Goal: Communication & Community: Answer question/provide support

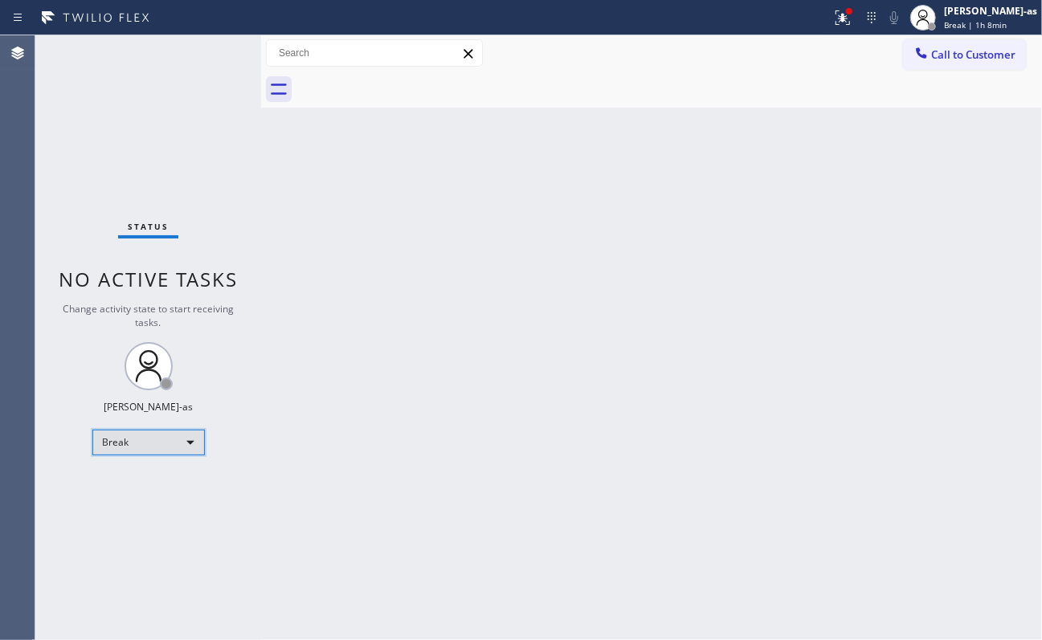
click at [165, 442] on div "Break" at bounding box center [148, 443] width 112 height 26
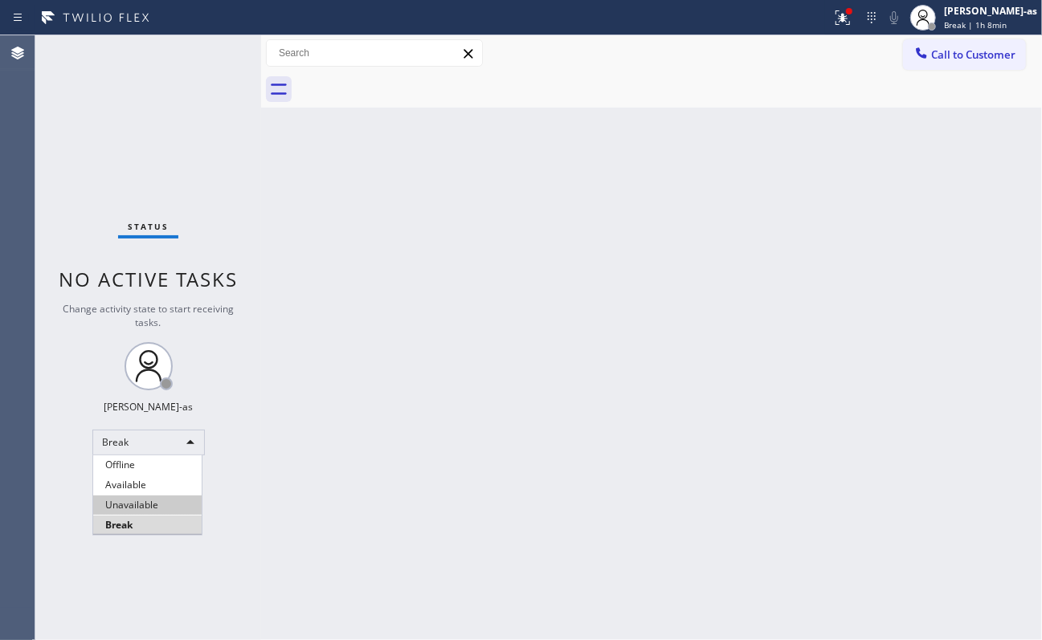
drag, startPoint x: 180, startPoint y: 499, endPoint x: 347, endPoint y: 474, distance: 168.9
click at [180, 500] on li "Unavailable" at bounding box center [147, 505] width 108 height 19
click at [347, 474] on div "Back to Dashboard Change Sender ID Customers Technicians Select a contact Outbo…" at bounding box center [651, 337] width 781 height 605
drag, startPoint x: 262, startPoint y: 173, endPoint x: 270, endPoint y: 170, distance: 8.7
click at [261, 172] on div at bounding box center [261, 337] width 0 height 605
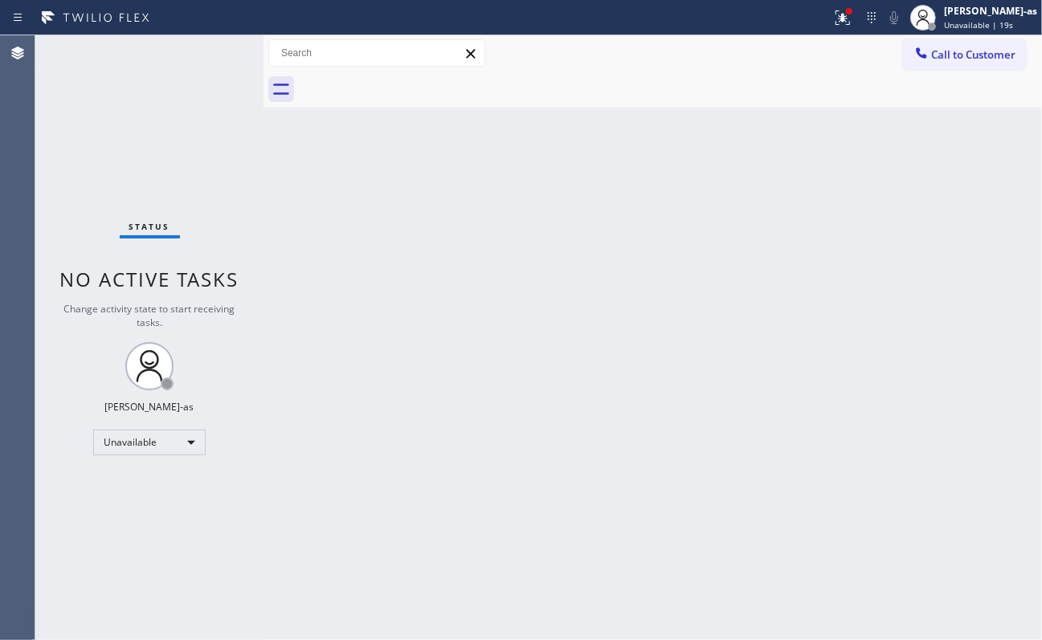
drag, startPoint x: 592, startPoint y: 443, endPoint x: 625, endPoint y: 410, distance: 47.1
click at [593, 442] on div "Back to Dashboard Change Sender ID Customers Technicians Select a contact Outbo…" at bounding box center [652, 337] width 778 height 605
click at [349, 122] on div "Back to Dashboard Change Sender ID Customers Technicians Select a contact Outbo…" at bounding box center [652, 337] width 778 height 605
click at [167, 161] on div "Status No active tasks Change activity state to start receiving tasks. [PERSON_…" at bounding box center [149, 337] width 228 height 605
click at [377, 119] on div "Back to Dashboard Change Sender ID Customers Technicians Select a contact Outbo…" at bounding box center [652, 337] width 778 height 605
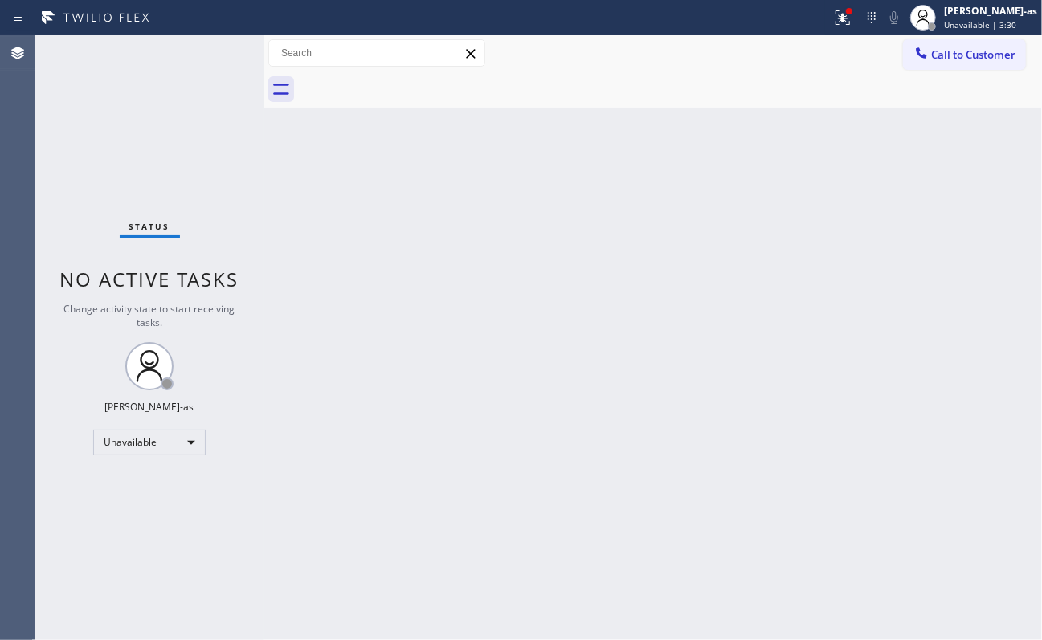
drag, startPoint x: 81, startPoint y: 175, endPoint x: 126, endPoint y: 198, distance: 50.3
click at [126, 198] on div "Status No active tasks Change activity state to start receiving tasks. [PERSON_…" at bounding box center [149, 337] width 228 height 605
click at [137, 445] on div "Unavailable" at bounding box center [149, 443] width 112 height 26
click at [154, 483] on li "Available" at bounding box center [148, 484] width 108 height 19
click at [424, 451] on div "Back to Dashboard Change Sender ID Customers Technicians Select a contact Outbo…" at bounding box center [652, 337] width 778 height 605
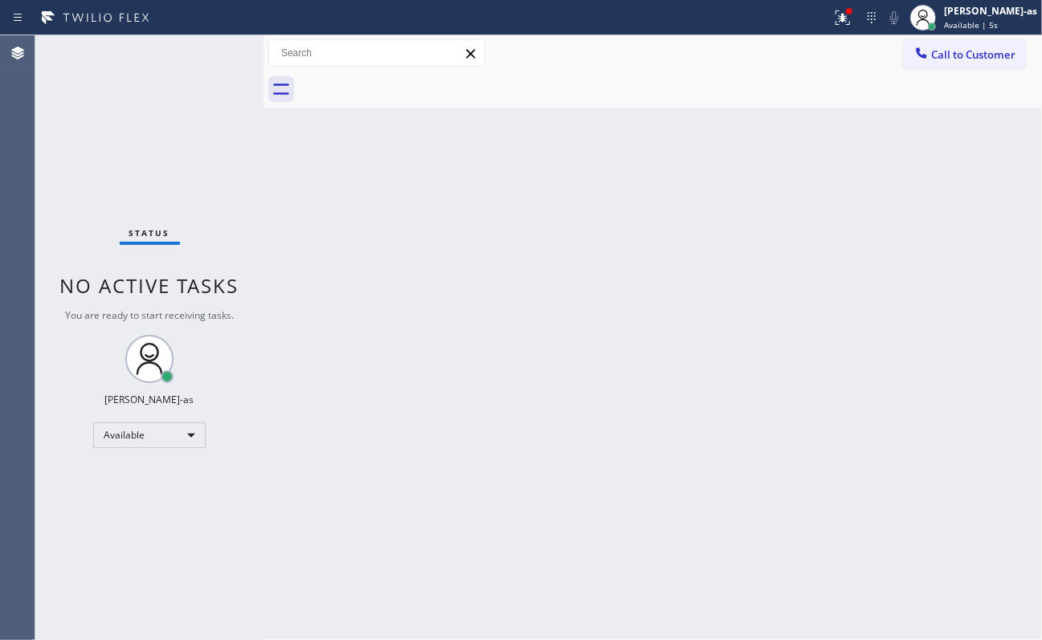
click at [827, 235] on div "Back to Dashboard Change Sender ID Customers Technicians Select a contact Outbo…" at bounding box center [652, 337] width 778 height 605
click at [598, 307] on div "Back to Dashboard Change Sender ID Customers Technicians Select a contact Outbo…" at bounding box center [652, 337] width 778 height 605
click at [543, 219] on div "Back to Dashboard Change Sender ID Customers Technicians Select a contact Outbo…" at bounding box center [652, 337] width 778 height 605
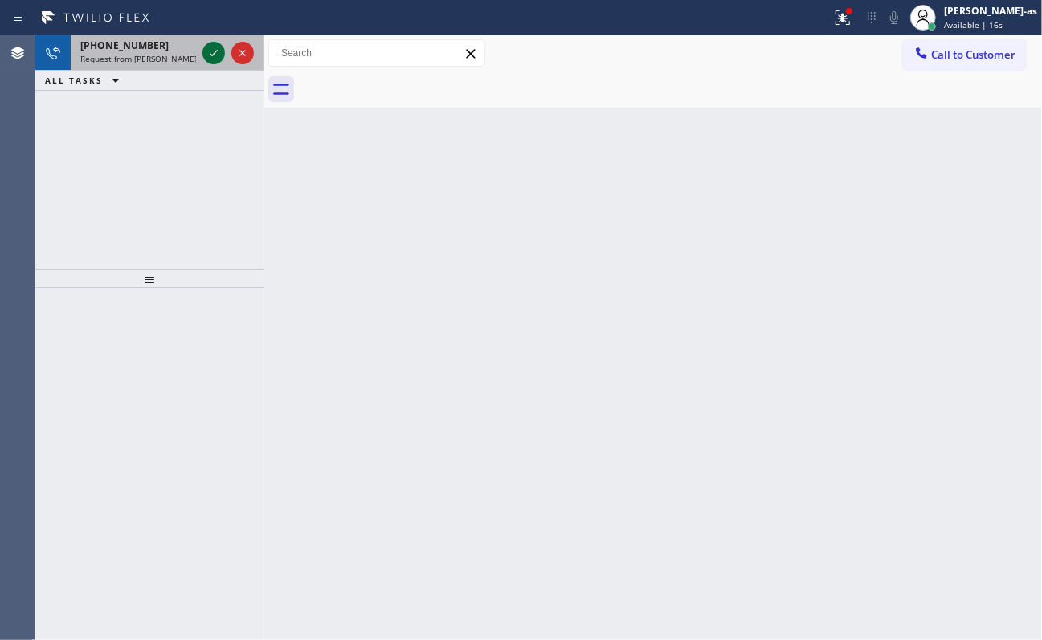
click at [214, 50] on icon at bounding box center [213, 52] width 19 height 19
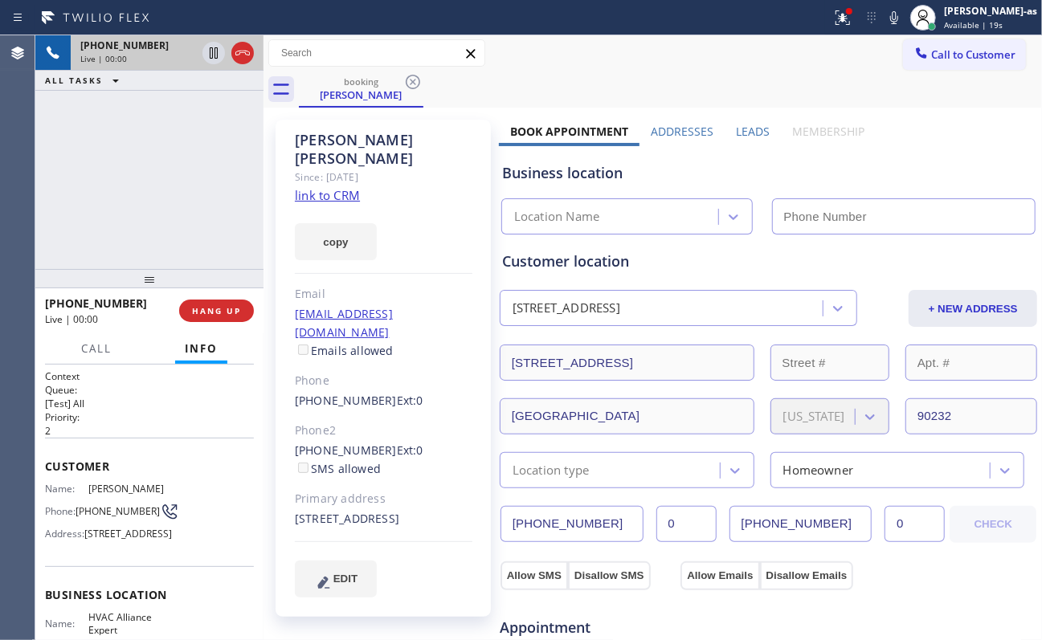
type input "[PHONE_NUMBER]"
click at [342, 187] on link "link to CRM" at bounding box center [327, 195] width 65 height 16
click at [197, 203] on div "[PHONE_NUMBER] Live | 05:49 ALL TASKS ALL TASKS ACTIVE TASKS TASKS IN WRAP UP" at bounding box center [149, 152] width 228 height 234
click at [178, 156] on div "[PHONE_NUMBER] Live | 05:53 ALL TASKS ALL TASKS ACTIVE TASKS TASKS IN WRAP UP" at bounding box center [149, 152] width 228 height 234
click at [209, 185] on div "[PHONE_NUMBER] Live | 05:59 ALL TASKS ALL TASKS ACTIVE TASKS TASKS IN WRAP UP" at bounding box center [149, 152] width 228 height 234
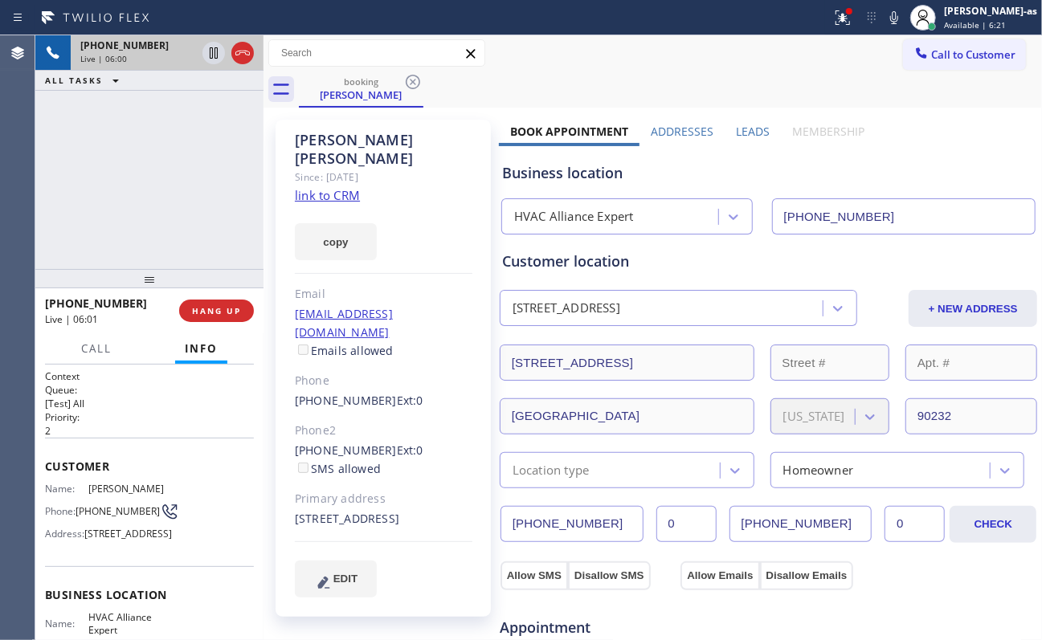
click at [148, 177] on div "[PHONE_NUMBER] Live | 06:00 ALL TASKS ALL TASKS ACTIVE TASKS TASKS IN WRAP UP" at bounding box center [149, 152] width 228 height 234
drag, startPoint x: 193, startPoint y: 187, endPoint x: 196, endPoint y: 178, distance: 9.4
click at [194, 187] on div "[PHONE_NUMBER] Live | 12:37 ALL TASKS ALL TASKS ACTIVE TASKS TASKS IN WRAP UP" at bounding box center [149, 152] width 228 height 234
click at [226, 230] on div "[PHONE_NUMBER] Live | 12:39 ALL TASKS ALL TASKS ACTIVE TASKS TASKS IN WRAP UP" at bounding box center [149, 152] width 228 height 234
click at [167, 198] on div "[PHONE_NUMBER] Live | 12:44 ALL TASKS ALL TASKS ACTIVE TASKS TASKS IN WRAP UP" at bounding box center [149, 152] width 228 height 234
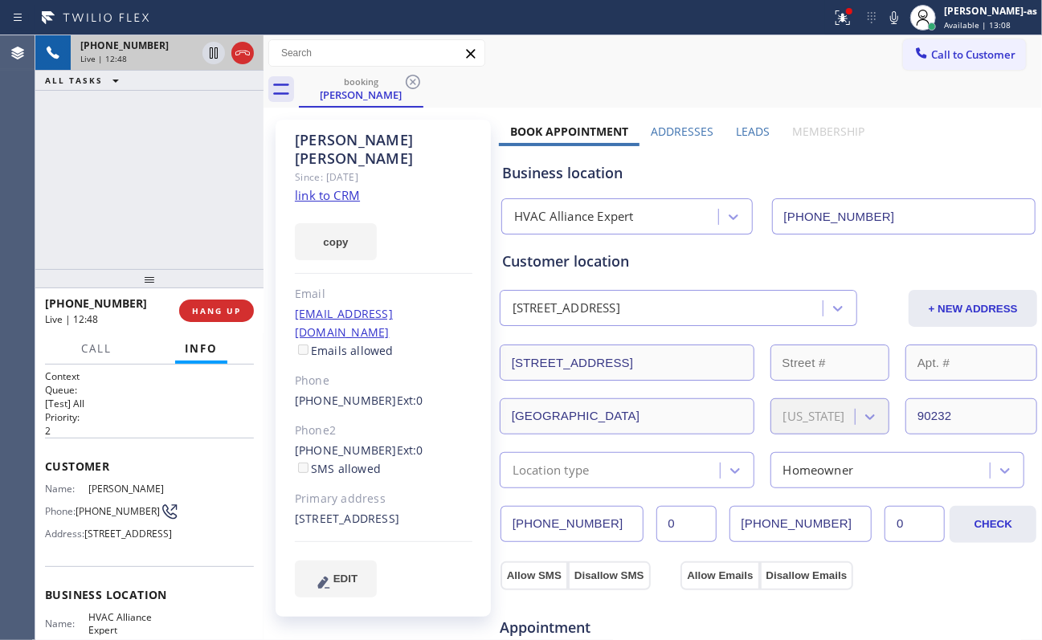
click at [138, 193] on div "[PHONE_NUMBER] Live | 12:48 ALL TASKS ALL TASKS ACTIVE TASKS TASKS IN WRAP UP" at bounding box center [149, 152] width 228 height 234
click at [193, 210] on div "[PHONE_NUMBER] Live | 12:51 ALL TASKS ALL TASKS ACTIVE TASKS TASKS IN WRAP UP" at bounding box center [149, 152] width 228 height 234
click at [206, 269] on div at bounding box center [149, 278] width 228 height 19
click at [203, 260] on div "[PHONE_NUMBER] Live | 12:53 ALL TASKS ALL TASKS ACTIVE TASKS TASKS IN WRAP UP" at bounding box center [149, 152] width 228 height 234
click at [206, 255] on div "[PHONE_NUMBER] Live | 12:54 ALL TASKS ALL TASKS ACTIVE TASKS TASKS IN WRAP UP" at bounding box center [149, 152] width 228 height 234
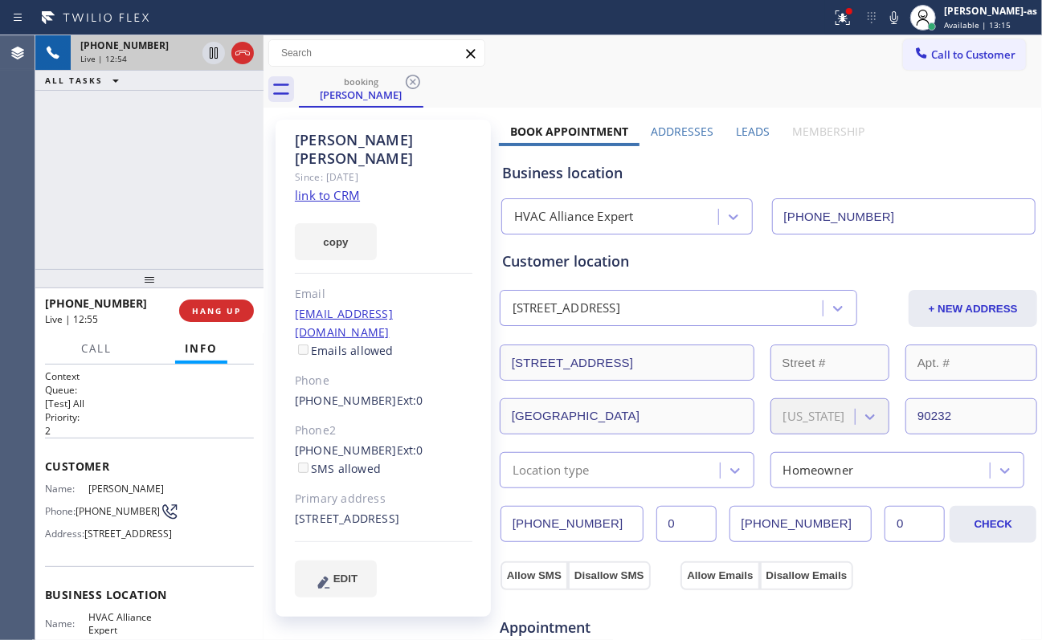
click at [191, 220] on div "[PHONE_NUMBER] Live | 12:54 ALL TASKS ALL TASKS ACTIVE TASKS TASKS IN WRAP UP" at bounding box center [149, 152] width 228 height 234
click at [135, 212] on div "[PHONE_NUMBER] Live | 12:54 ALL TASKS ALL TASKS ACTIVE TASKS TASKS IN WRAP UP" at bounding box center [149, 152] width 228 height 234
click at [229, 306] on span "HANG UP" at bounding box center [216, 310] width 49 height 11
click at [229, 305] on span "HANG UP" at bounding box center [216, 310] width 49 height 11
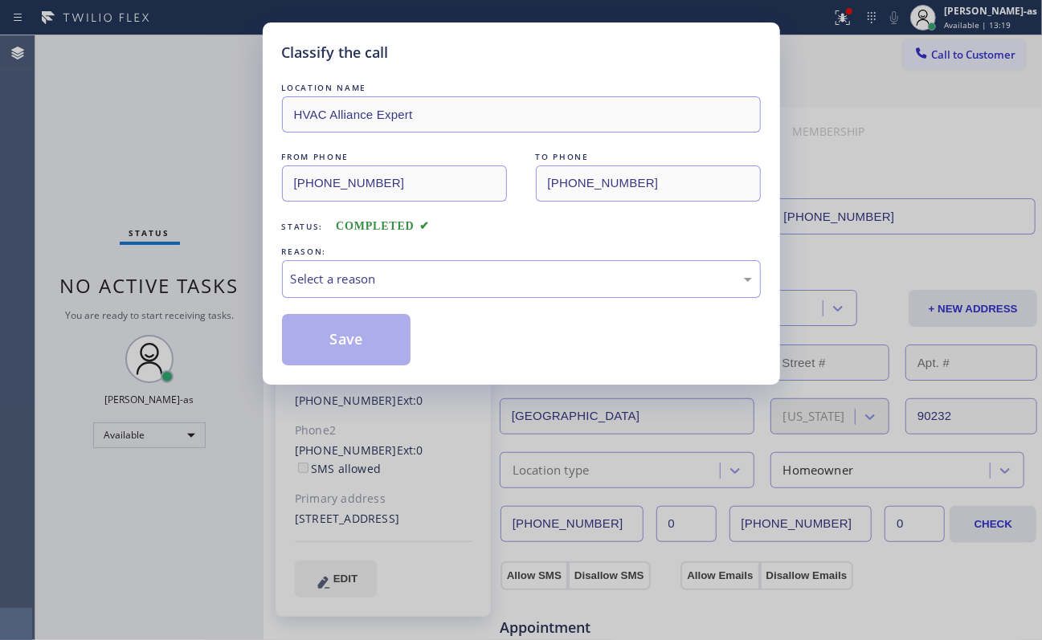
click at [175, 198] on div "Classify the call LOCATION NAME HVAC Alliance Expert FROM PHONE [PHONE_NUMBER] …" at bounding box center [521, 320] width 1042 height 640
click at [425, 281] on div "Select a reason" at bounding box center [521, 279] width 461 height 18
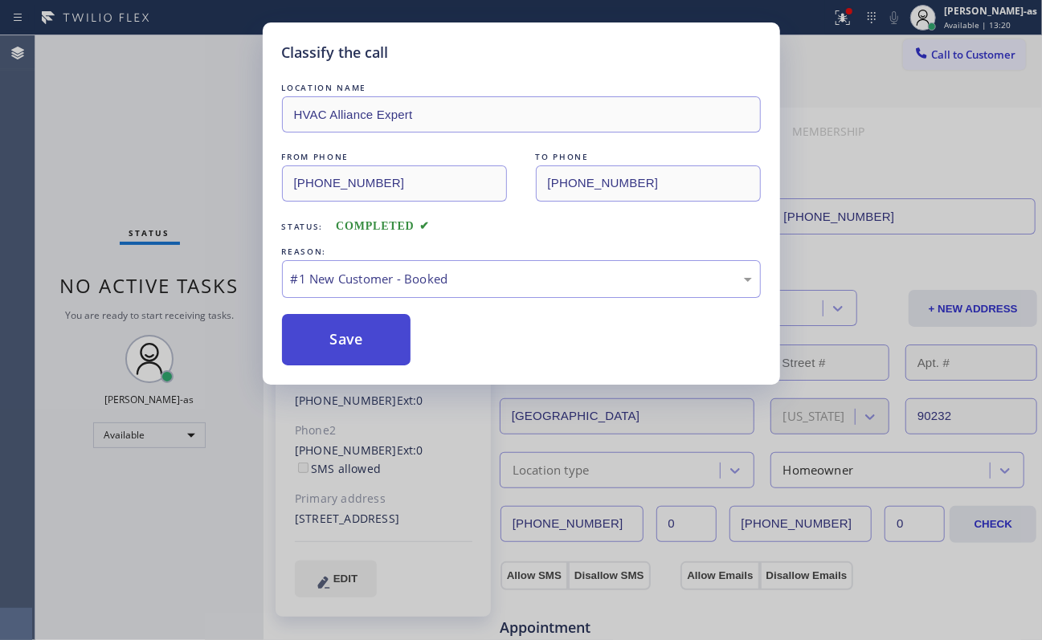
drag, startPoint x: 386, startPoint y: 332, endPoint x: 363, endPoint y: 341, distance: 24.5
click at [383, 335] on button "Save" at bounding box center [346, 339] width 129 height 51
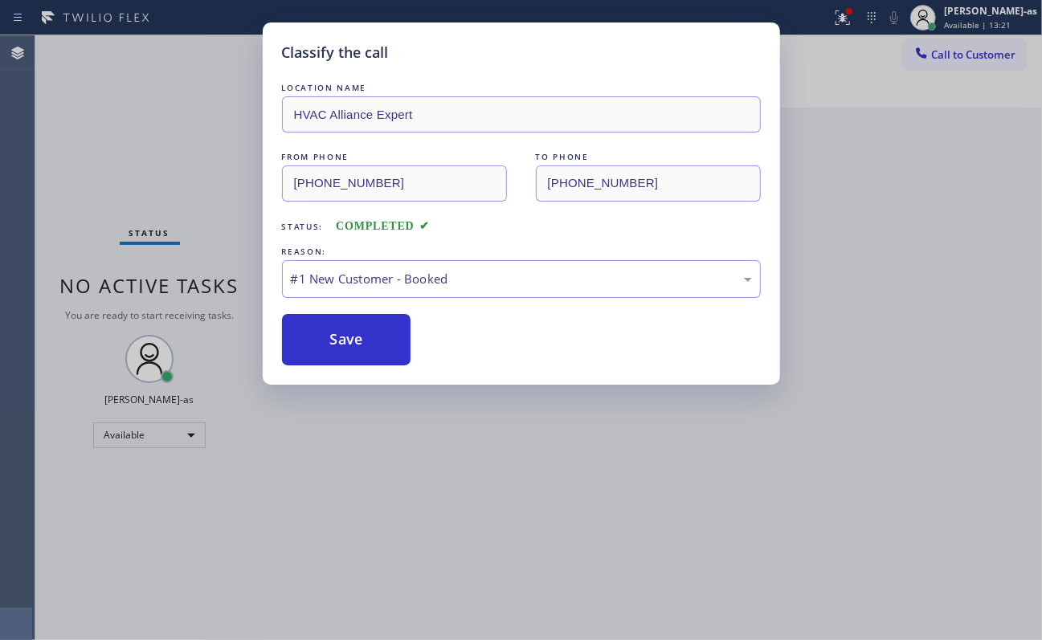
click at [191, 439] on div "Classify the call LOCATION NAME HVAC Alliance Expert FROM PHONE [PHONE_NUMBER] …" at bounding box center [521, 320] width 1042 height 640
click at [191, 437] on div "Classify the call LOCATION NAME HVAC Alliance Expert FROM PHONE [PHONE_NUMBER] …" at bounding box center [521, 320] width 1042 height 640
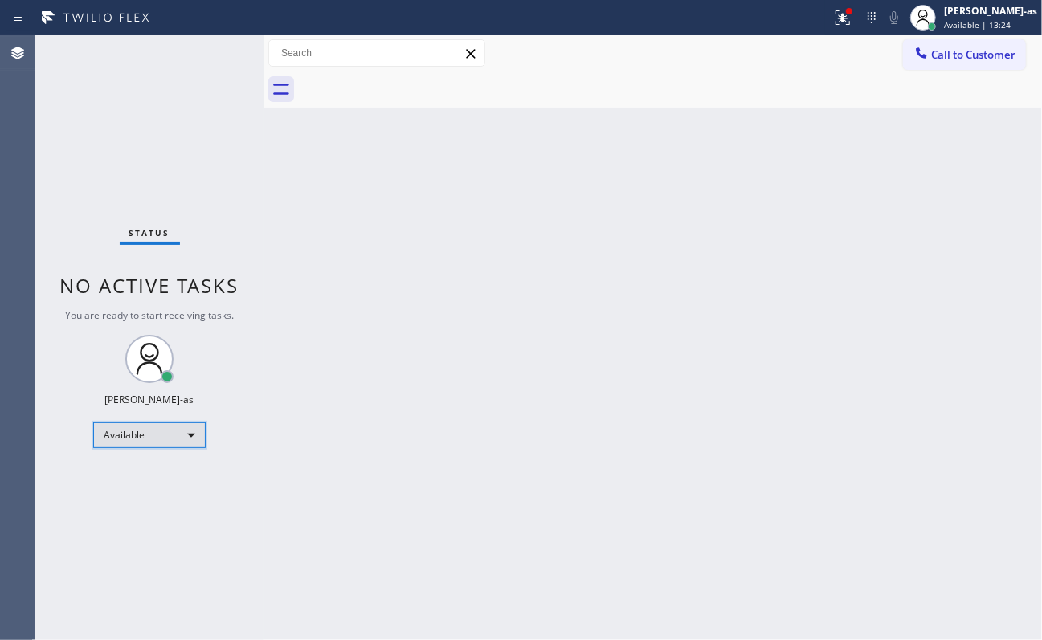
click at [165, 438] on div "Available" at bounding box center [149, 435] width 112 height 26
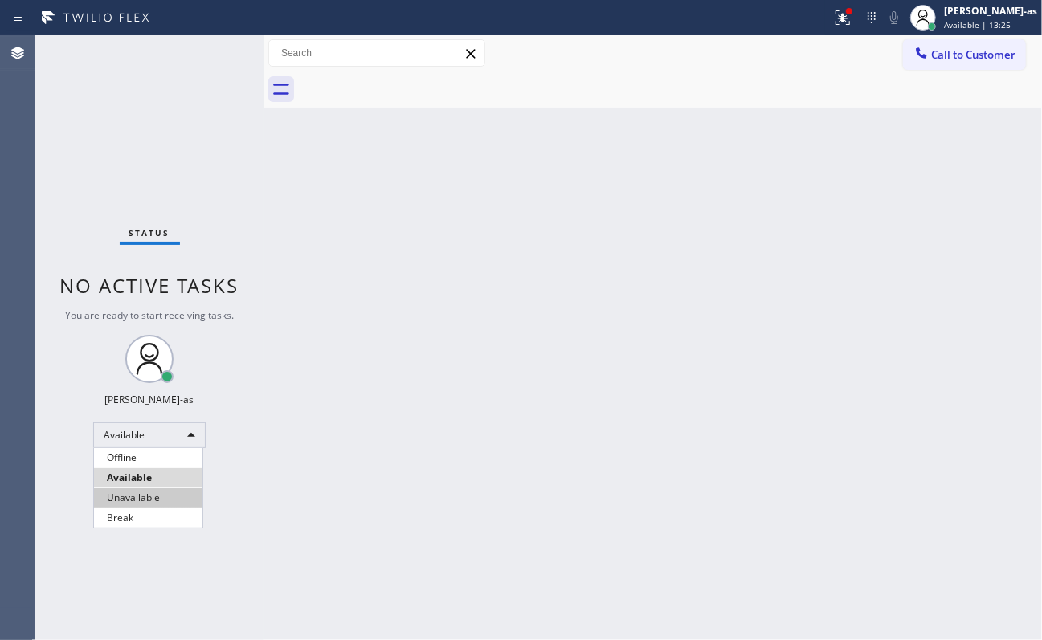
click at [165, 502] on li "Unavailable" at bounding box center [148, 497] width 108 height 19
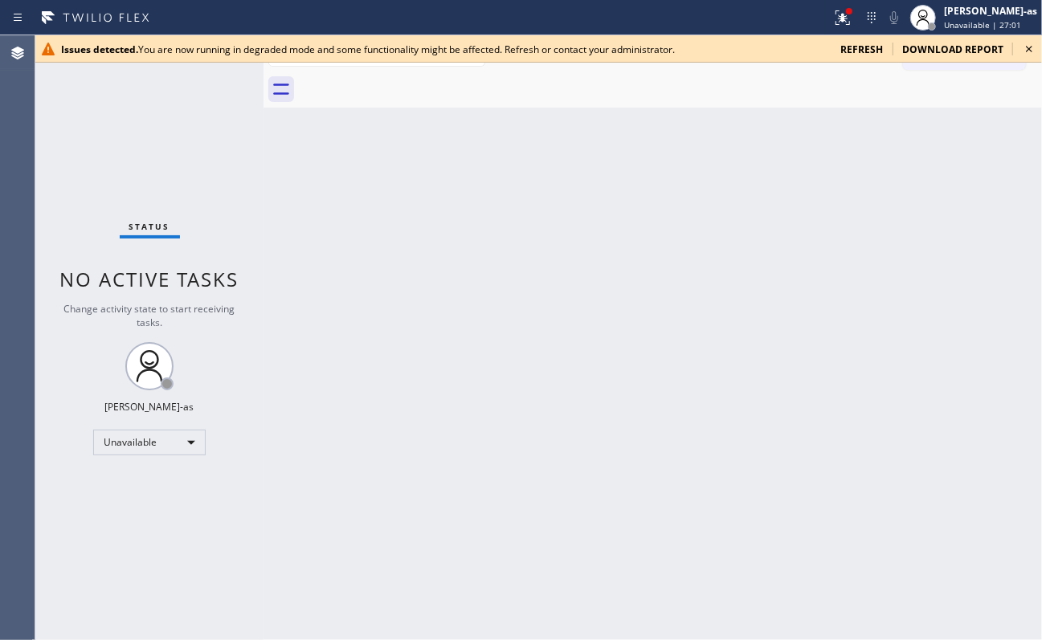
click at [1030, 48] on icon at bounding box center [1029, 49] width 6 height 6
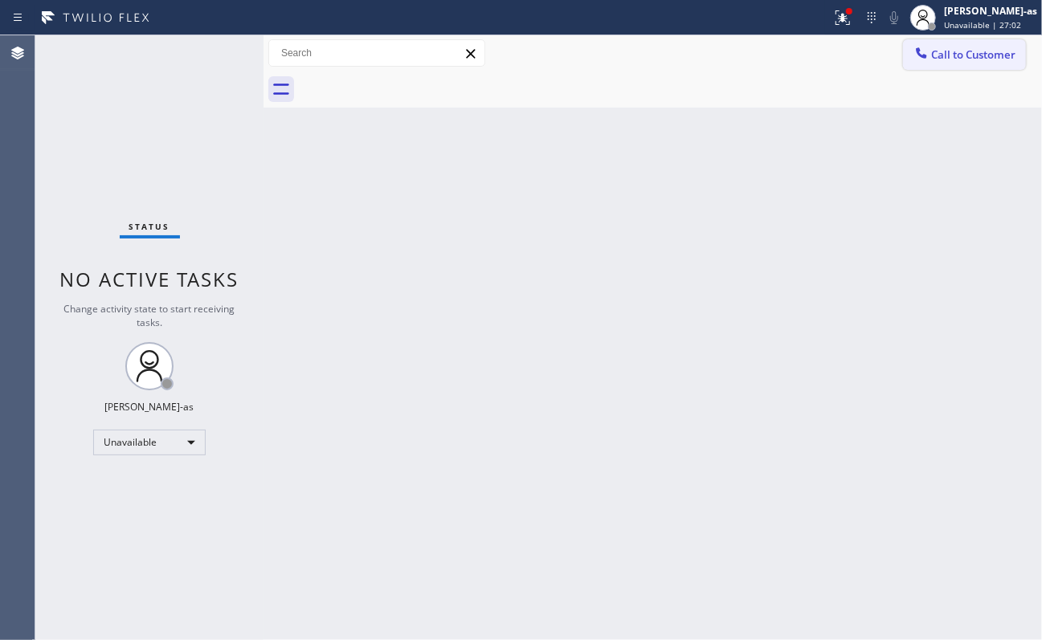
click at [990, 51] on span "Call to Customer" at bounding box center [973, 54] width 84 height 14
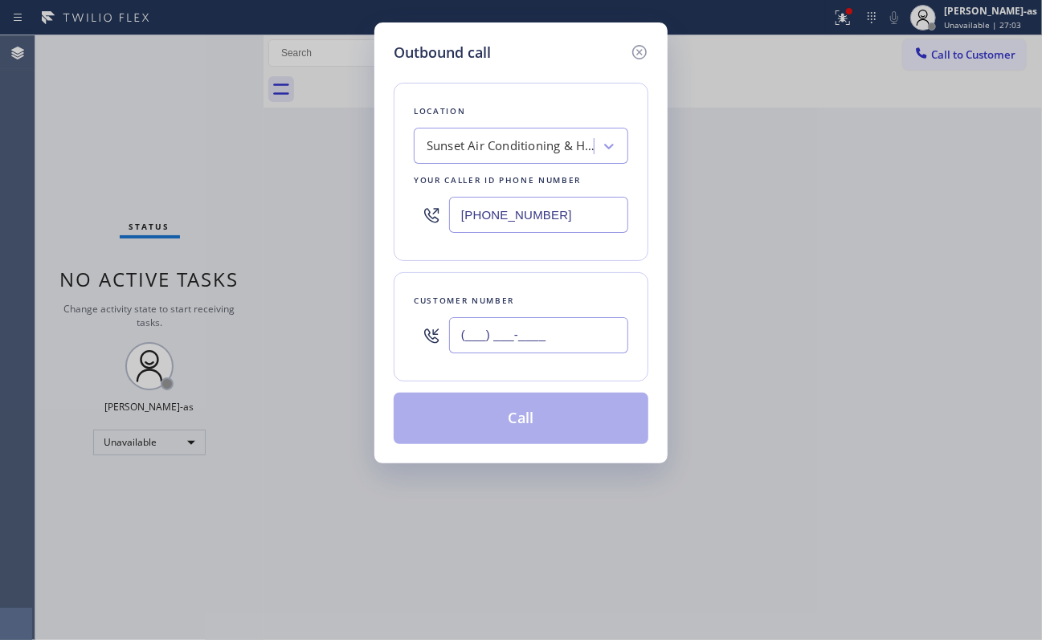
click at [576, 326] on input "(___) ___-____" at bounding box center [538, 335] width 179 height 36
paste input "315) 256-5023"
type input "[PHONE_NUMBER]"
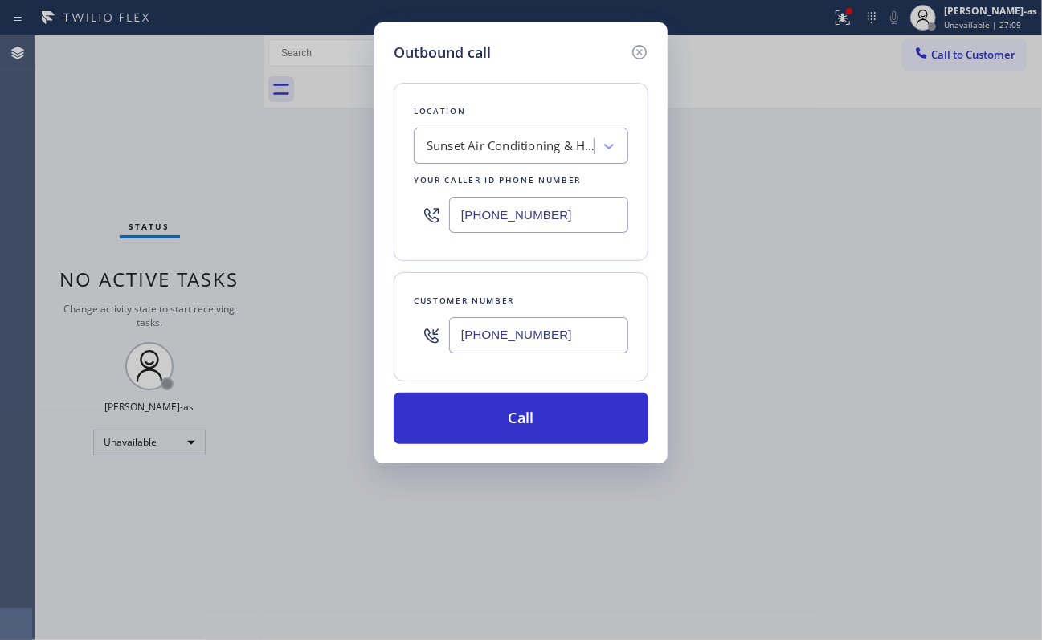
click at [485, 113] on div "Location" at bounding box center [521, 111] width 214 height 17
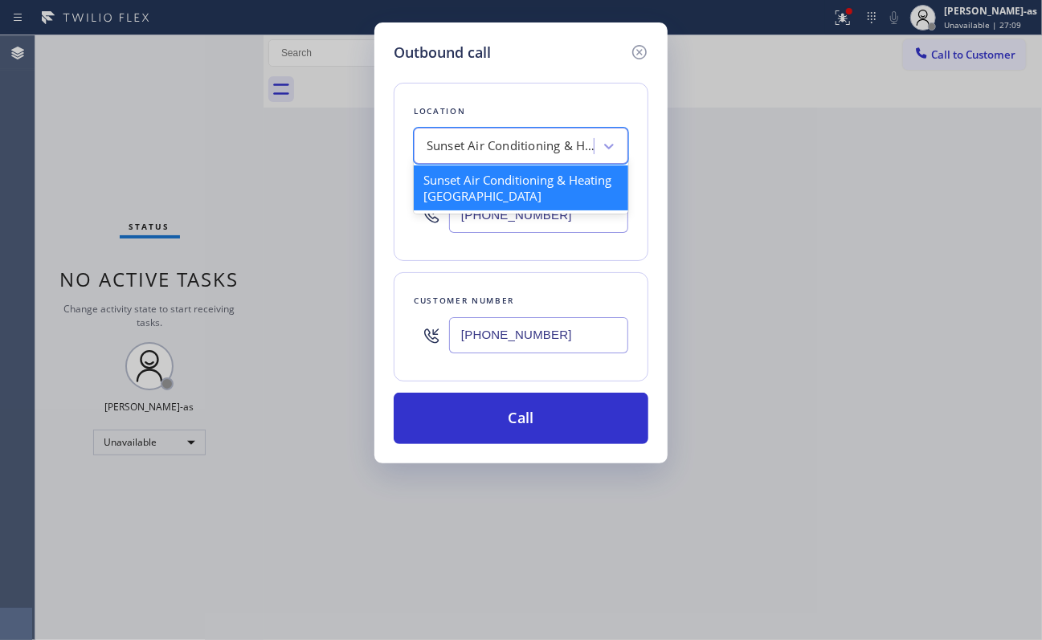
click at [505, 140] on div "Sunset Air Conditioning & Heating [GEOGRAPHIC_DATA]" at bounding box center [510, 146] width 169 height 18
paste input "Anytime Appliances Repair"
type input "Anytime Appliances Repair"
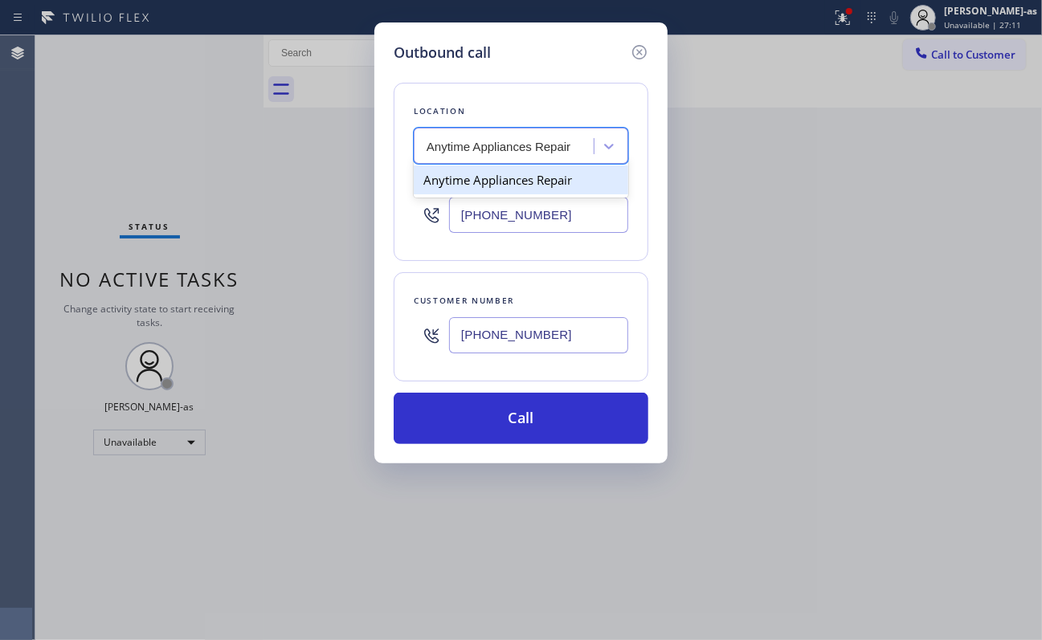
click at [471, 190] on div "Anytime Appliances Repair" at bounding box center [521, 179] width 214 height 29
type input "[PHONE_NUMBER]"
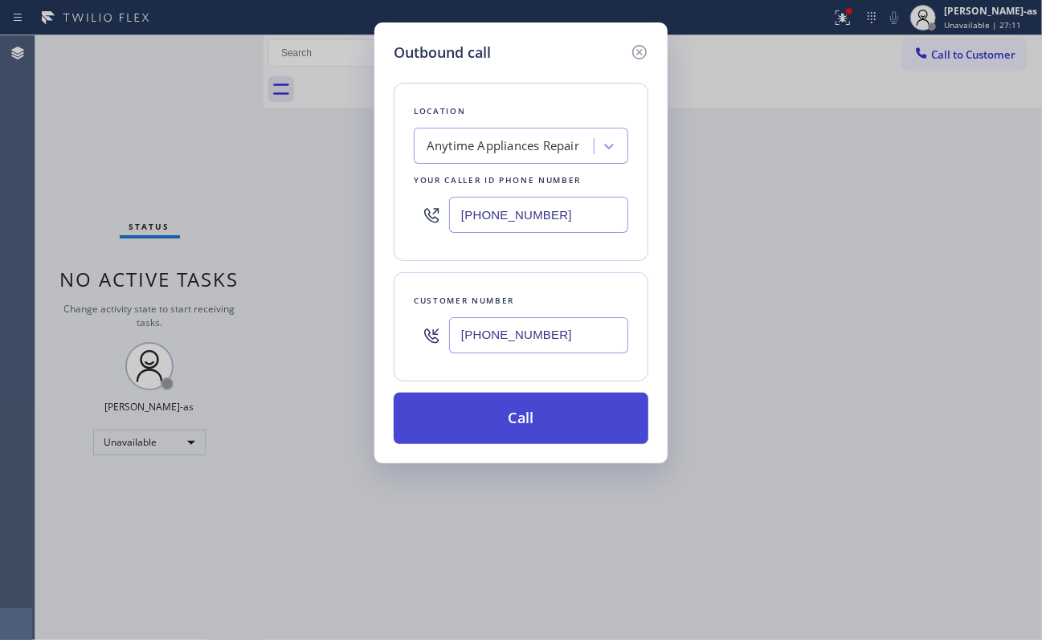
click at [560, 408] on button "Call" at bounding box center [521, 418] width 255 height 51
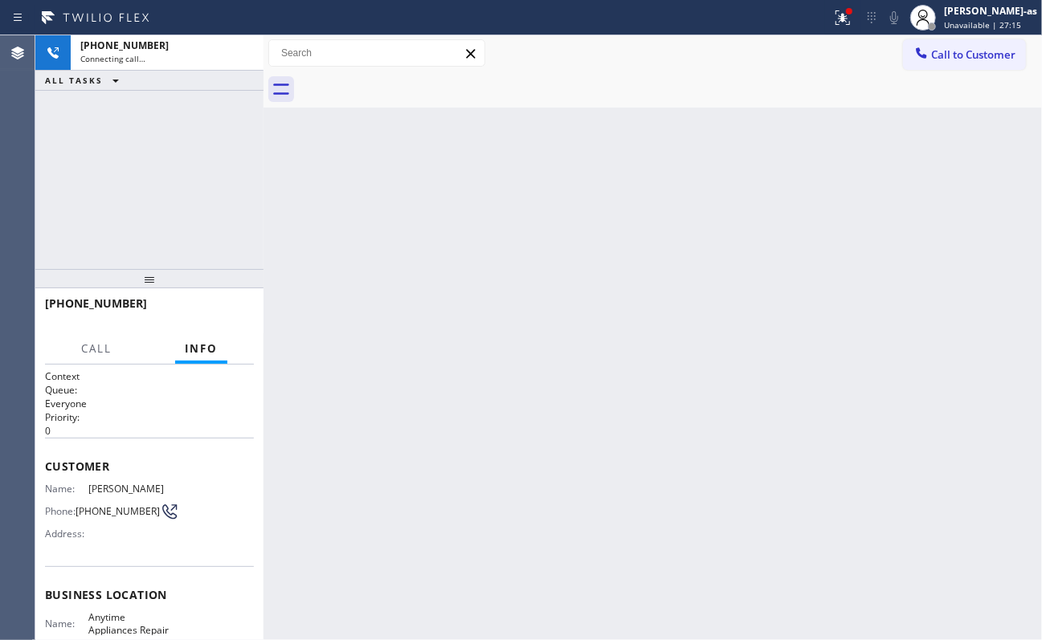
click at [564, 422] on div "Back to Dashboard Change Sender ID Customers Technicians Select a contact Outbo…" at bounding box center [652, 337] width 778 height 605
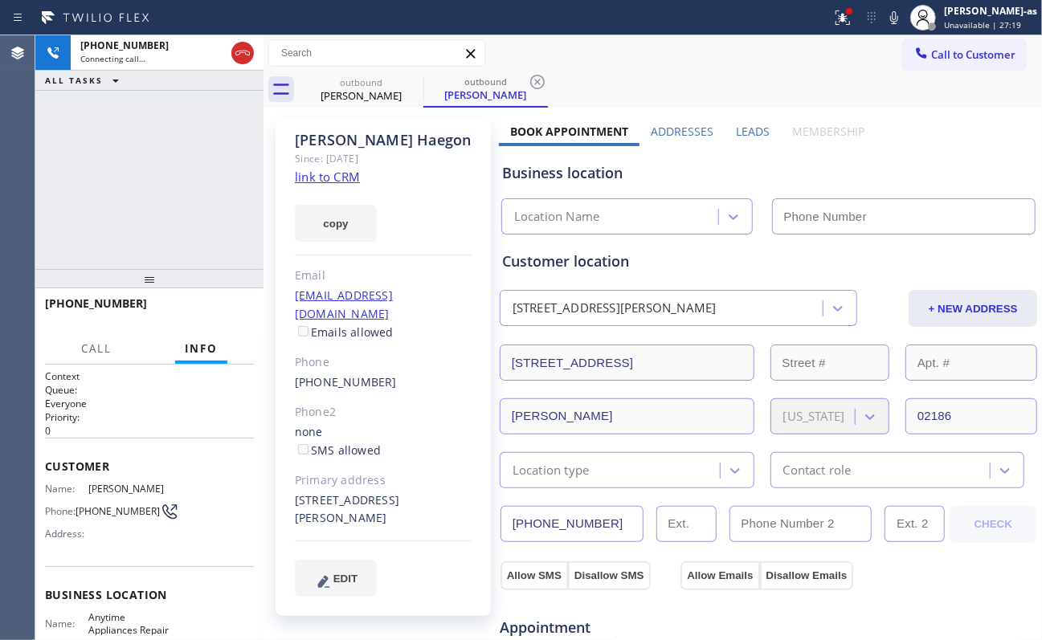
type input "[PHONE_NUMBER]"
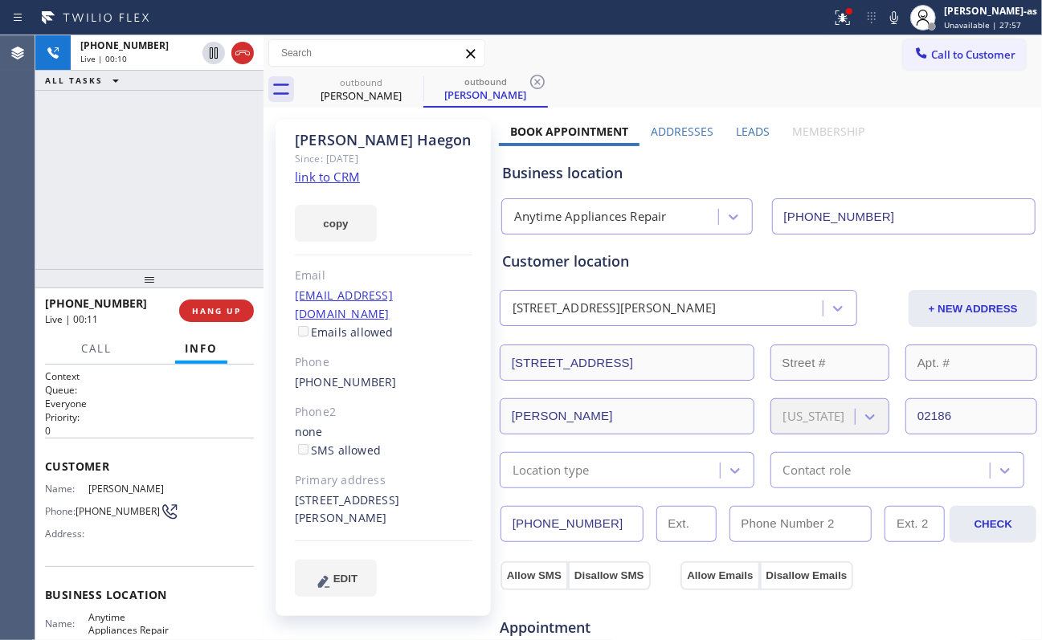
click at [185, 291] on div "[PHONE_NUMBER] Live | 00:10 ALL TASKS ALL TASKS ACTIVE TASKS TASKS IN WRAP UP […" at bounding box center [149, 337] width 228 height 605
click at [212, 318] on button "HANG UP" at bounding box center [216, 311] width 75 height 22
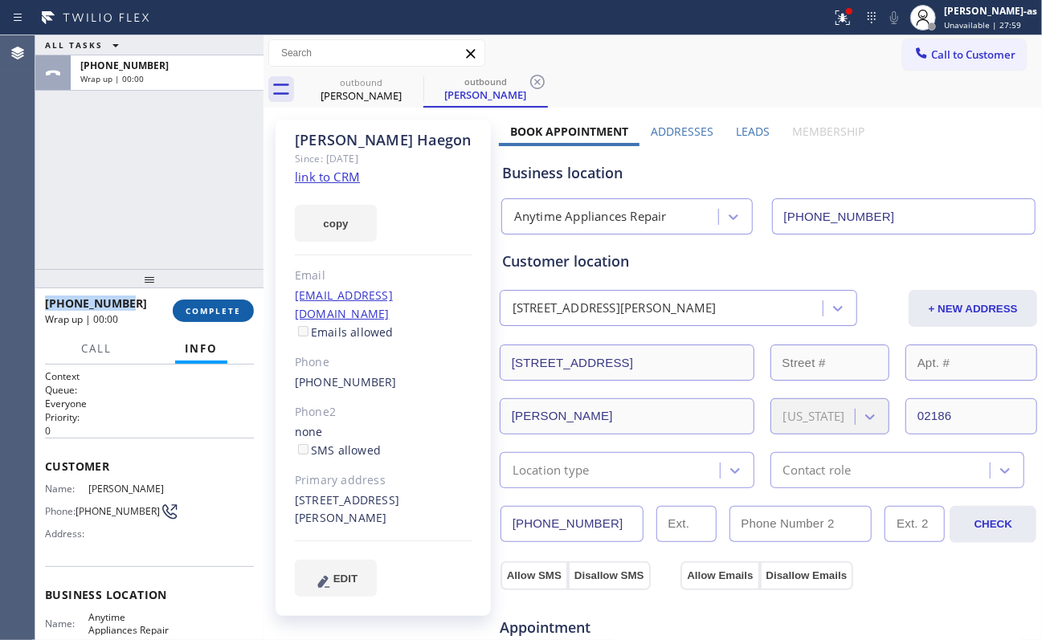
click at [212, 316] on button "COMPLETE" at bounding box center [213, 311] width 81 height 22
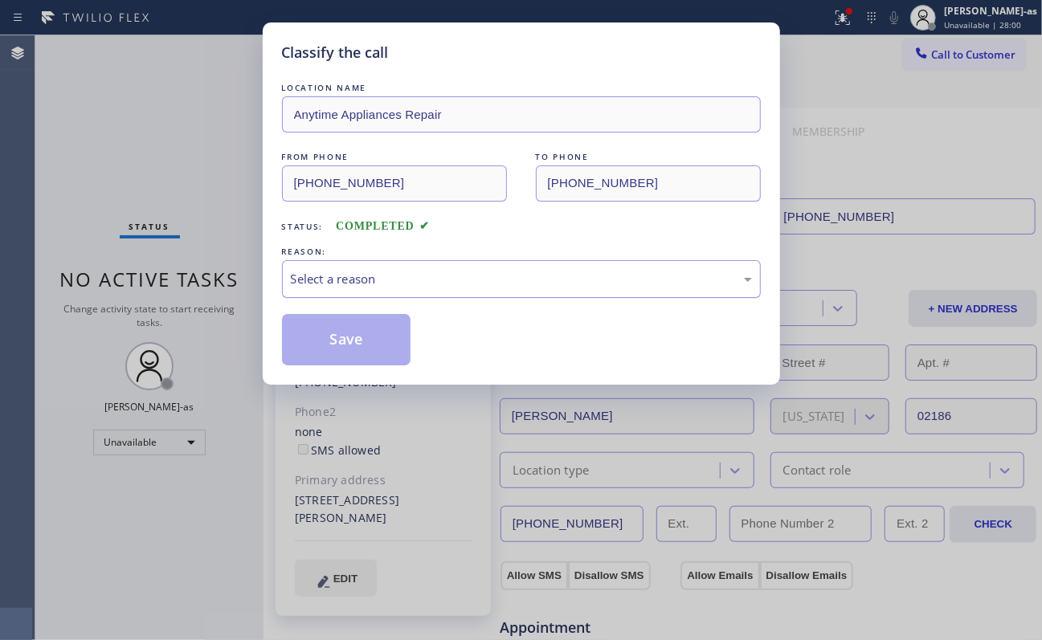
click at [383, 281] on div "Select a reason" at bounding box center [521, 279] width 461 height 18
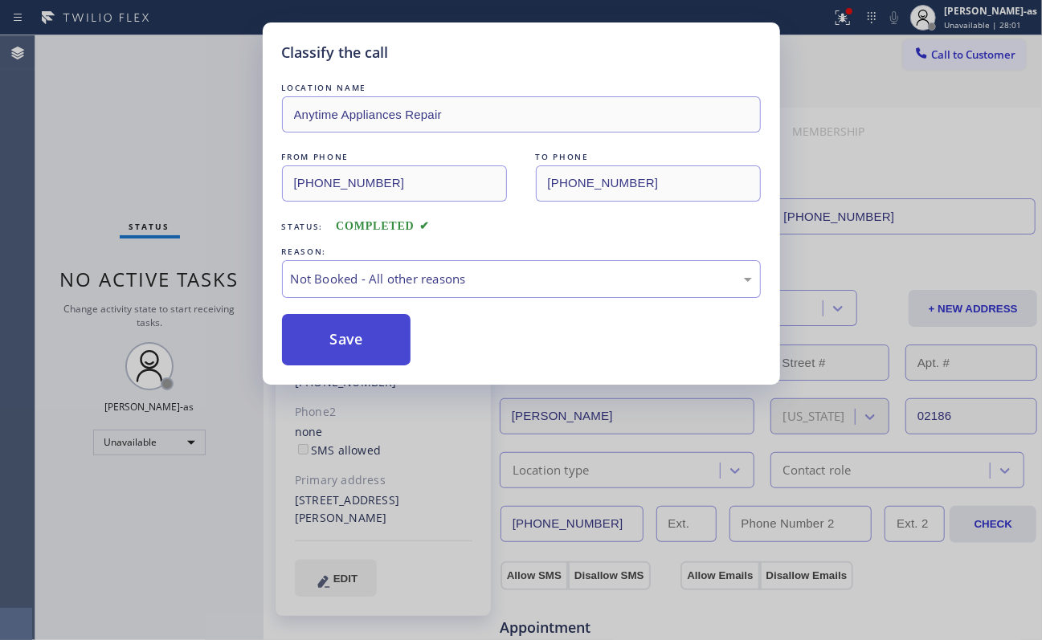
drag, startPoint x: 361, startPoint y: 337, endPoint x: 350, endPoint y: 347, distance: 14.8
click at [347, 344] on button "Save" at bounding box center [346, 339] width 129 height 51
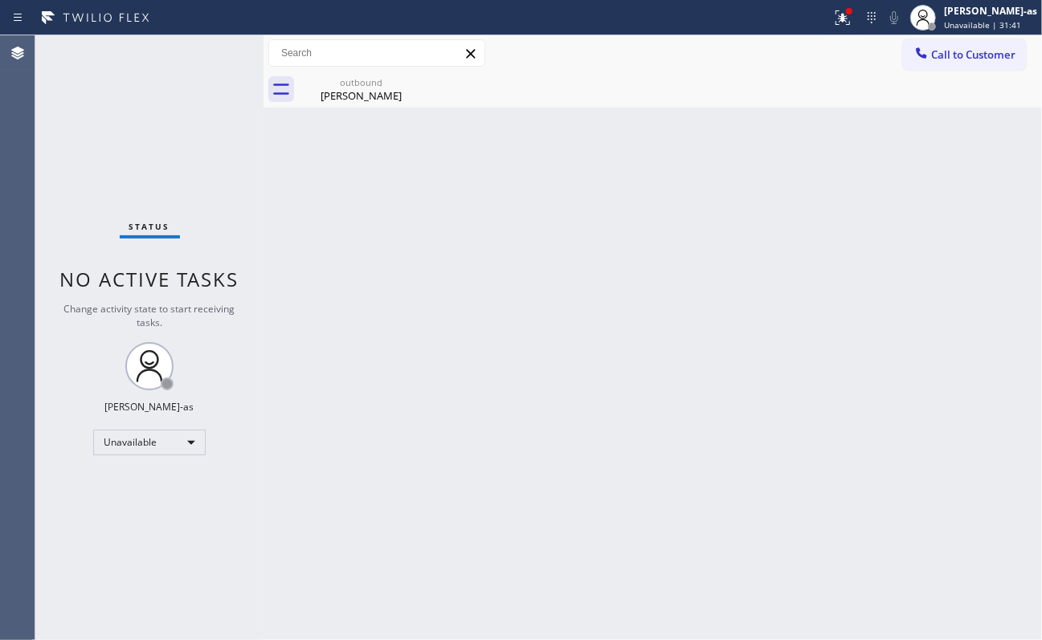
drag, startPoint x: 143, startPoint y: 107, endPoint x: 524, endPoint y: 14, distance: 391.7
click at [143, 107] on div "Status No active tasks Change activity state to start receiving tasks. [PERSON_…" at bounding box center [149, 337] width 228 height 605
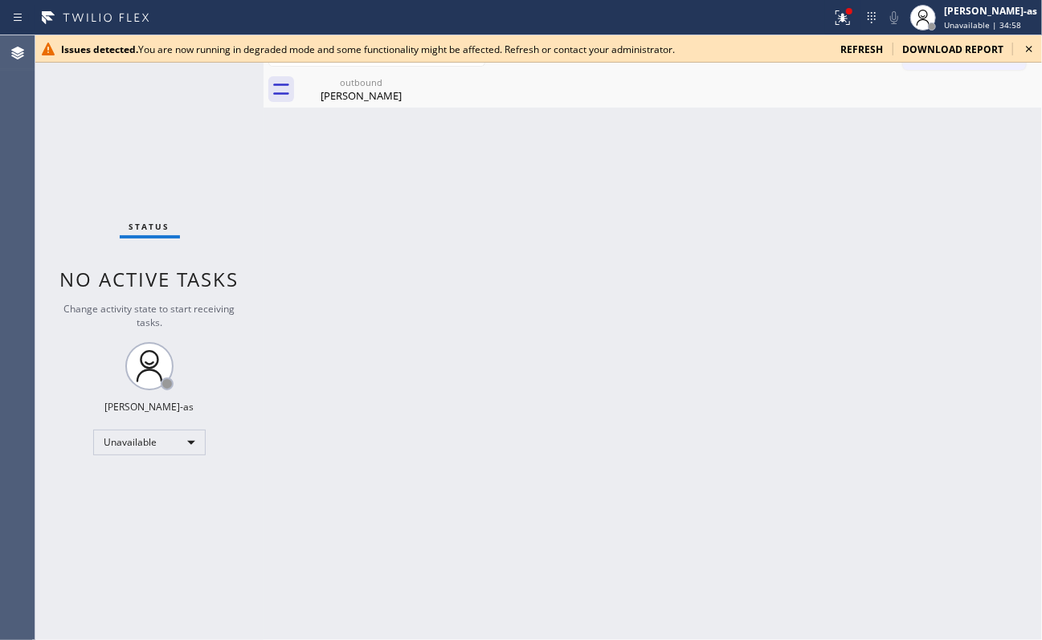
click at [357, 305] on div "Back to Dashboard Change Sender ID Customers Technicians Select a contact Outbo…" at bounding box center [652, 337] width 778 height 605
click at [1026, 50] on icon at bounding box center [1028, 48] width 19 height 19
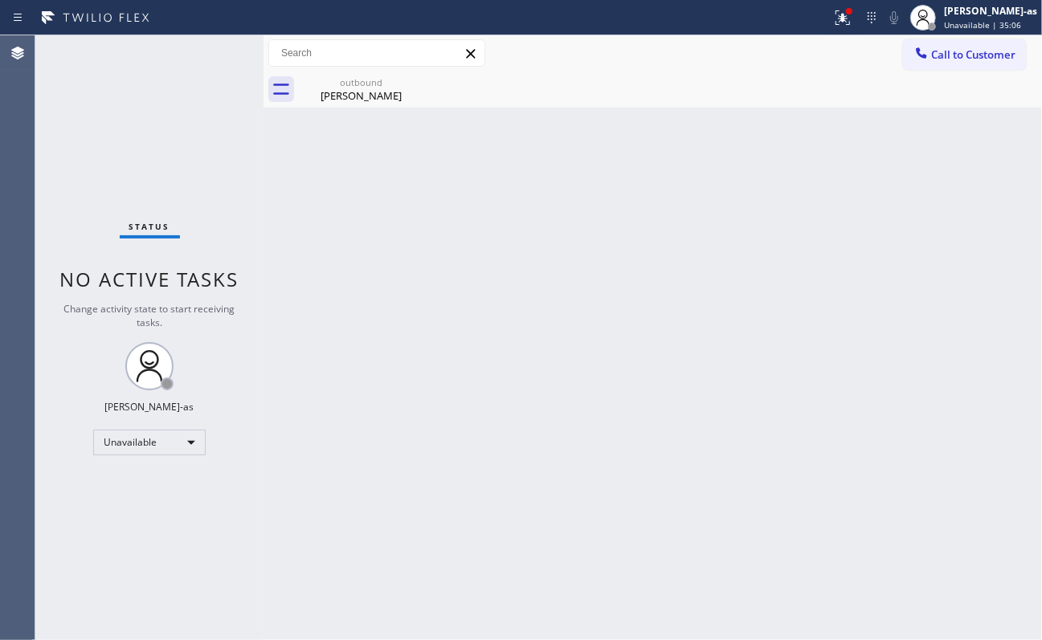
click at [746, 302] on div "Back to Dashboard Change Sender ID Customers Technicians Select a contact Outbo…" at bounding box center [652, 337] width 778 height 605
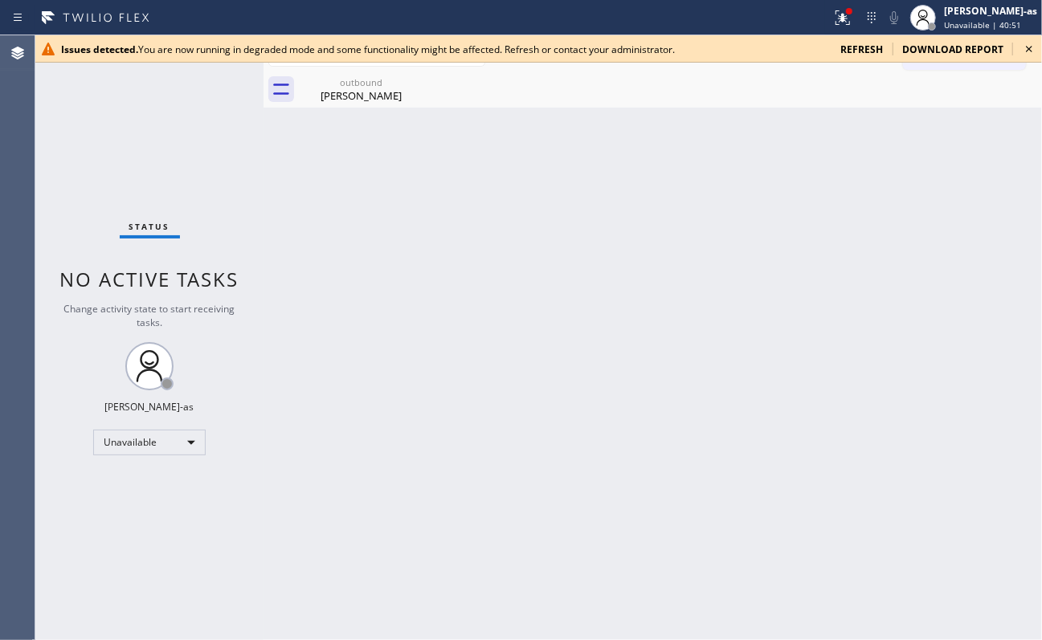
click at [623, 276] on div "Back to Dashboard Change Sender ID Customers Technicians Select a contact Outbo…" at bounding box center [652, 337] width 778 height 605
click at [1035, 45] on icon at bounding box center [1028, 48] width 19 height 19
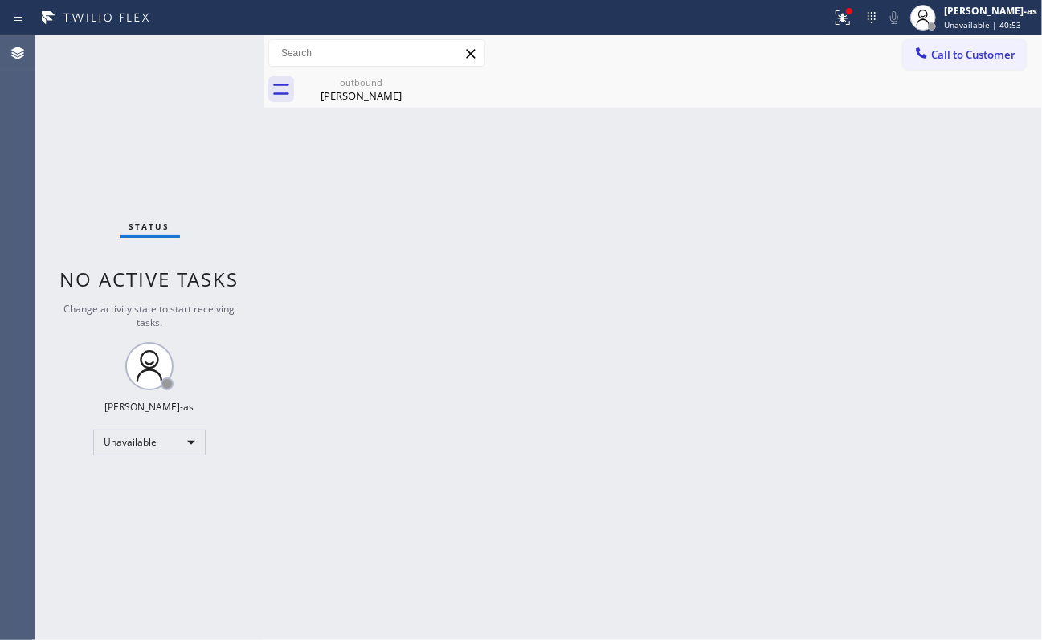
click at [761, 239] on div "Back to Dashboard Change Sender ID Customers Technicians Select a contact Outbo…" at bounding box center [652, 337] width 778 height 605
click at [172, 94] on div "Status No active tasks Change activity state to start receiving tasks. [PERSON_…" at bounding box center [149, 337] width 228 height 605
click at [990, 37] on div "Call to Customer Outbound call Location Anytime Appliances Repair Your caller i…" at bounding box center [652, 53] width 778 height 36
click at [945, 43] on button "Call to Customer" at bounding box center [964, 54] width 123 height 31
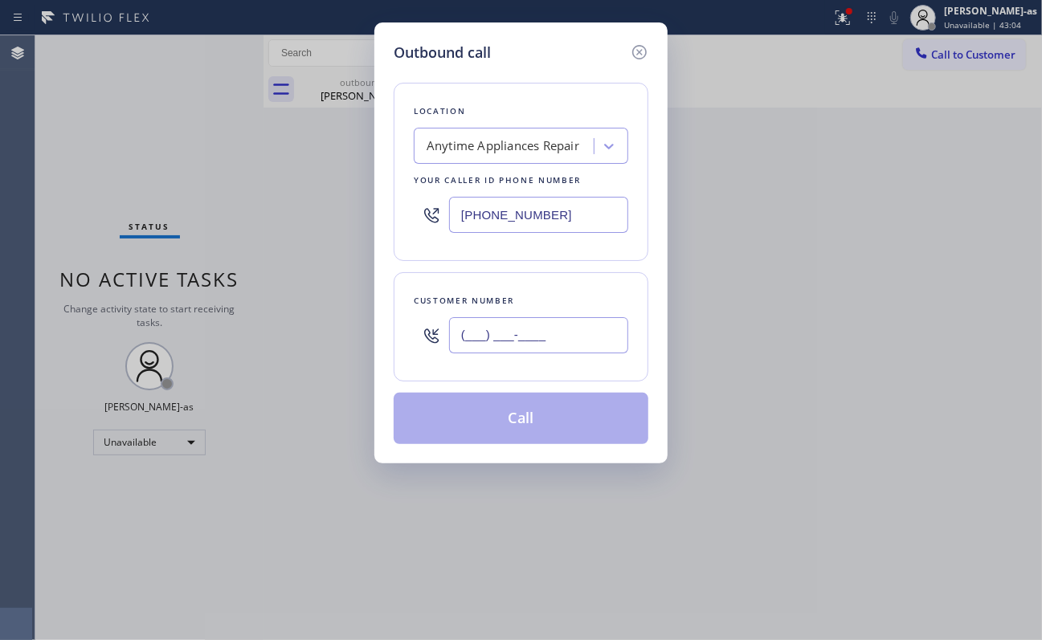
click at [569, 336] on input "(___) ___-____" at bounding box center [538, 335] width 179 height 36
paste input "818) 321-0040"
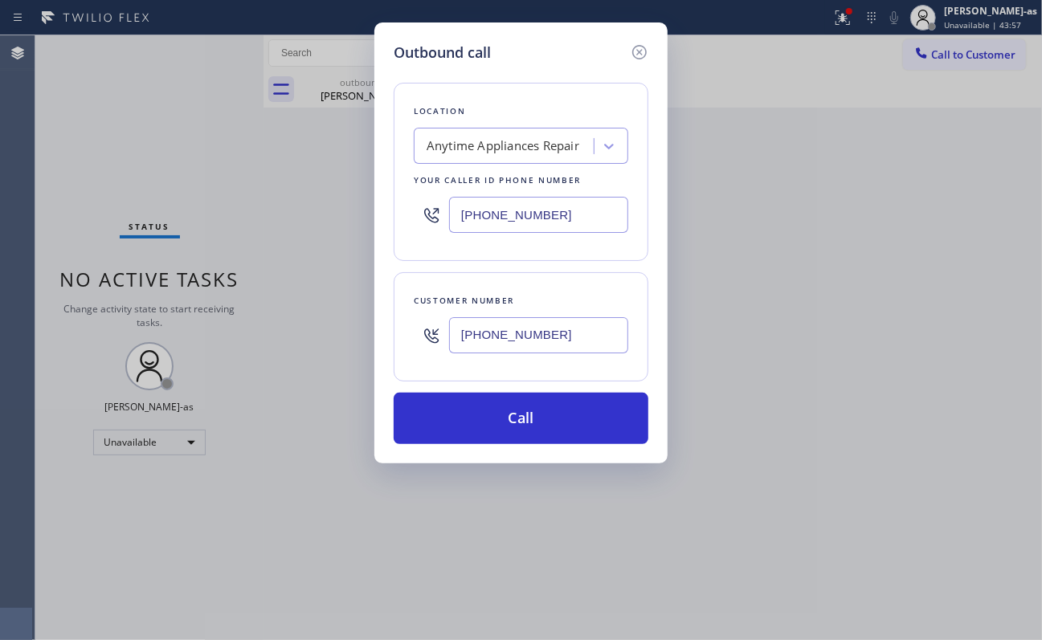
click at [576, 338] on input "[PHONE_NUMBER]" at bounding box center [538, 335] width 179 height 36
paste input "text"
type input "[PHONE_NUMBER]"
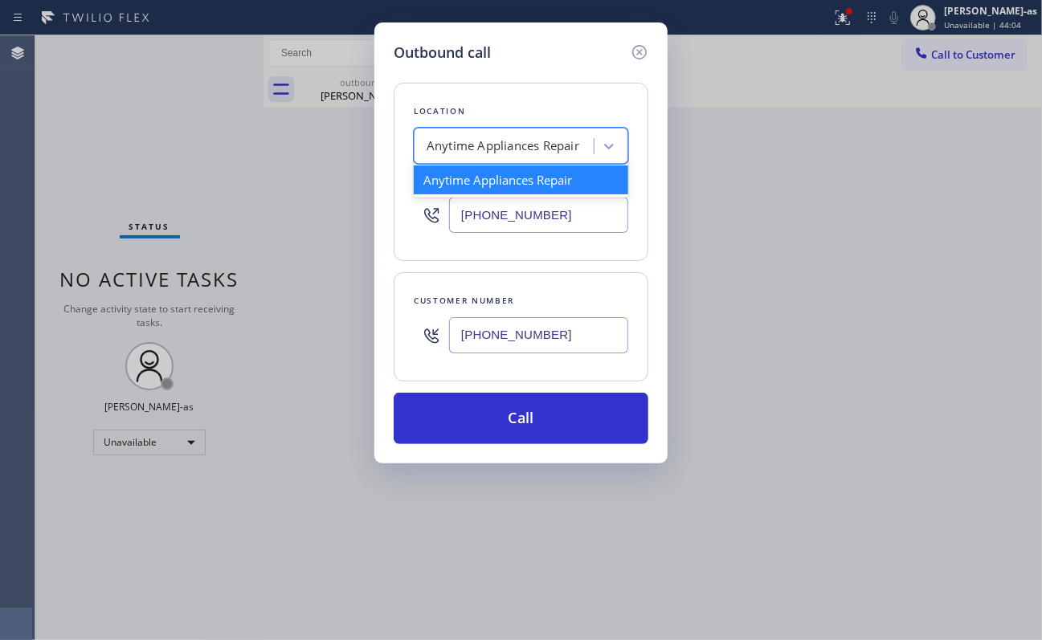
click at [515, 146] on div "Anytime Appliances Repair" at bounding box center [502, 146] width 153 height 18
paste input "Woodland Hills Air Doctor"
type input "Woodland Hills Air Doctor"
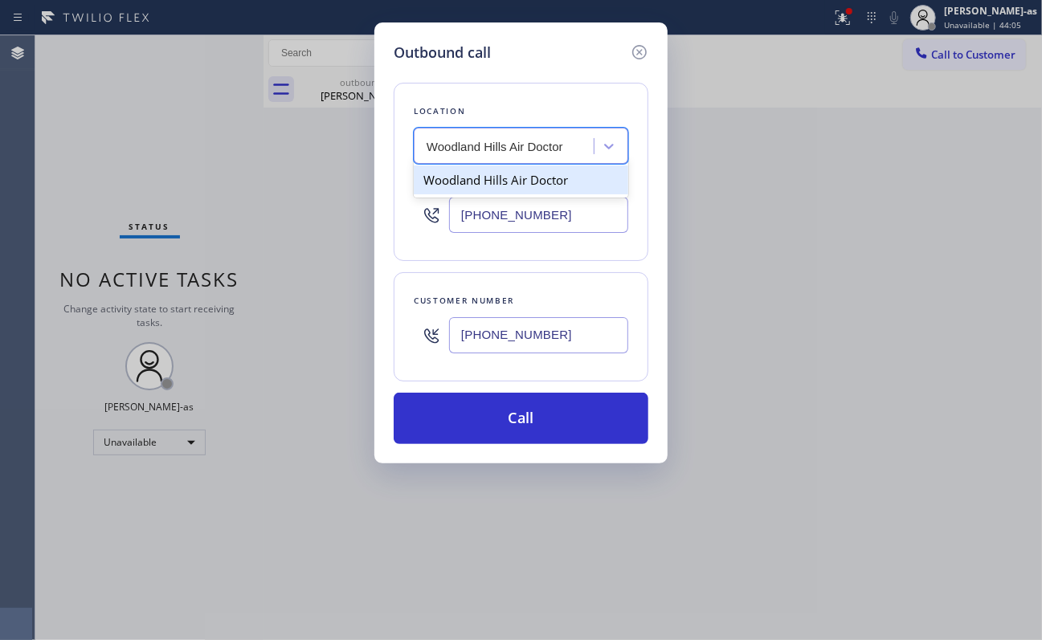
click at [488, 173] on div "Woodland Hills Air Doctor" at bounding box center [521, 179] width 214 height 29
type input "[PHONE_NUMBER]"
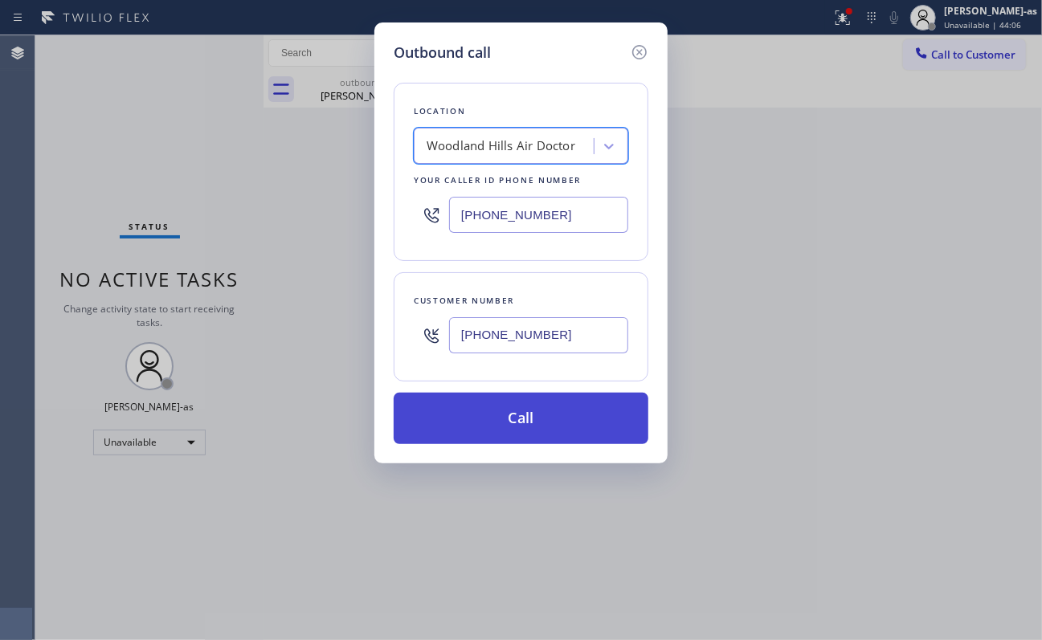
click at [588, 412] on button "Call" at bounding box center [521, 418] width 255 height 51
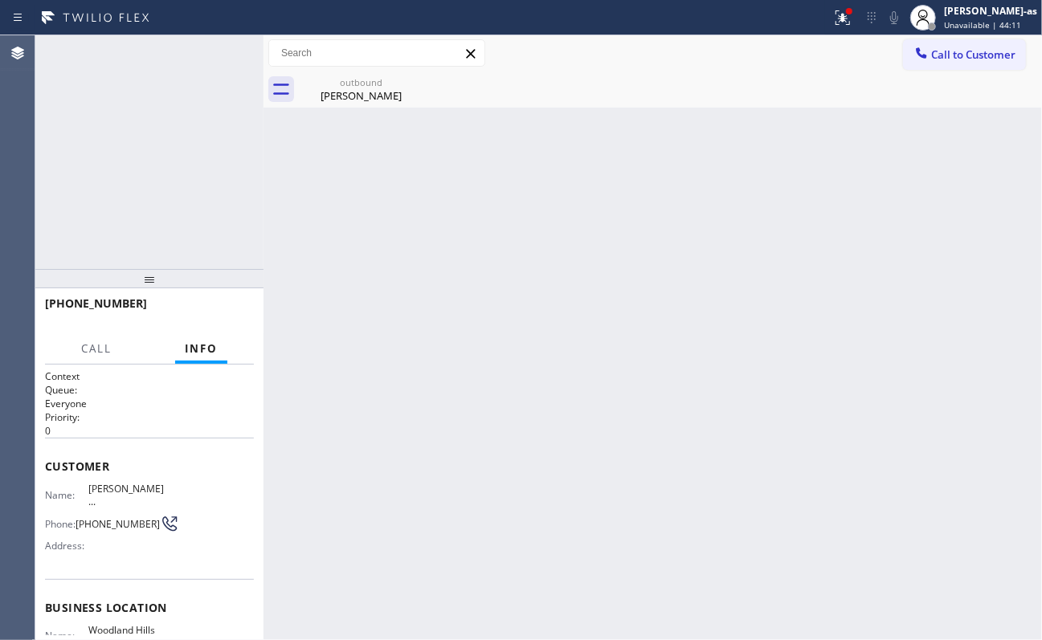
drag, startPoint x: 557, startPoint y: 418, endPoint x: 579, endPoint y: 428, distance: 24.8
click at [557, 418] on div "Back to Dashboard Change Sender ID Customers Technicians Select a contact Outbo…" at bounding box center [652, 337] width 778 height 605
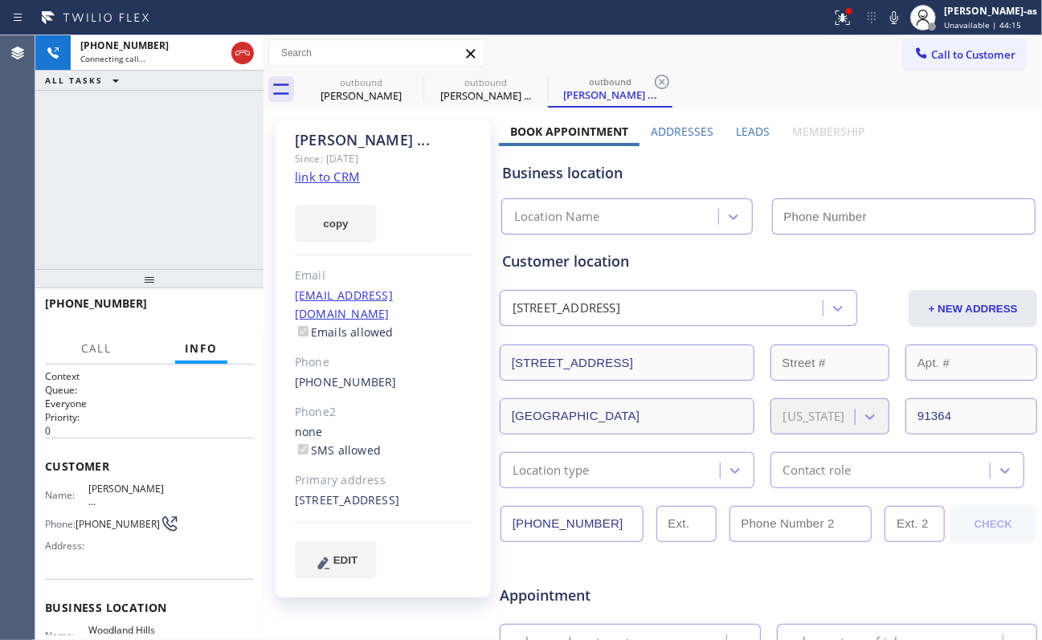
type input "[PHONE_NUMBER]"
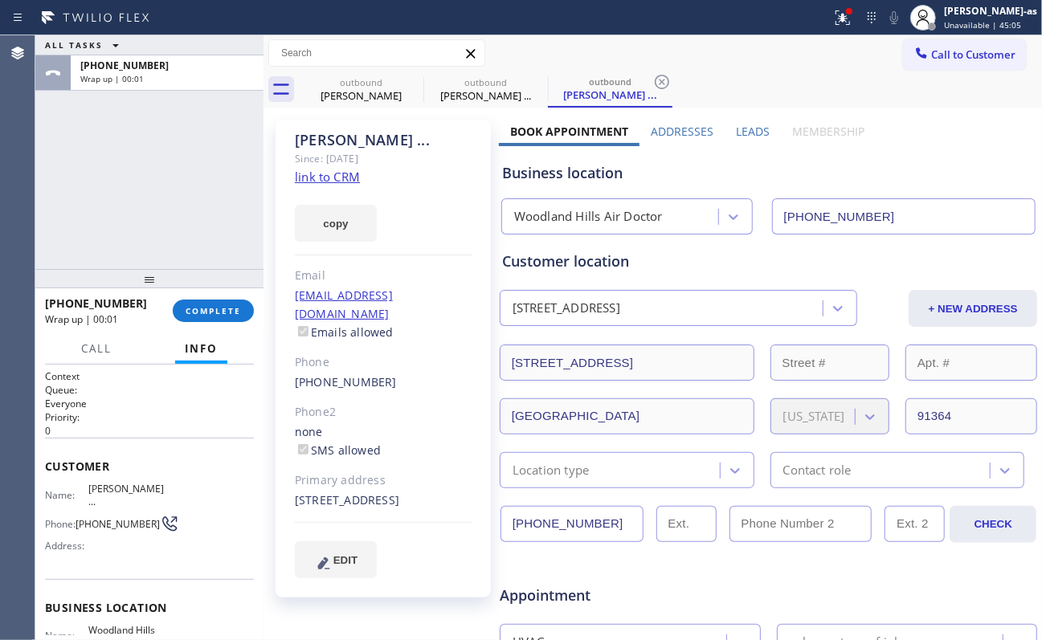
drag, startPoint x: 164, startPoint y: 206, endPoint x: 180, endPoint y: 194, distance: 20.1
click at [173, 199] on div "ALL TASKS ALL TASKS ACTIVE TASKS TASKS IN WRAP UP [PHONE_NUMBER] Wrap up | 00:01" at bounding box center [149, 152] width 228 height 234
click at [209, 305] on span "COMPLETE" at bounding box center [213, 310] width 55 height 11
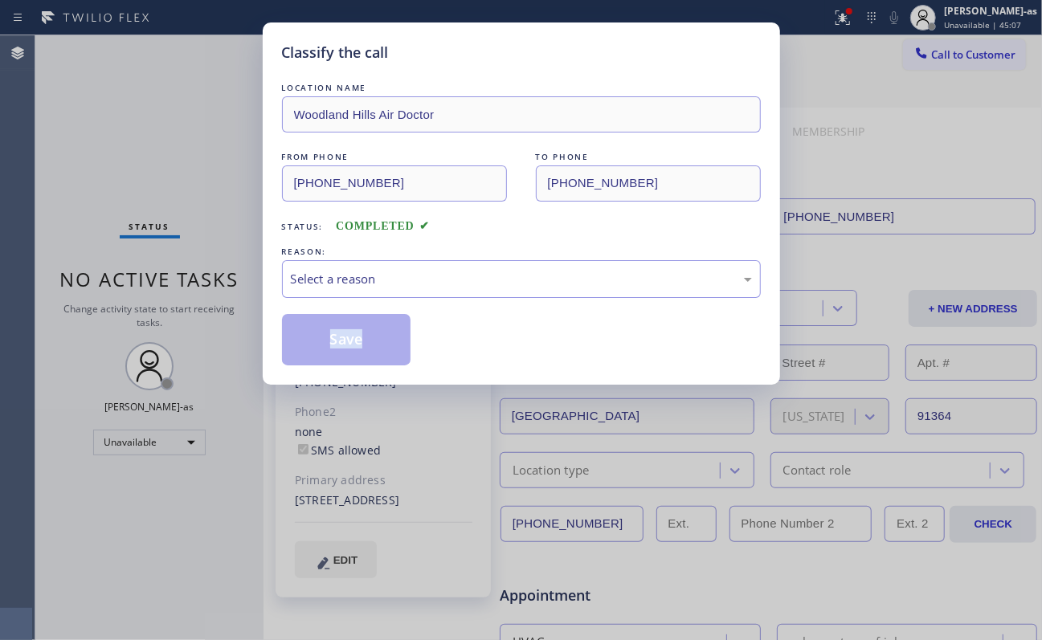
click at [209, 305] on div "Classify the call LOCATION NAME [GEOGRAPHIC_DATA] Air Doctor FROM PHONE [PHONE_…" at bounding box center [521, 320] width 1042 height 640
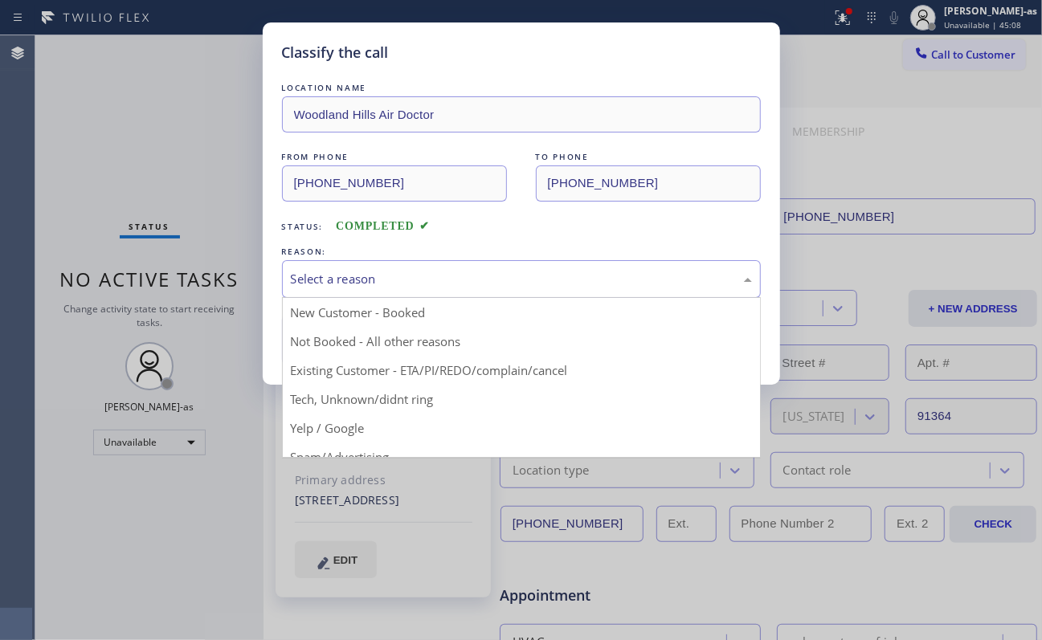
click at [400, 284] on div "Select a reason" at bounding box center [521, 279] width 461 height 18
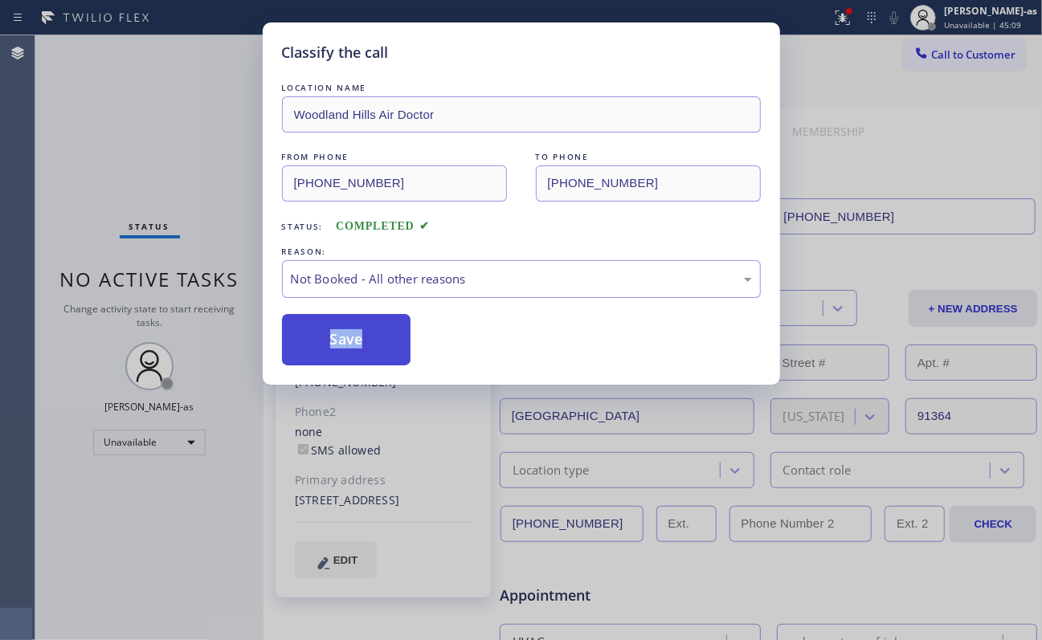
drag, startPoint x: 349, startPoint y: 341, endPoint x: 373, endPoint y: 334, distance: 25.7
click at [352, 338] on button "Save" at bounding box center [346, 339] width 129 height 51
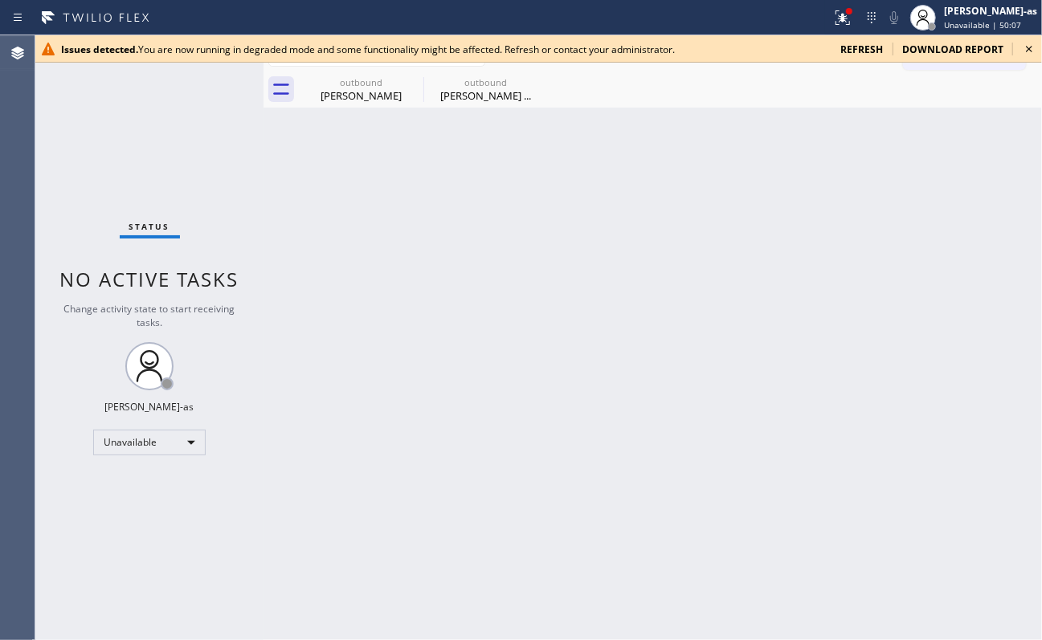
drag, startPoint x: 1028, startPoint y: 47, endPoint x: 1003, endPoint y: 47, distance: 24.9
click at [1028, 46] on icon at bounding box center [1028, 48] width 19 height 19
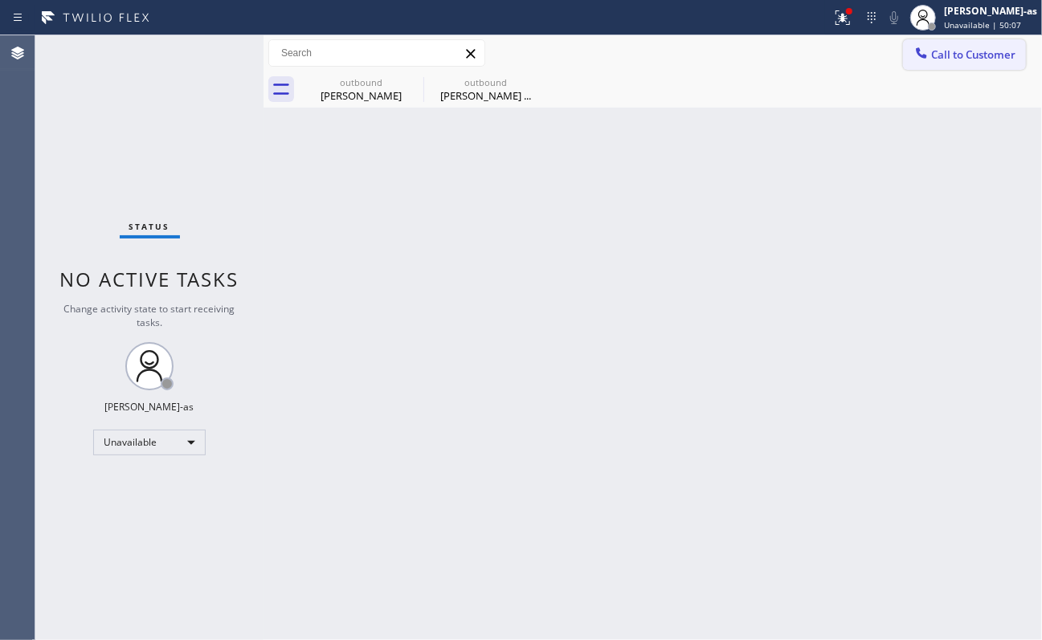
click at [977, 51] on span "Call to Customer" at bounding box center [973, 54] width 84 height 14
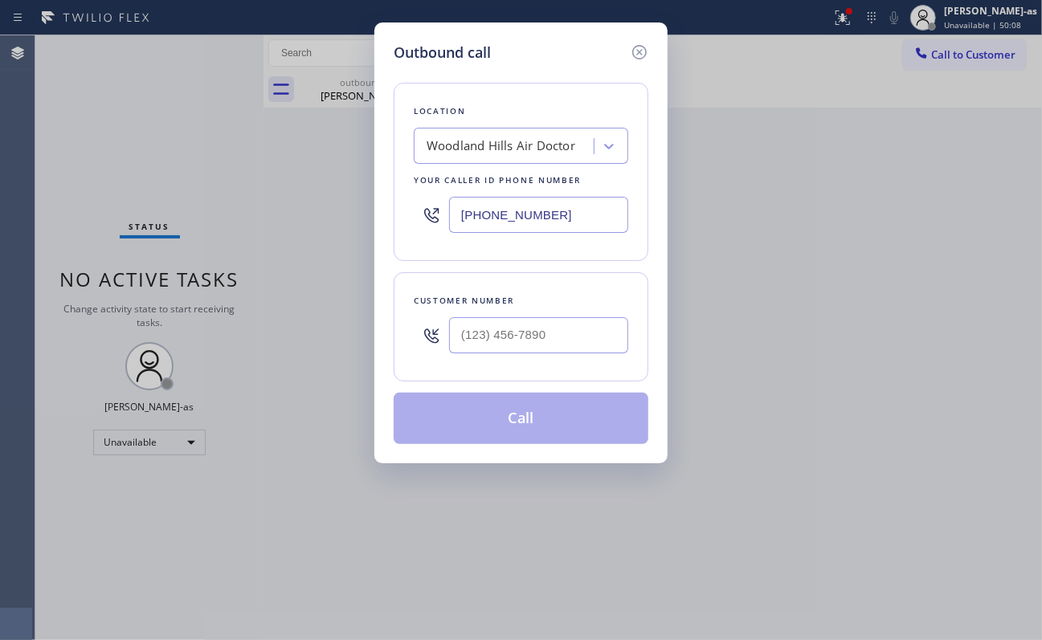
click at [557, 361] on div "Customer number" at bounding box center [521, 326] width 255 height 109
click at [554, 335] on input "(___) ___-____" at bounding box center [538, 335] width 179 height 36
paste input "661) 607-8157"
type input "[PHONE_NUMBER]"
click at [512, 156] on div "Location [GEOGRAPHIC_DATA] Air Doctor Your caller id phone number [PHONE_NUMBER]" at bounding box center [521, 172] width 255 height 178
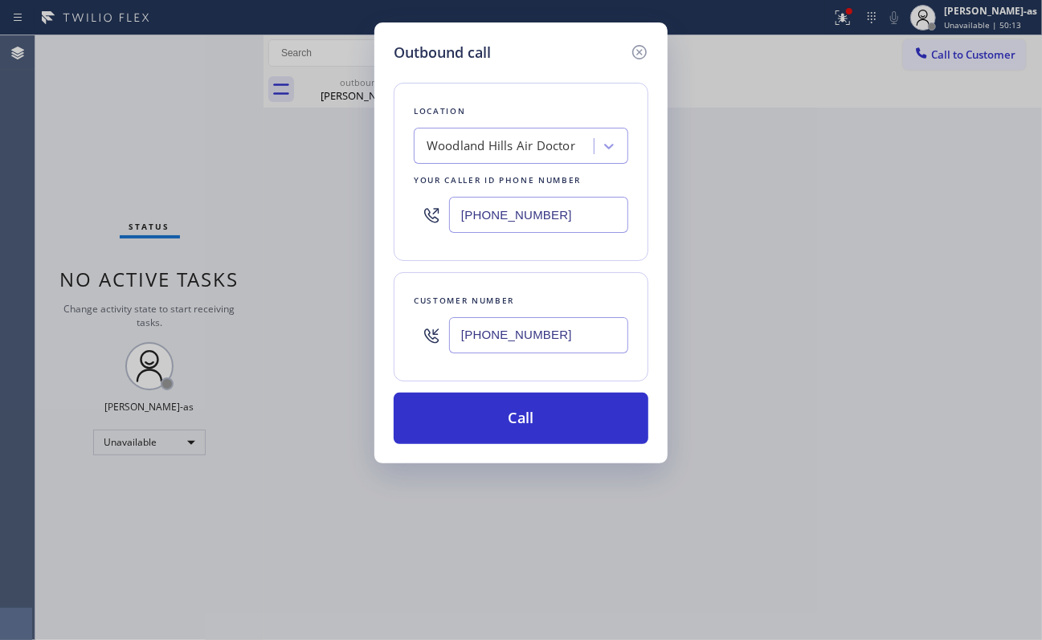
click at [522, 143] on div "Woodland Hills Air Doctor" at bounding box center [500, 146] width 149 height 18
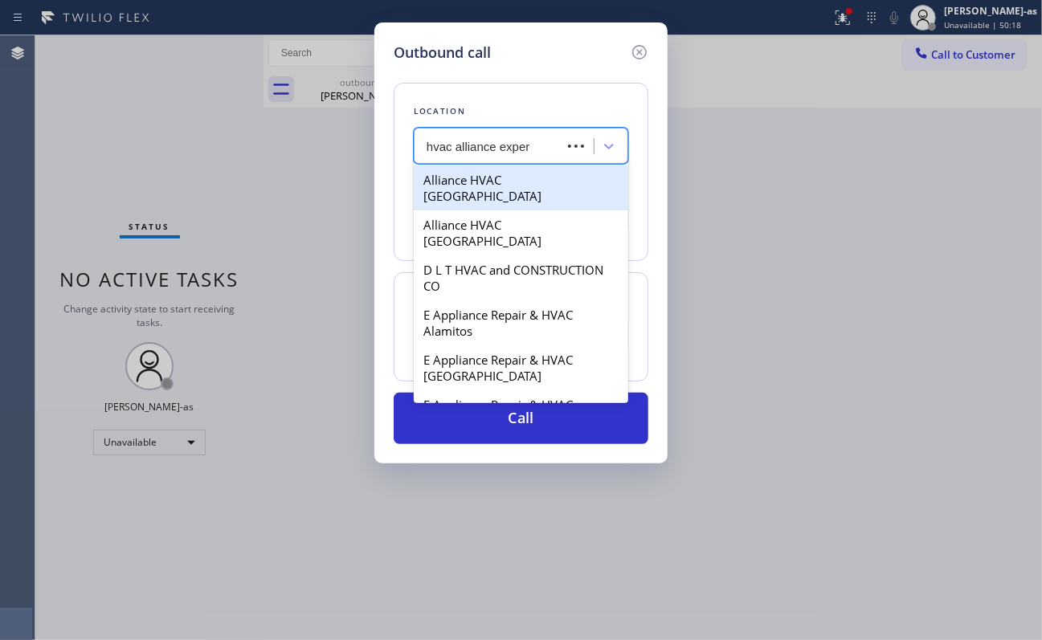
type input "hvac alliance expert"
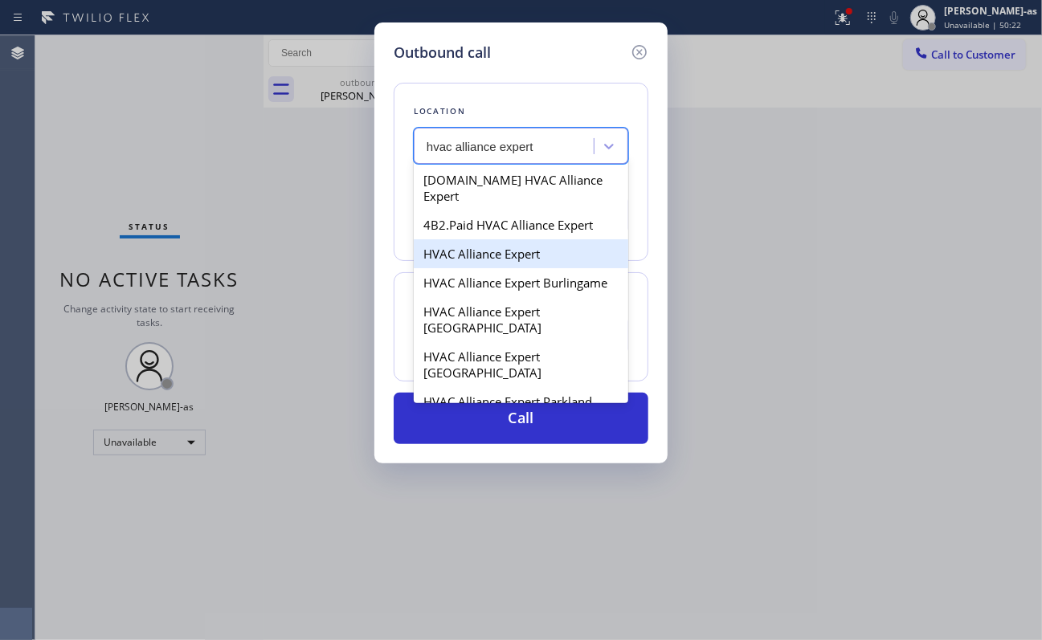
click at [486, 239] on div "HVAC Alliance Expert" at bounding box center [521, 253] width 214 height 29
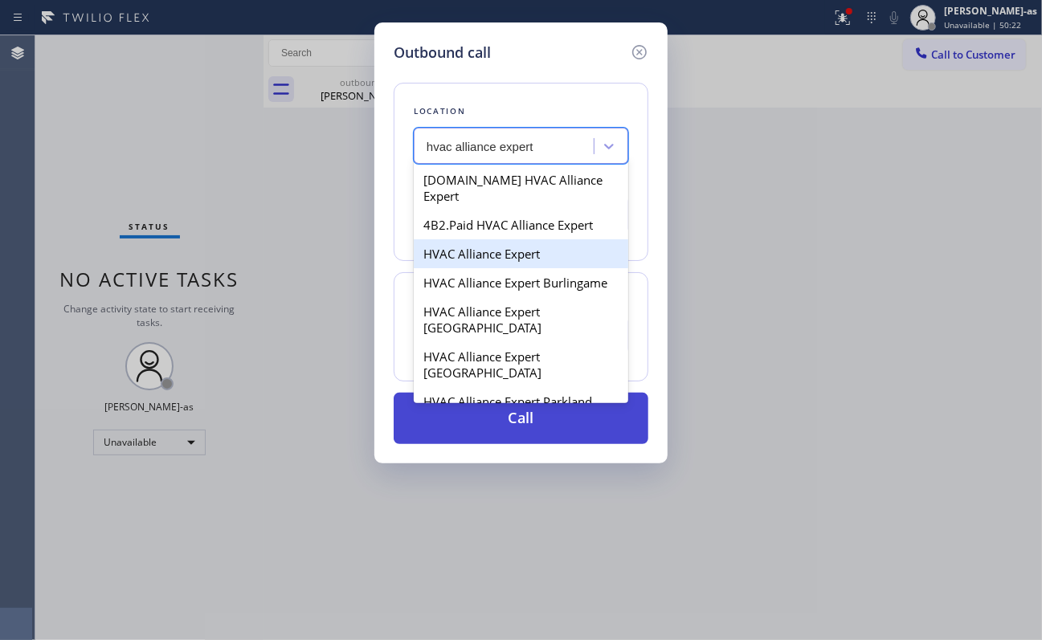
type input "[PHONE_NUMBER]"
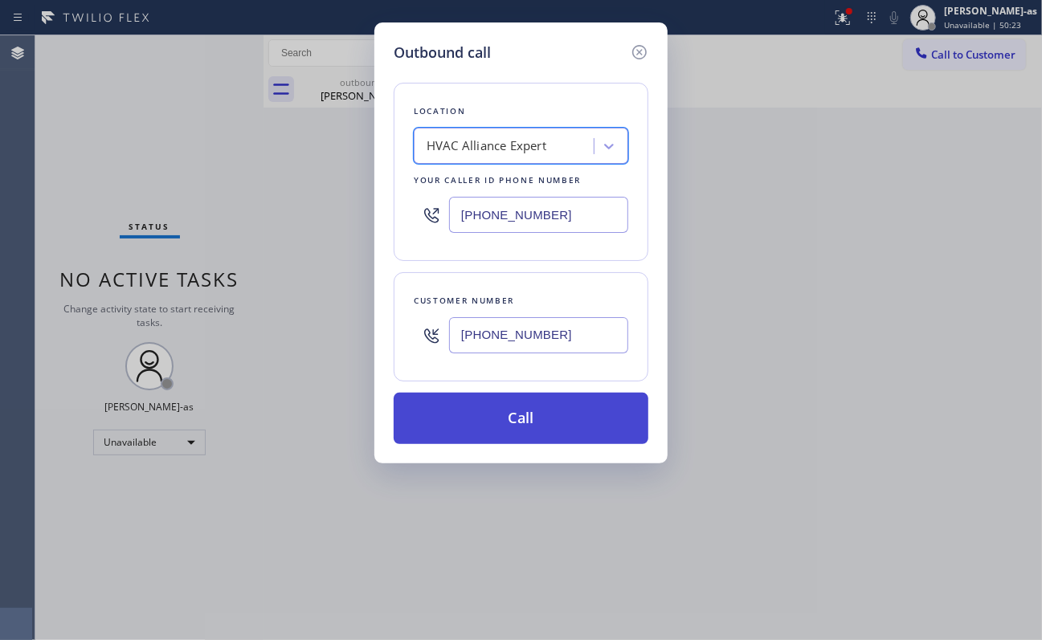
click at [569, 418] on button "Call" at bounding box center [521, 418] width 255 height 51
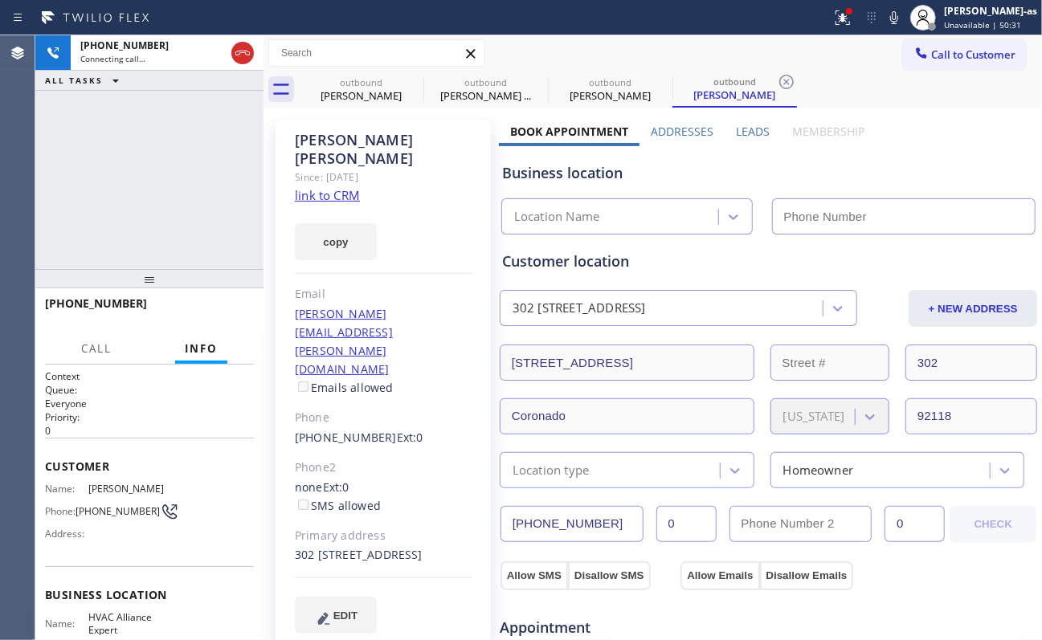
type input "[PHONE_NUMBER]"
click at [172, 141] on div "[PHONE_NUMBER] Connecting call… ALL TASKS ALL TASKS ACTIVE TASKS TASKS IN WRAP …" at bounding box center [149, 152] width 228 height 234
drag, startPoint x: 194, startPoint y: 148, endPoint x: 249, endPoint y: 100, distance: 72.8
click at [216, 133] on div "[PHONE_NUMBER] Live | 00:05 ALL TASKS ALL TASKS ACTIVE TASKS TASKS IN WRAP UP" at bounding box center [149, 152] width 228 height 234
drag, startPoint x: 239, startPoint y: 59, endPoint x: 199, endPoint y: 190, distance: 136.7
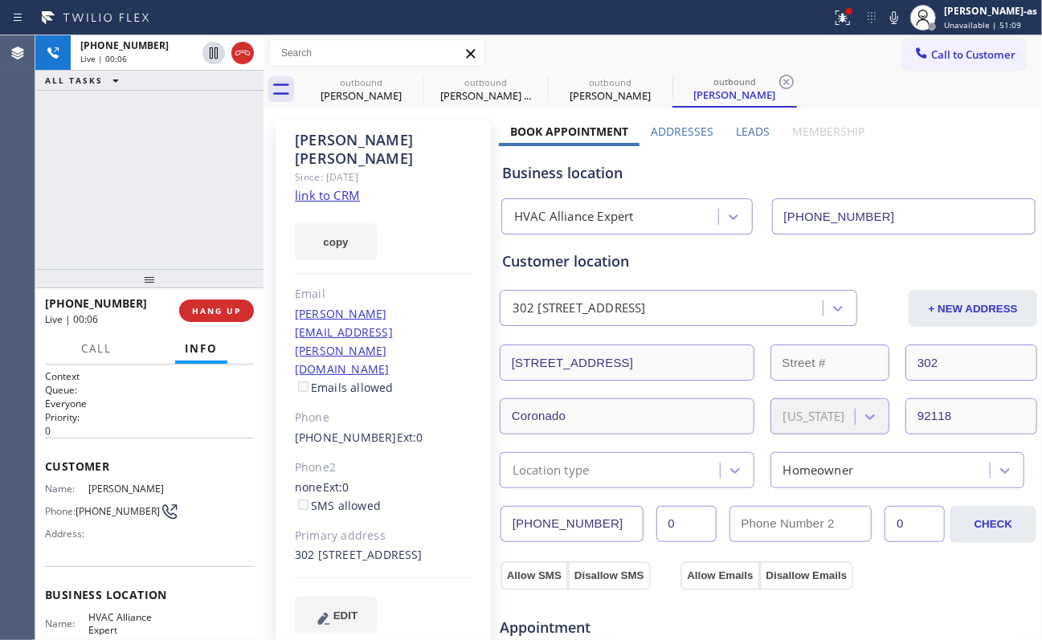
click at [238, 64] on div at bounding box center [228, 52] width 58 height 35
click at [201, 204] on div "[PHONE_NUMBER] Live | 00:06 ALL TASKS ALL TASKS ACTIVE TASKS TASKS IN WRAP UP" at bounding box center [149, 152] width 228 height 234
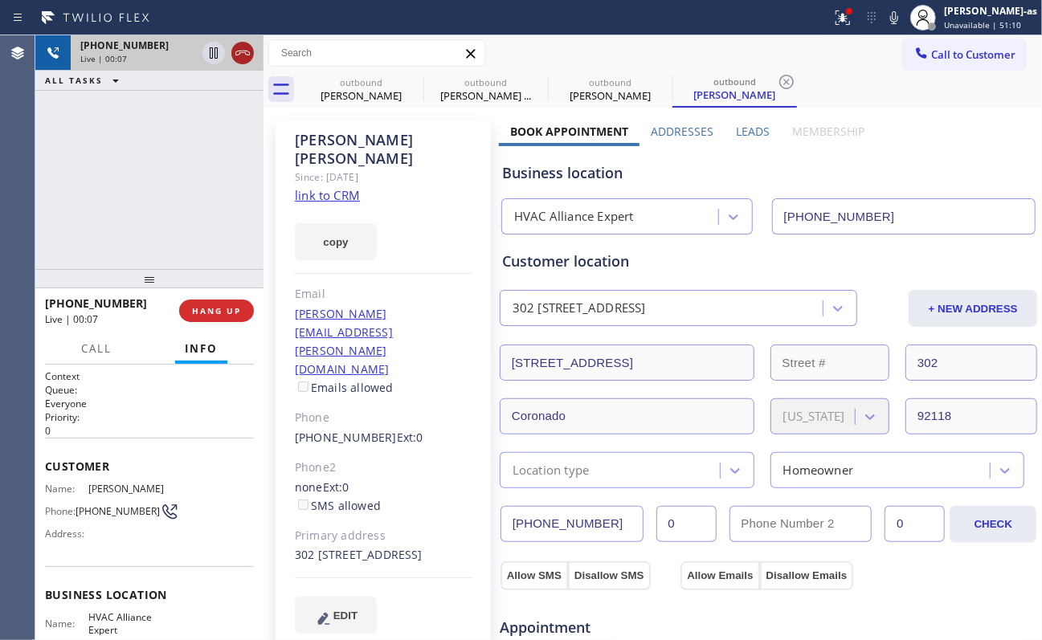
click at [238, 48] on icon at bounding box center [242, 52] width 19 height 19
drag, startPoint x: 186, startPoint y: 268, endPoint x: 187, endPoint y: 307, distance: 38.6
click at [187, 280] on div at bounding box center [149, 278] width 228 height 19
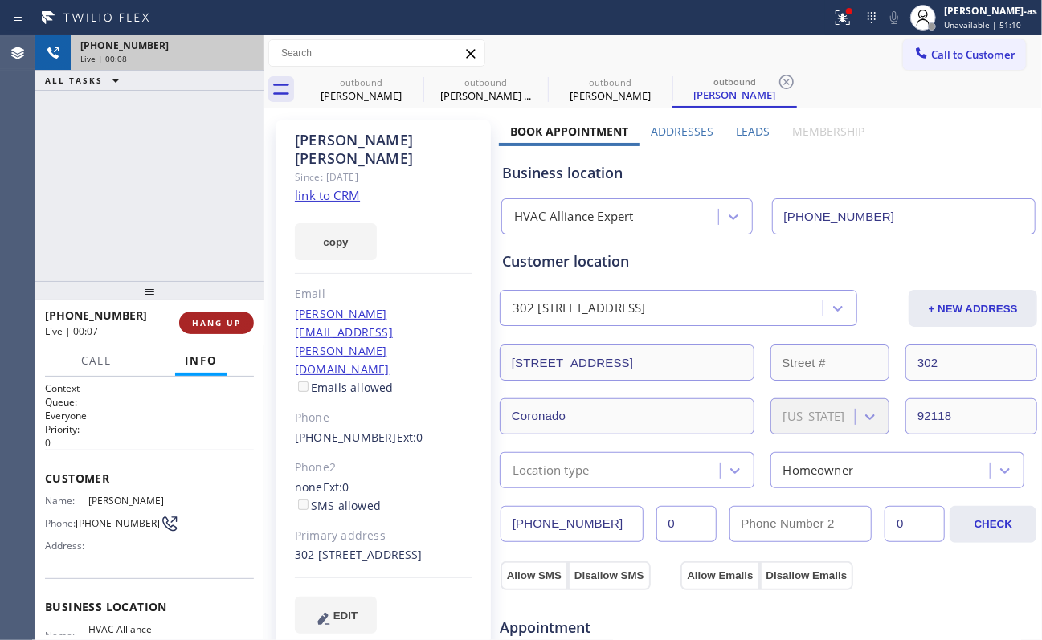
click at [212, 313] on button "HANG UP" at bounding box center [216, 323] width 75 height 22
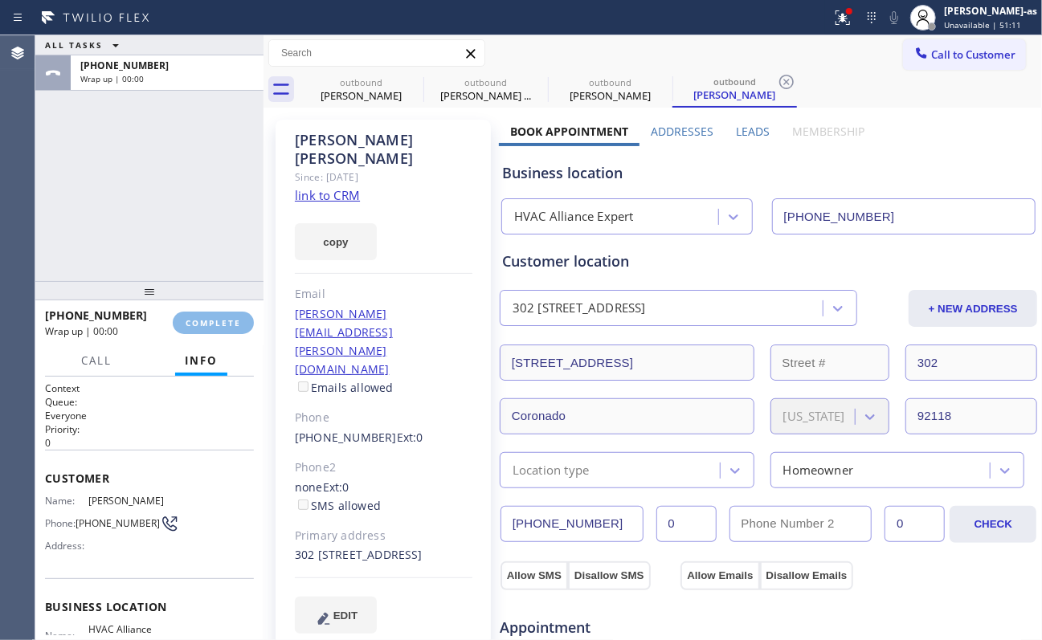
click at [214, 308] on div "[PHONE_NUMBER] Wrap up | 00:00 COMPLETE" at bounding box center [149, 323] width 209 height 42
click at [215, 305] on div "[PHONE_NUMBER] Wrap up | 00:01 COMPLETE" at bounding box center [149, 323] width 209 height 42
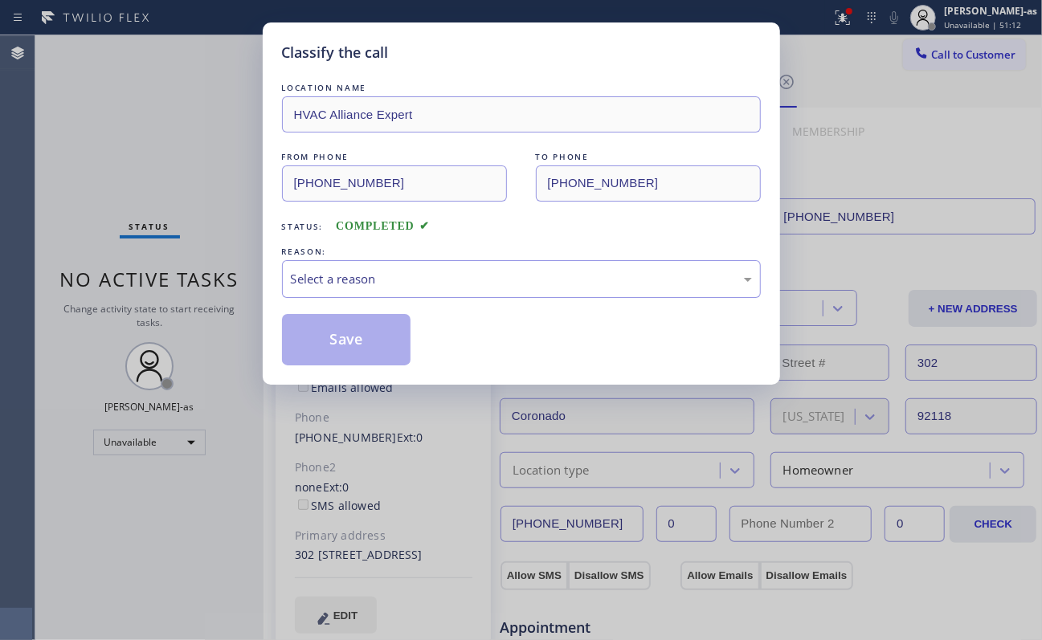
click at [222, 300] on div "Classify the call LOCATION NAME HVAC Alliance Expert FROM PHONE [PHONE_NUMBER] …" at bounding box center [521, 320] width 1042 height 640
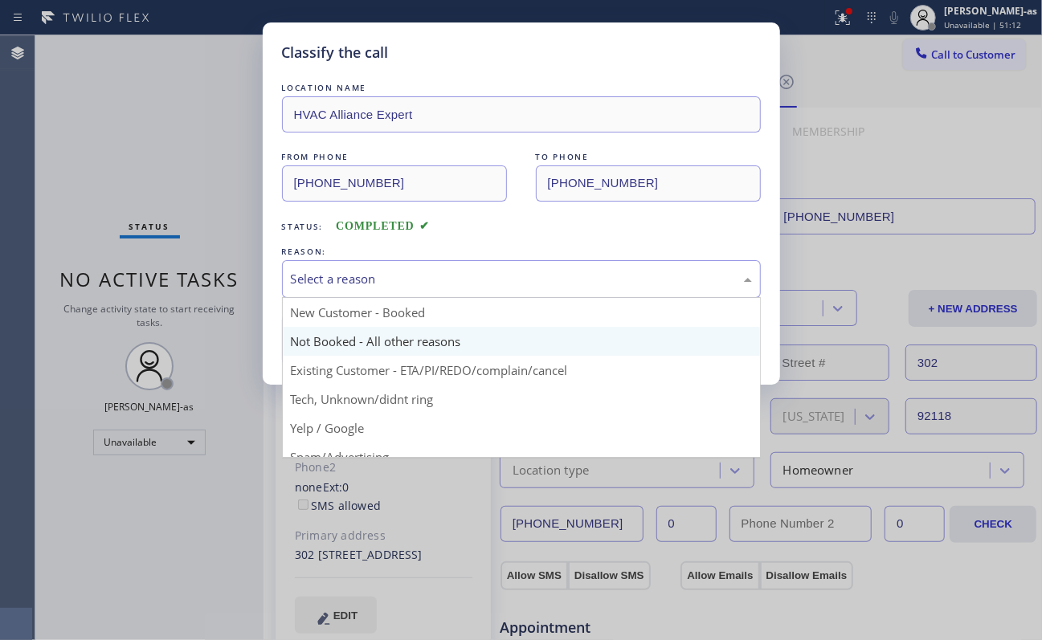
drag, startPoint x: 413, startPoint y: 280, endPoint x: 410, endPoint y: 355, distance: 75.6
click at [413, 284] on div "Select a reason" at bounding box center [521, 279] width 461 height 18
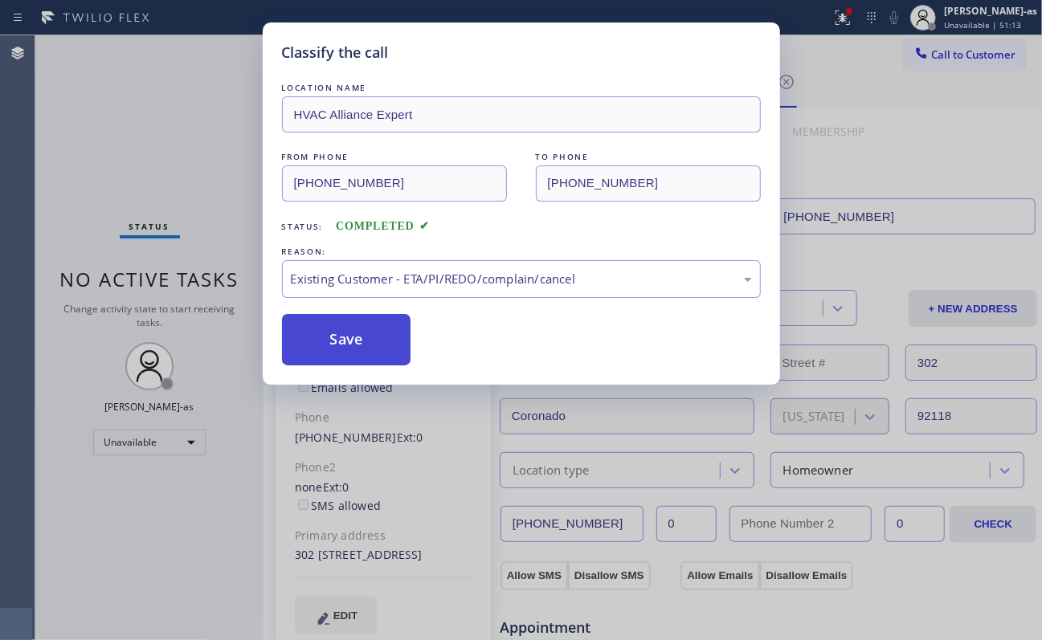
click at [371, 344] on button "Save" at bounding box center [346, 339] width 129 height 51
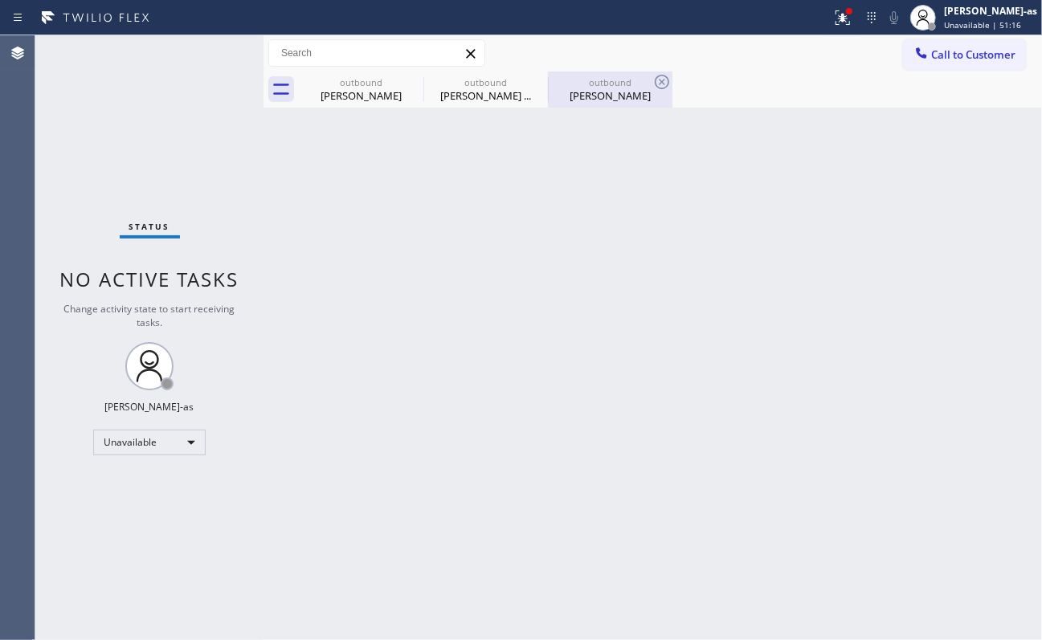
click at [624, 94] on div "[PERSON_NAME]" at bounding box center [609, 95] width 121 height 14
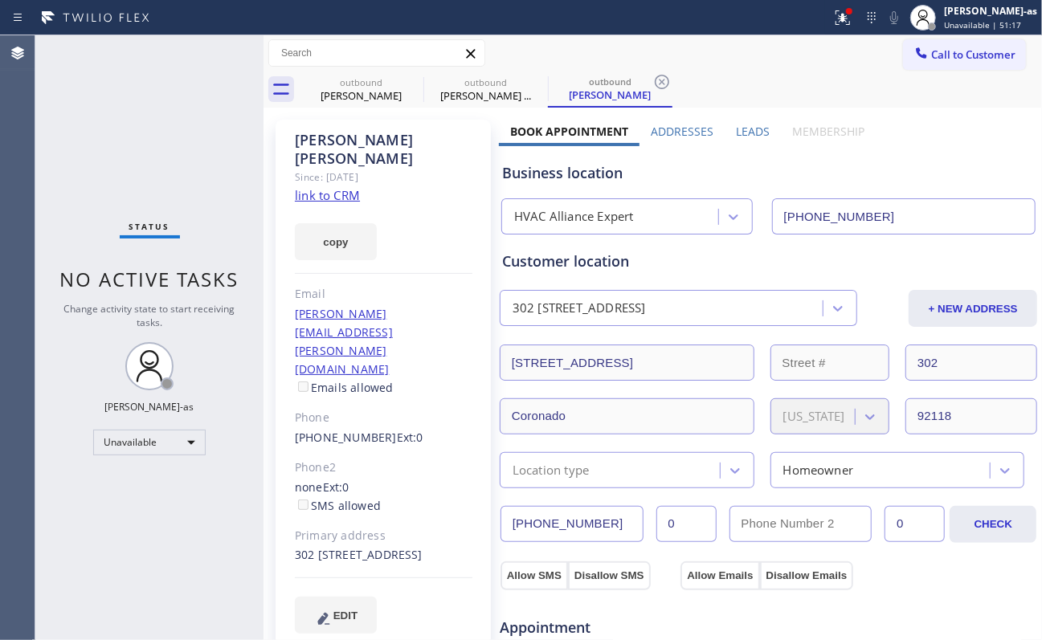
click at [334, 187] on link "link to CRM" at bounding box center [327, 195] width 65 height 16
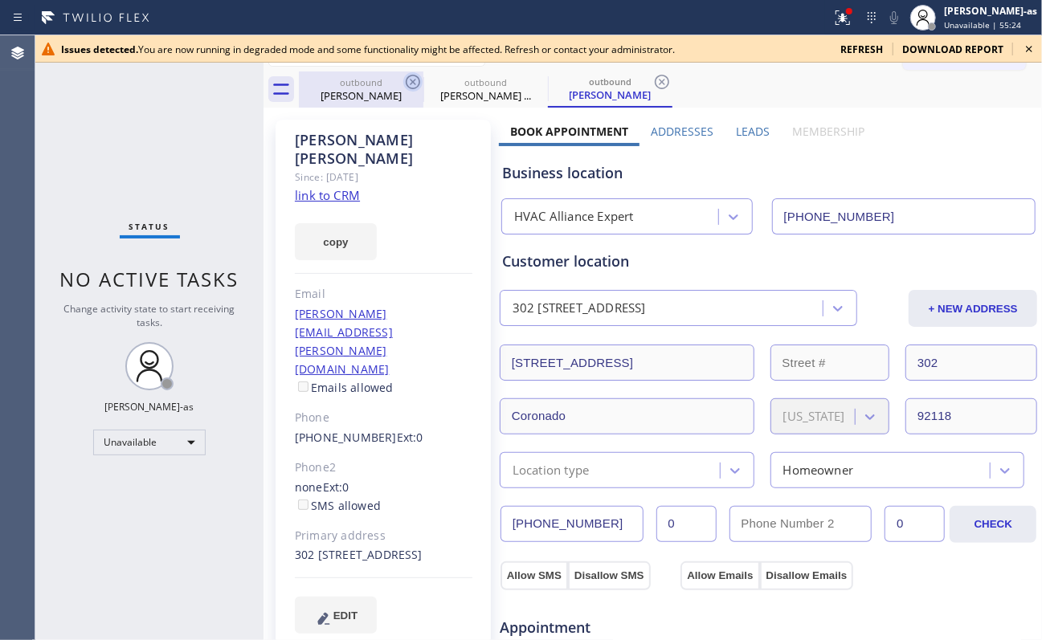
click at [373, 88] on div "[PERSON_NAME]" at bounding box center [360, 95] width 121 height 14
type input "[PHONE_NUMBER]"
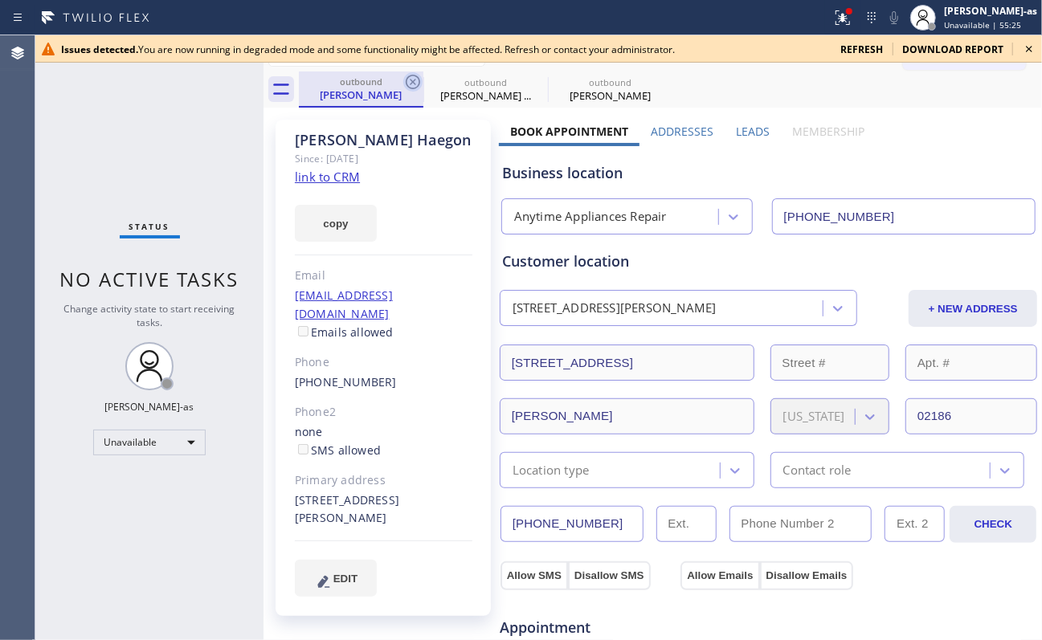
click at [408, 84] on icon at bounding box center [412, 81] width 19 height 19
type input "[PHONE_NUMBER]"
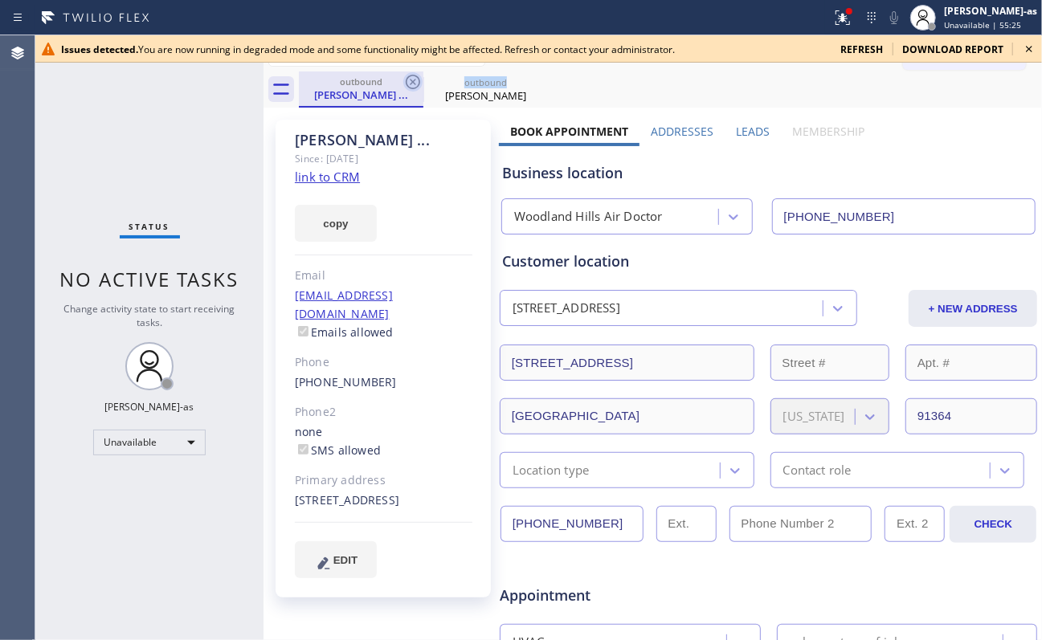
click at [408, 84] on icon at bounding box center [412, 81] width 19 height 19
type input "[PHONE_NUMBER]"
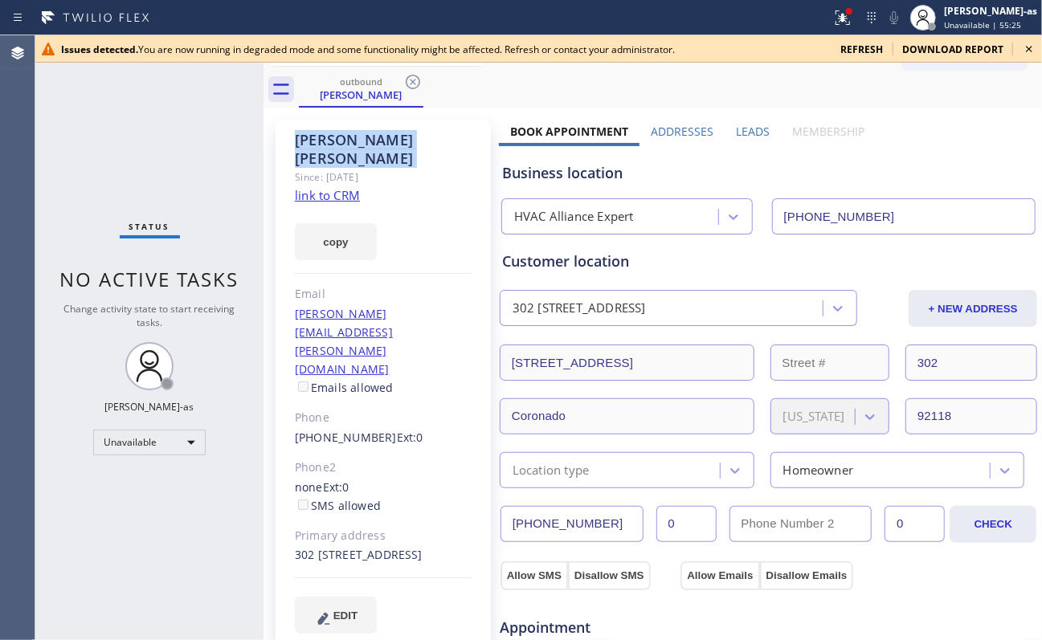
click at [408, 84] on icon at bounding box center [412, 81] width 19 height 19
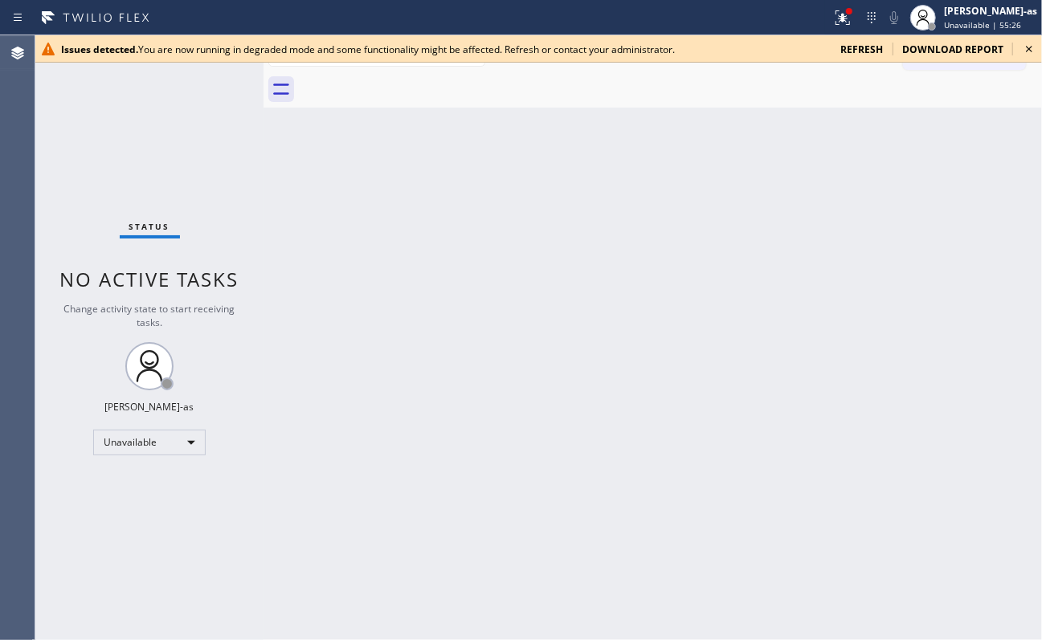
click at [1038, 49] on icon at bounding box center [1028, 48] width 19 height 19
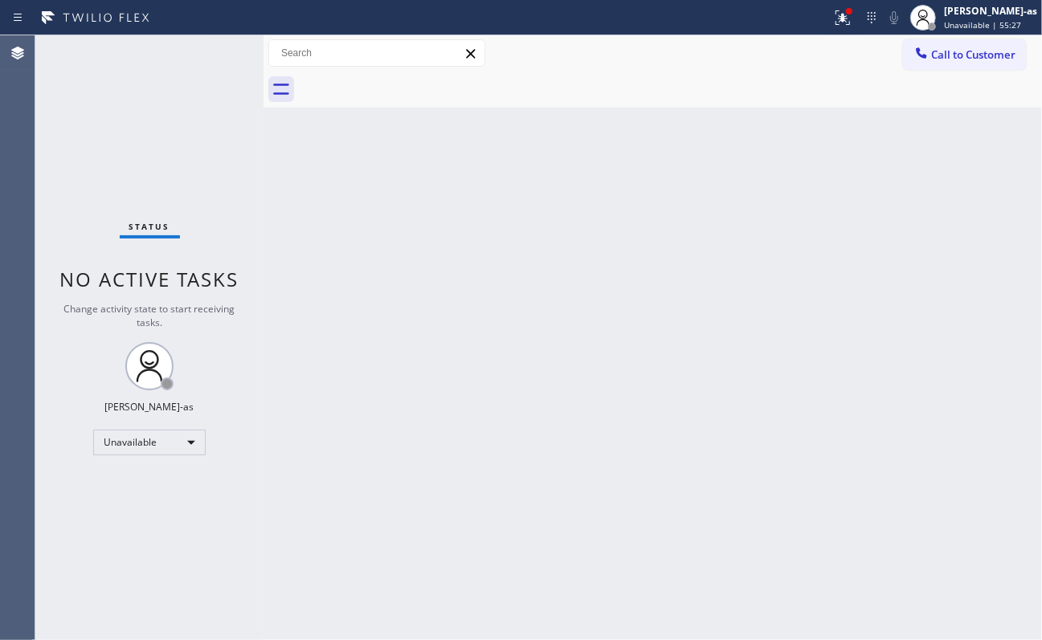
click at [881, 178] on div "Back to Dashboard Change Sender ID Customers Technicians Select a contact Outbo…" at bounding box center [652, 337] width 778 height 605
click at [448, 247] on div "Back to Dashboard Change Sender ID Customers Technicians Select a contact Outbo…" at bounding box center [652, 337] width 778 height 605
drag, startPoint x: 549, startPoint y: 312, endPoint x: 605, endPoint y: 586, distance: 278.6
click at [553, 313] on div "Back to Dashboard Change Sender ID Customers Technicians Select a contact Outbo…" at bounding box center [652, 337] width 778 height 605
drag, startPoint x: 187, startPoint y: 90, endPoint x: 197, endPoint y: 88, distance: 9.9
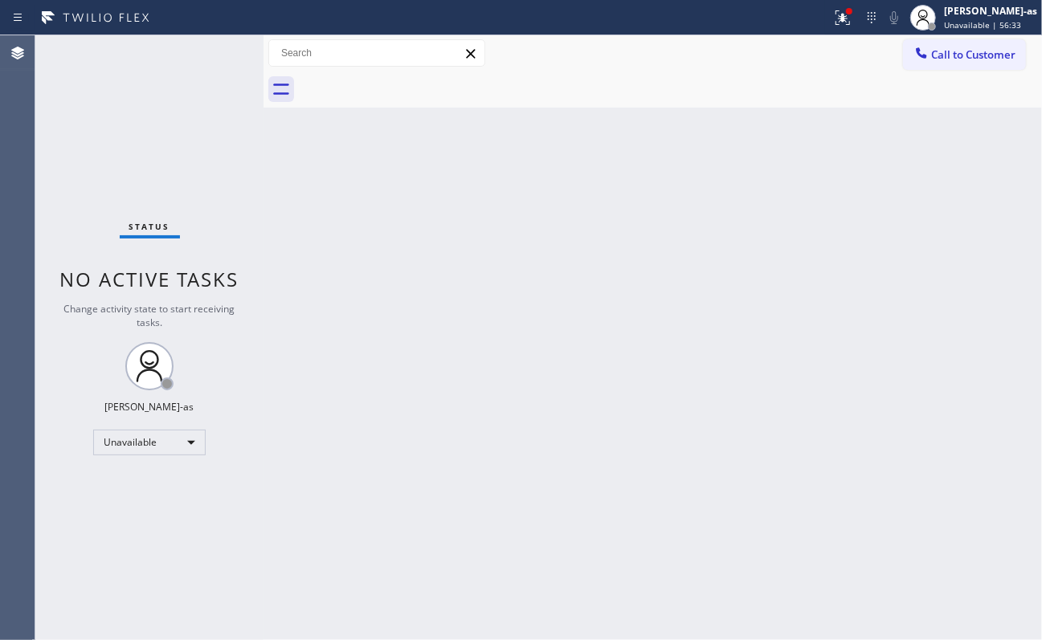
click at [193, 88] on div "Status No active tasks Change activity state to start receiving tasks. [PERSON_…" at bounding box center [149, 337] width 228 height 605
drag, startPoint x: 377, startPoint y: 202, endPoint x: 472, endPoint y: 154, distance: 107.0
click at [390, 199] on div "Back to Dashboard Change Sender ID Customers Technicians Select a contact Outbo…" at bounding box center [652, 337] width 778 height 605
drag, startPoint x: 964, startPoint y: 55, endPoint x: 872, endPoint y: 159, distance: 138.3
click at [965, 55] on span "Call to Customer" at bounding box center [973, 54] width 84 height 14
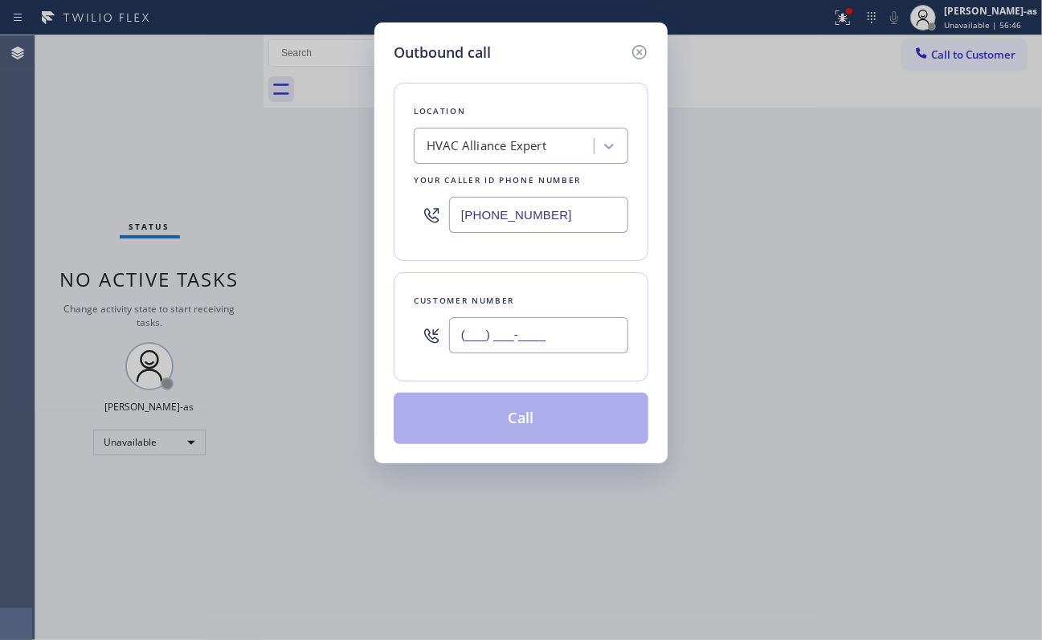
click at [577, 329] on input "(___) ___-____" at bounding box center [538, 335] width 179 height 36
paste input "703) 674-6835"
type input "[PHONE_NUMBER]"
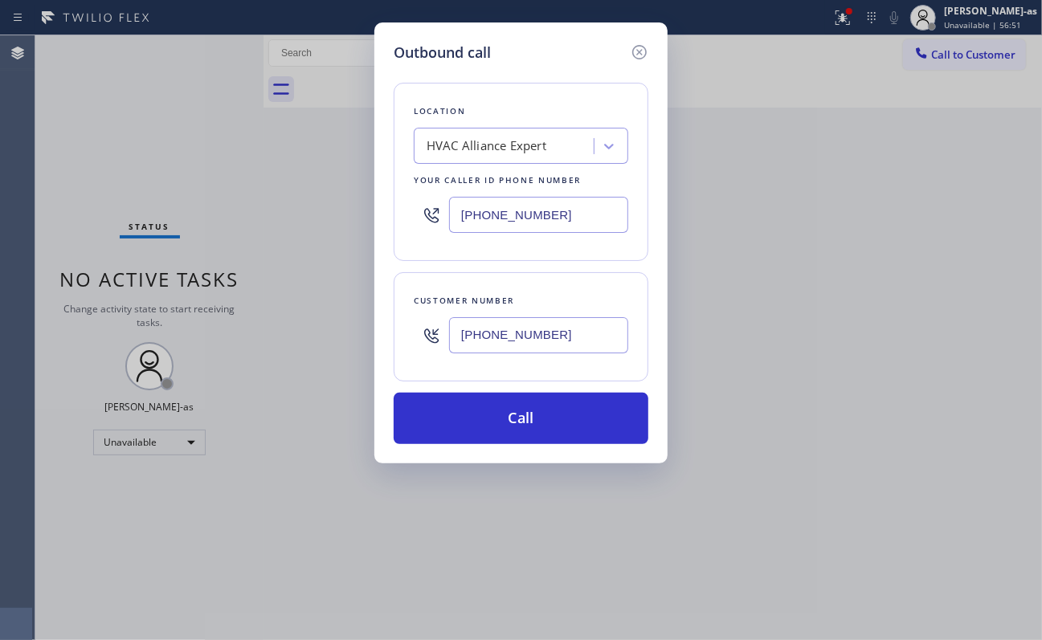
click at [548, 300] on div "Customer number" at bounding box center [521, 300] width 214 height 17
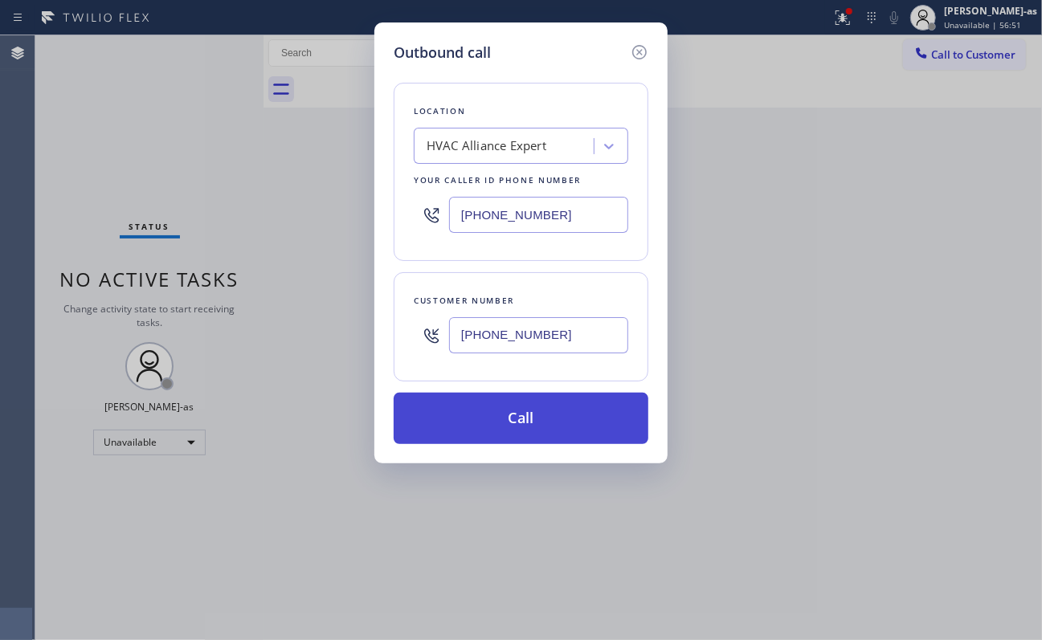
click at [563, 415] on button "Call" at bounding box center [521, 418] width 255 height 51
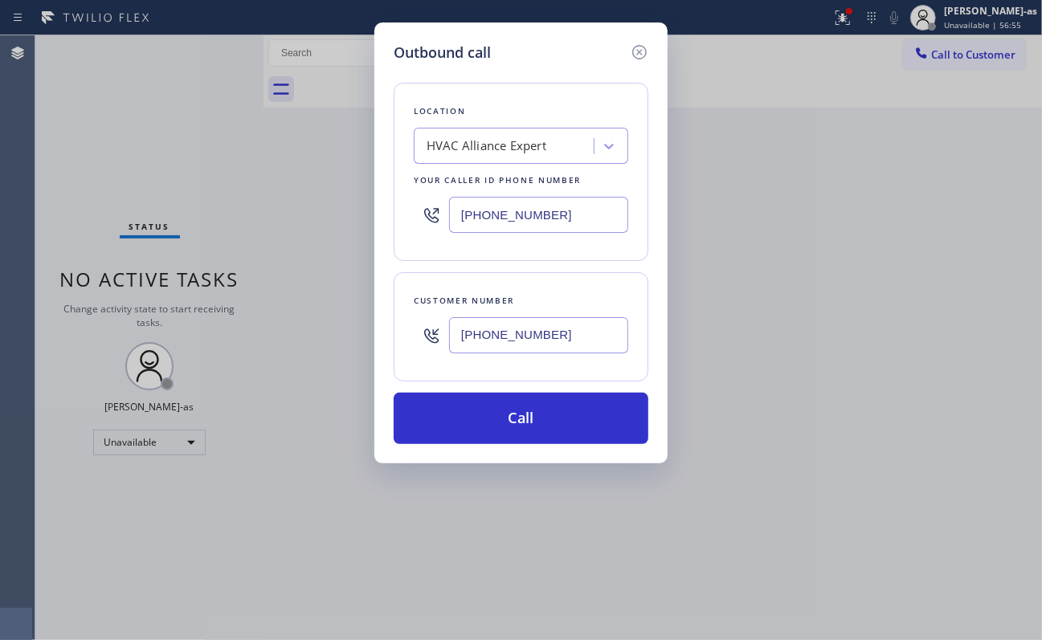
click at [718, 376] on div "Back to Dashboard Change Sender ID Customers Technicians Select a contact Outbo…" at bounding box center [652, 337] width 778 height 605
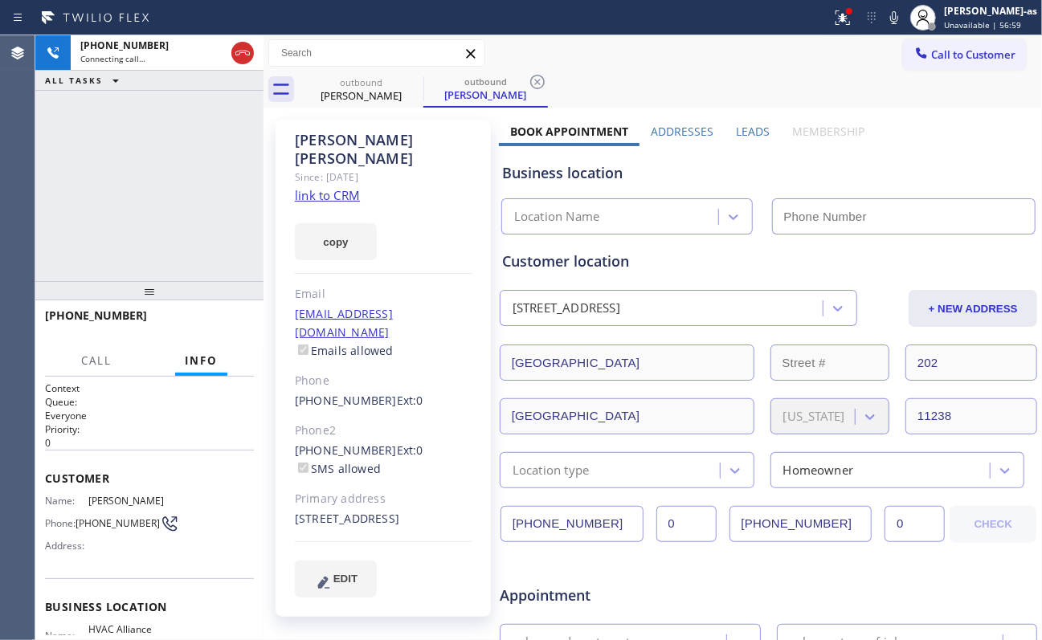
click at [304, 187] on link "link to CRM" at bounding box center [327, 195] width 65 height 16
type input "[PHONE_NUMBER]"
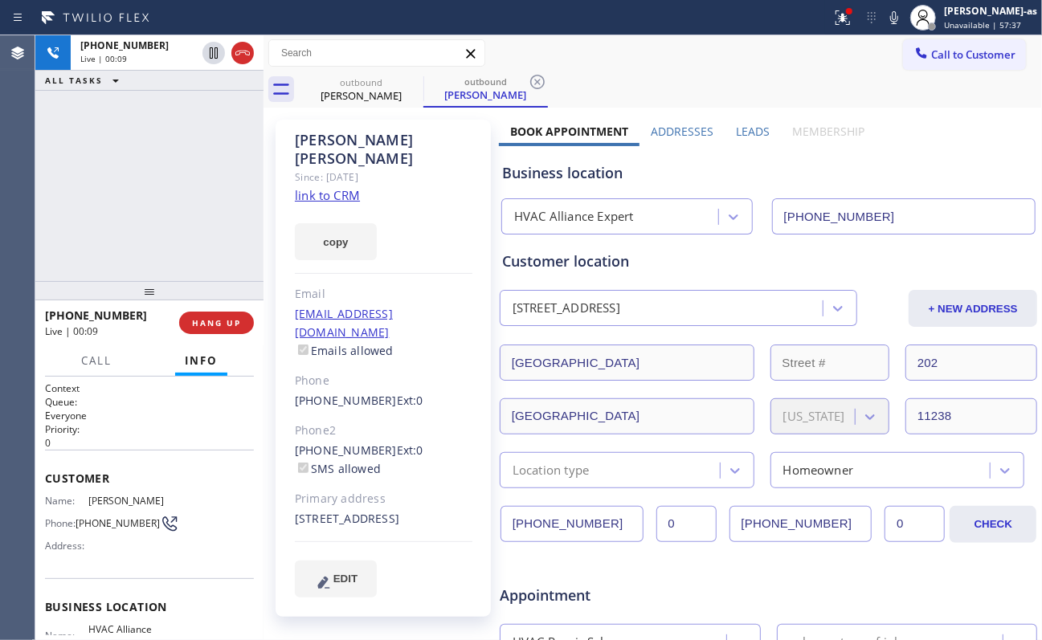
drag, startPoint x: 161, startPoint y: 193, endPoint x: 220, endPoint y: 124, distance: 90.6
click at [161, 190] on div "[PHONE_NUMBER] Live | 00:09 ALL TASKS ALL TASKS ACTIVE TASKS TASKS IN WRAP UP" at bounding box center [149, 158] width 228 height 246
drag, startPoint x: 235, startPoint y: 47, endPoint x: 241, endPoint y: 90, distance: 43.7
click at [239, 52] on icon at bounding box center [242, 52] width 19 height 19
drag, startPoint x: 218, startPoint y: 145, endPoint x: 229, endPoint y: 379, distance: 234.0
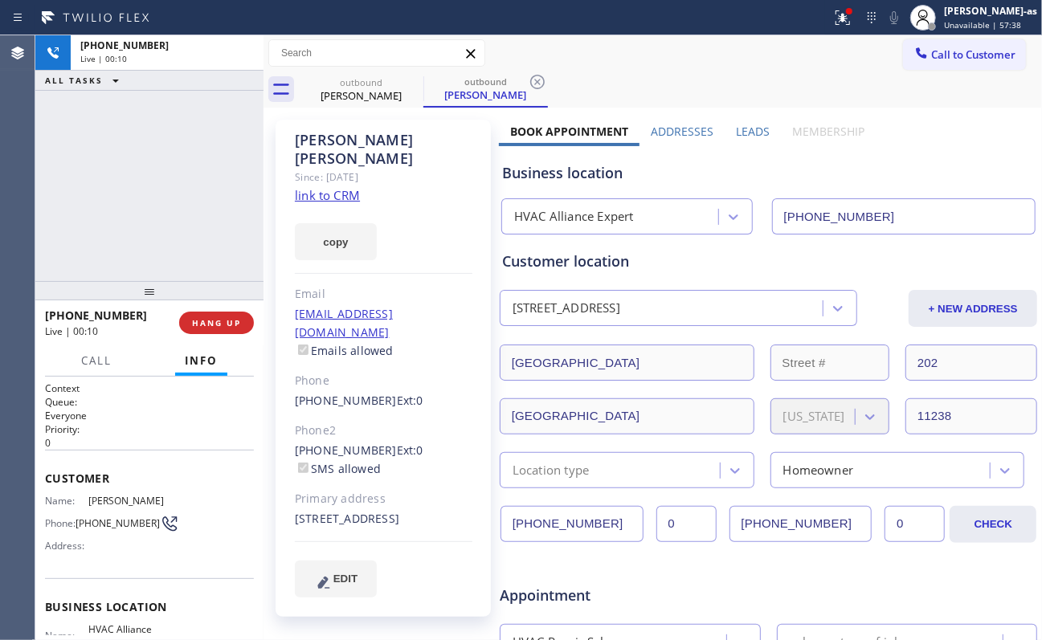
click at [213, 165] on div "[PHONE_NUMBER] Live | 00:10 ALL TASKS ALL TASKS ACTIVE TASKS TASKS IN WRAP UP" at bounding box center [149, 158] width 228 height 246
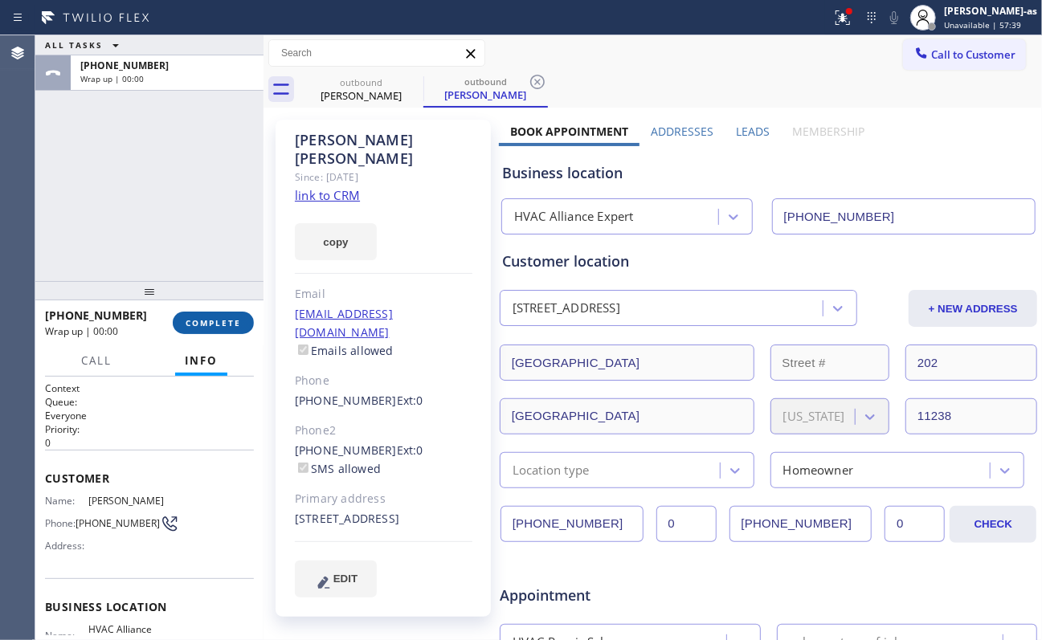
click at [222, 321] on span "COMPLETE" at bounding box center [213, 322] width 55 height 11
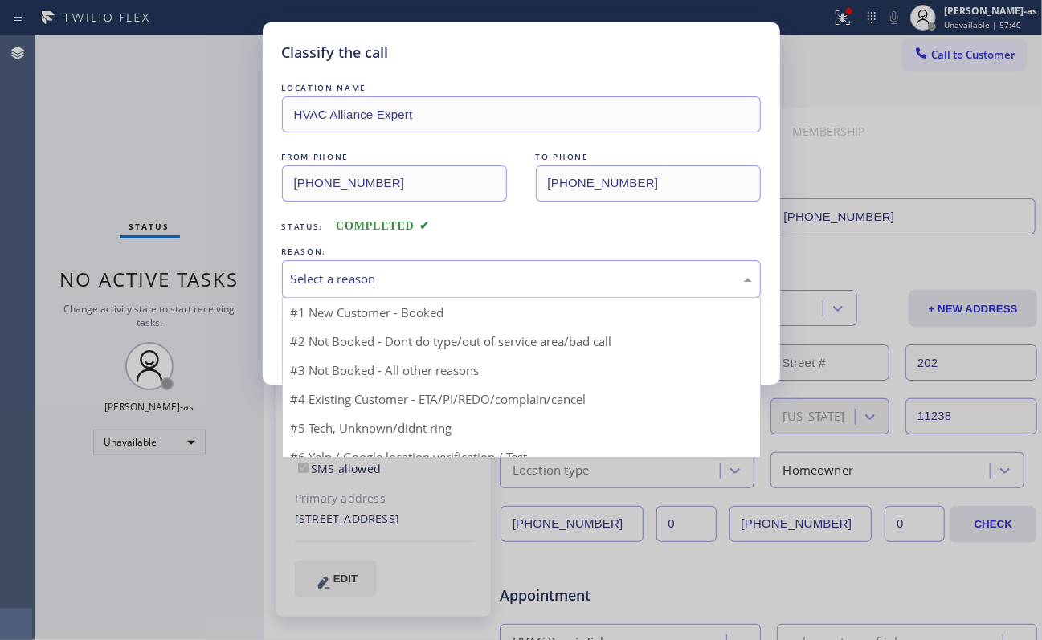
drag, startPoint x: 353, startPoint y: 286, endPoint x: 471, endPoint y: 363, distance: 140.3
click at [354, 286] on div "Select a reason" at bounding box center [521, 279] width 461 height 18
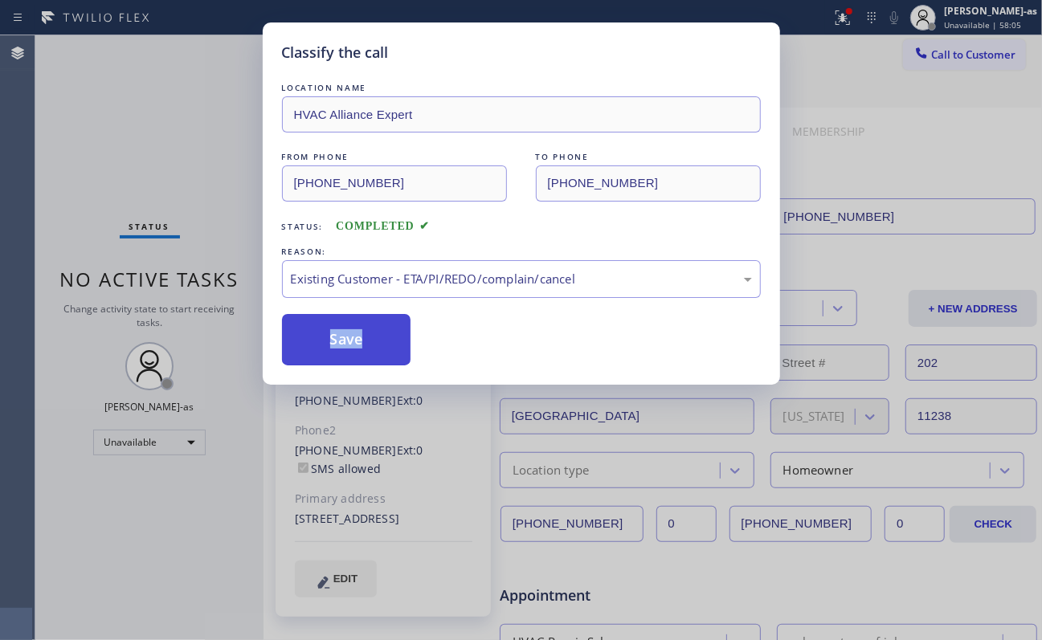
click at [386, 316] on button "Save" at bounding box center [346, 339] width 129 height 51
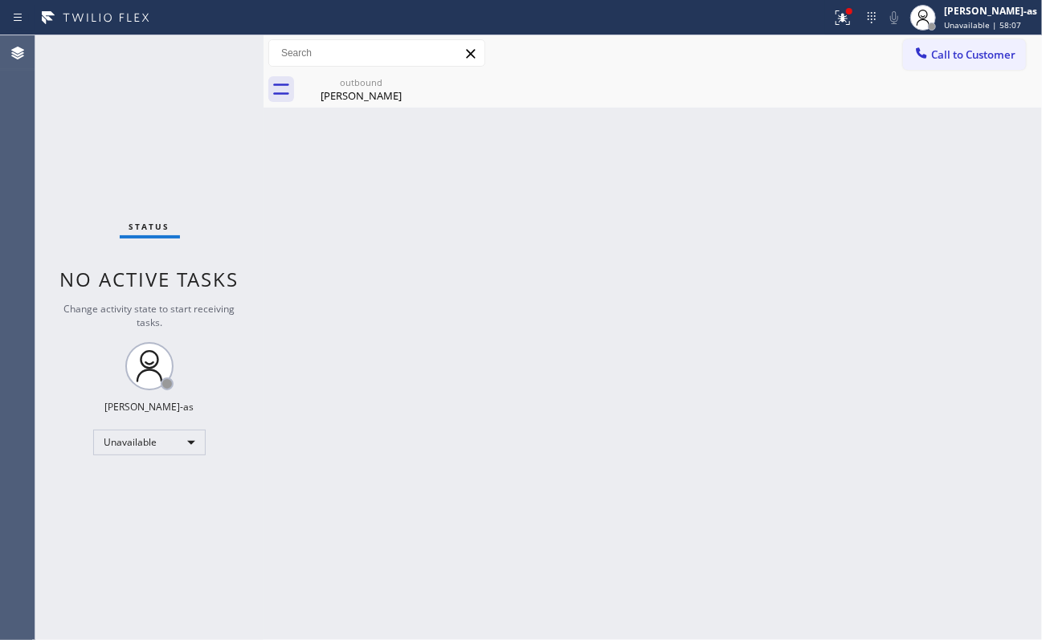
drag, startPoint x: 895, startPoint y: 109, endPoint x: 953, endPoint y: 63, distance: 74.3
click at [900, 103] on div "Back to Dashboard Change Sender ID Customers Technicians Select a contact Outbo…" at bounding box center [652, 337] width 778 height 605
click at [953, 63] on button "Call to Customer" at bounding box center [964, 54] width 123 height 31
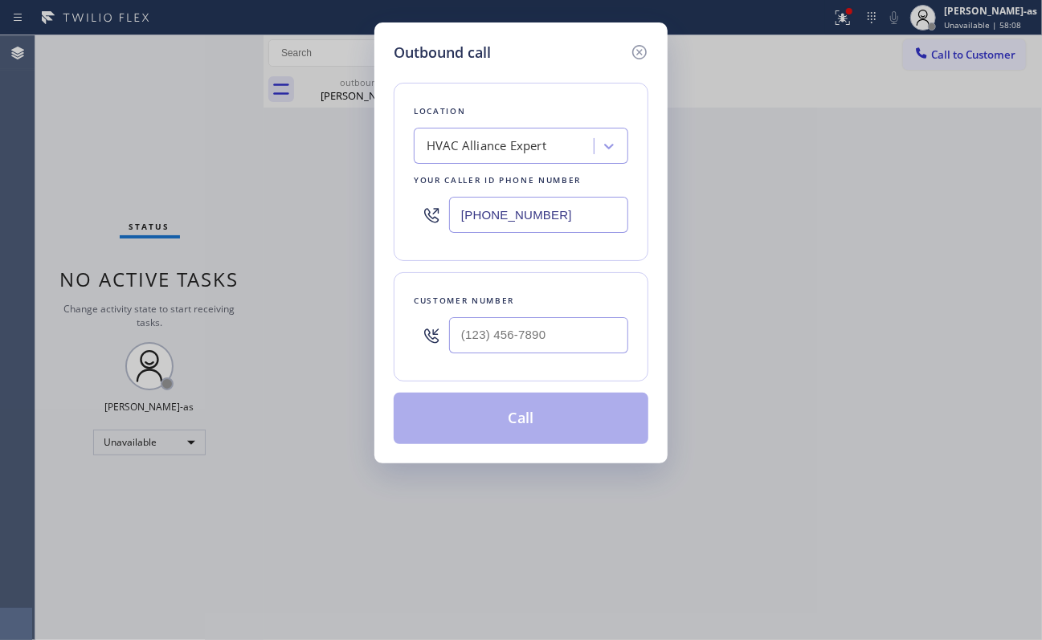
click at [545, 342] on input "text" at bounding box center [538, 335] width 179 height 36
paste input "323) 477-9602"
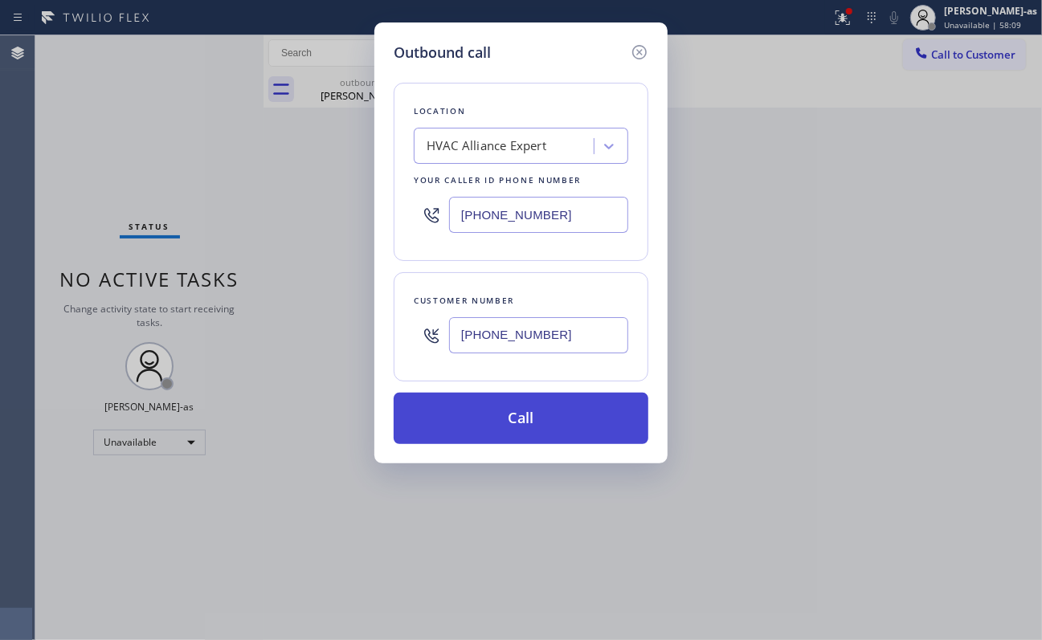
type input "[PHONE_NUMBER]"
click at [553, 418] on button "Call" at bounding box center [521, 418] width 255 height 51
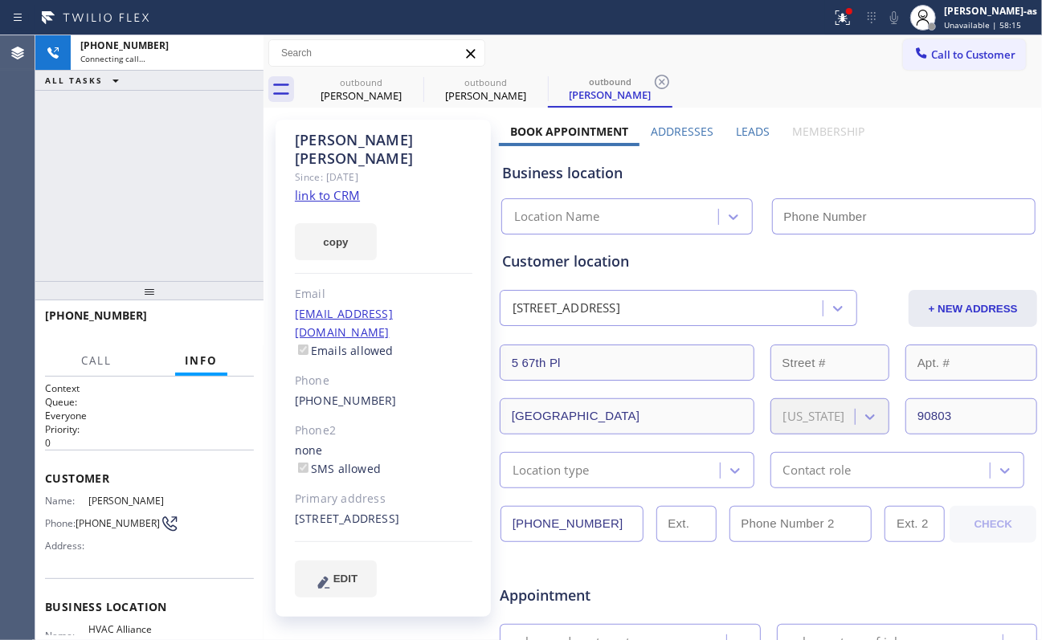
type input "[PHONE_NUMBER]"
click at [165, 133] on div "[PHONE_NUMBER] Connecting call… ALL TASKS ALL TASKS ACTIVE TASKS TASKS IN WRAP …" at bounding box center [149, 158] width 228 height 246
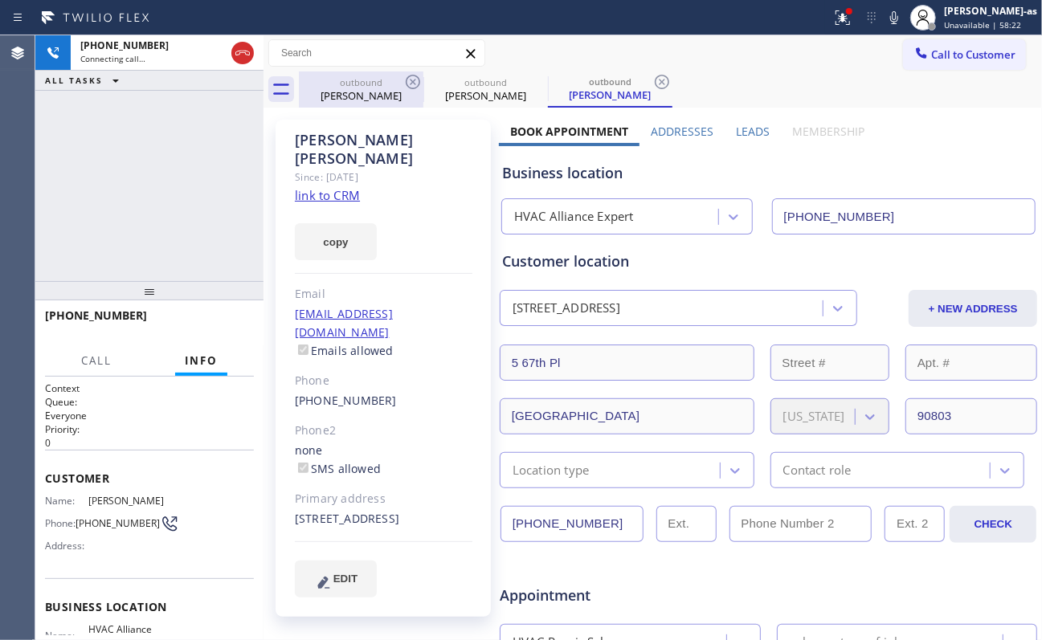
drag, startPoint x: 406, startPoint y: 82, endPoint x: 376, endPoint y: 90, distance: 31.6
click at [394, 81] on div "outbound [PERSON_NAME]" at bounding box center [361, 89] width 124 height 36
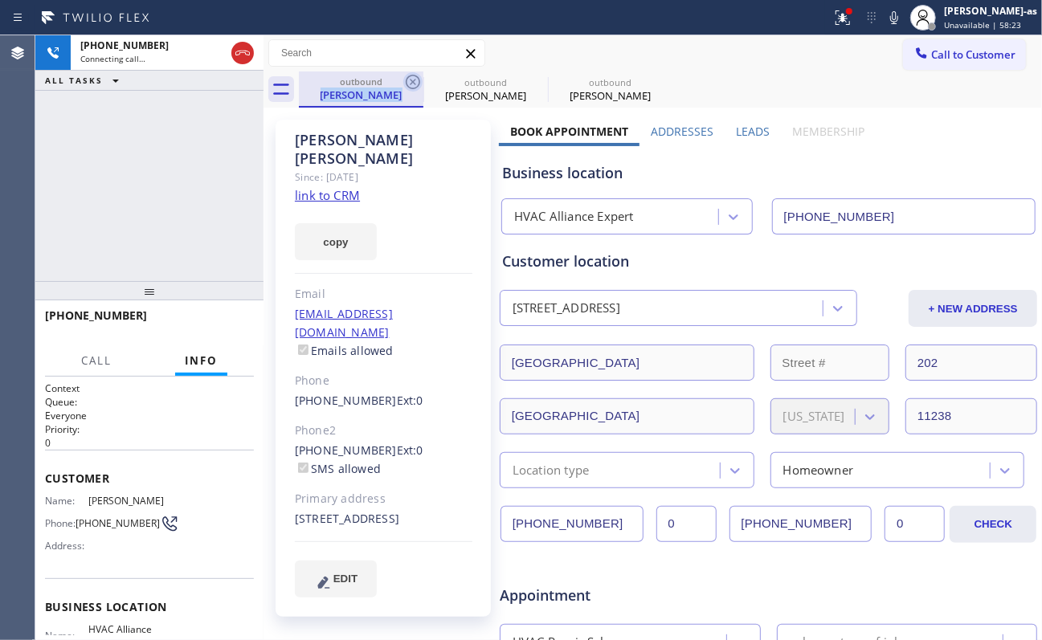
click at [422, 80] on icon at bounding box center [412, 81] width 19 height 19
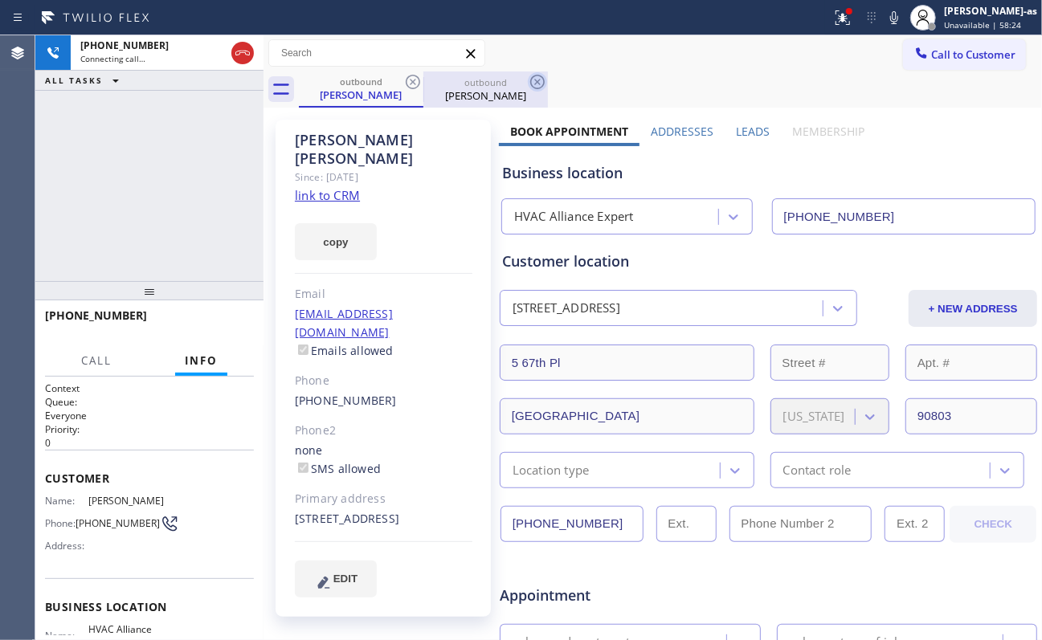
click at [410, 88] on icon at bounding box center [412, 81] width 19 height 19
click at [226, 162] on div "[PHONE_NUMBER] Connecting call… ALL TASKS ALL TASKS ACTIVE TASKS TASKS IN WRAP …" at bounding box center [149, 158] width 228 height 246
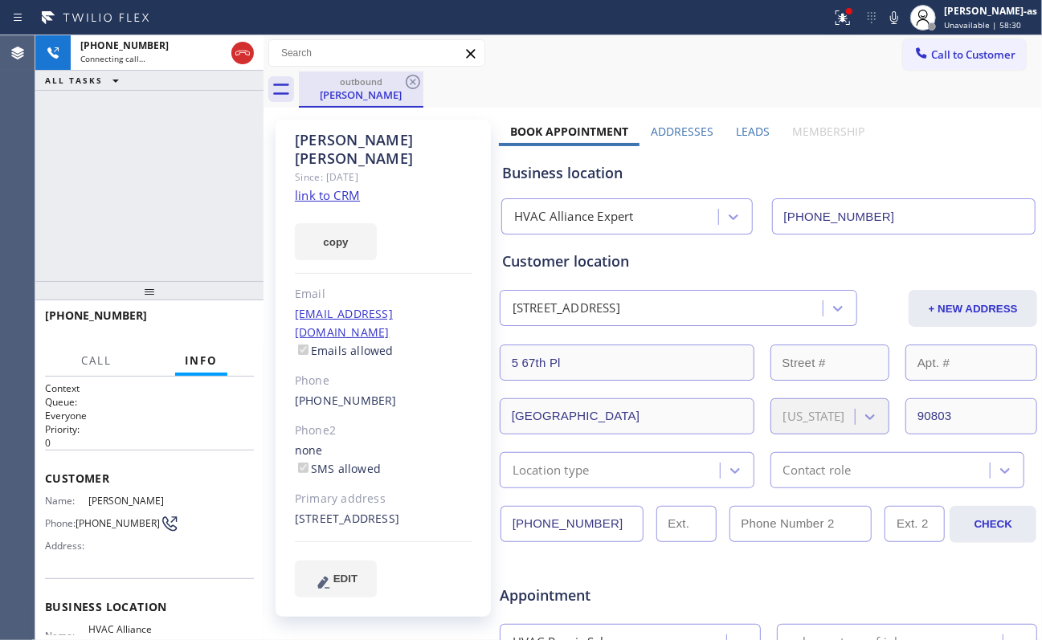
click at [373, 81] on div "outbound" at bounding box center [360, 81] width 121 height 12
click at [117, 169] on div "[PHONE_NUMBER] Live | 00:01 ALL TASKS ALL TASKS ACTIVE TASKS TASKS IN WRAP UP" at bounding box center [149, 158] width 228 height 246
click at [350, 187] on link "link to CRM" at bounding box center [327, 195] width 65 height 16
drag, startPoint x: 137, startPoint y: 286, endPoint x: 223, endPoint y: 231, distance: 102.5
click at [149, 281] on div at bounding box center [149, 290] width 228 height 19
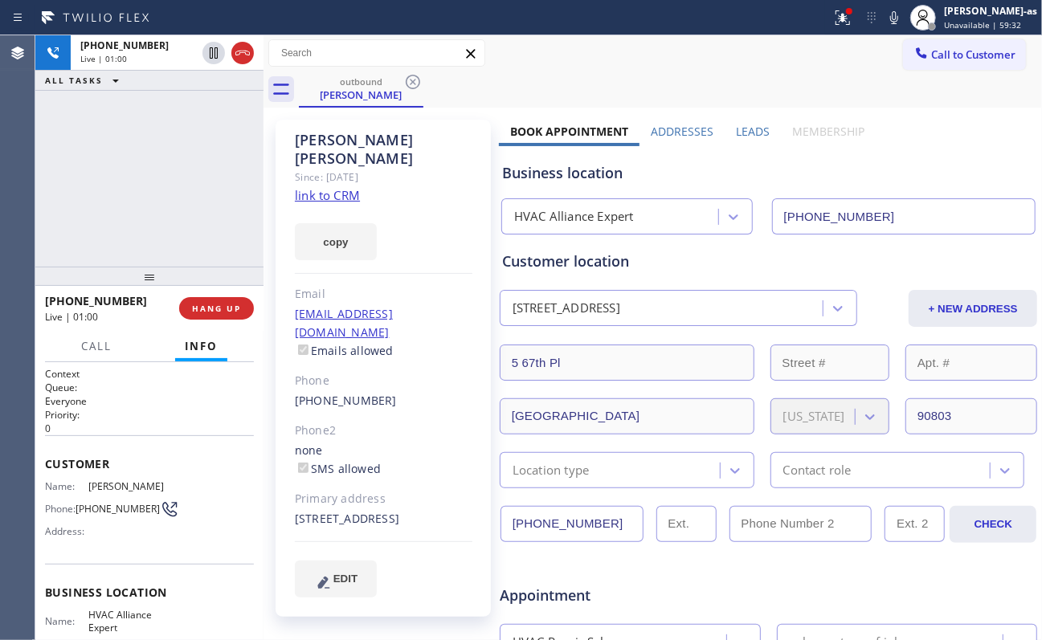
click at [175, 218] on div "[PHONE_NUMBER] Live | 01:00 ALL TASKS ALL TASKS ACTIVE TASKS TASKS IN WRAP UP" at bounding box center [149, 150] width 228 height 231
click at [130, 188] on div "[PHONE_NUMBER] Live | 01:00 ALL TASKS ALL TASKS ACTIVE TASKS TASKS IN WRAP UP" at bounding box center [149, 150] width 228 height 231
click at [215, 306] on span "HANG UP" at bounding box center [216, 308] width 49 height 11
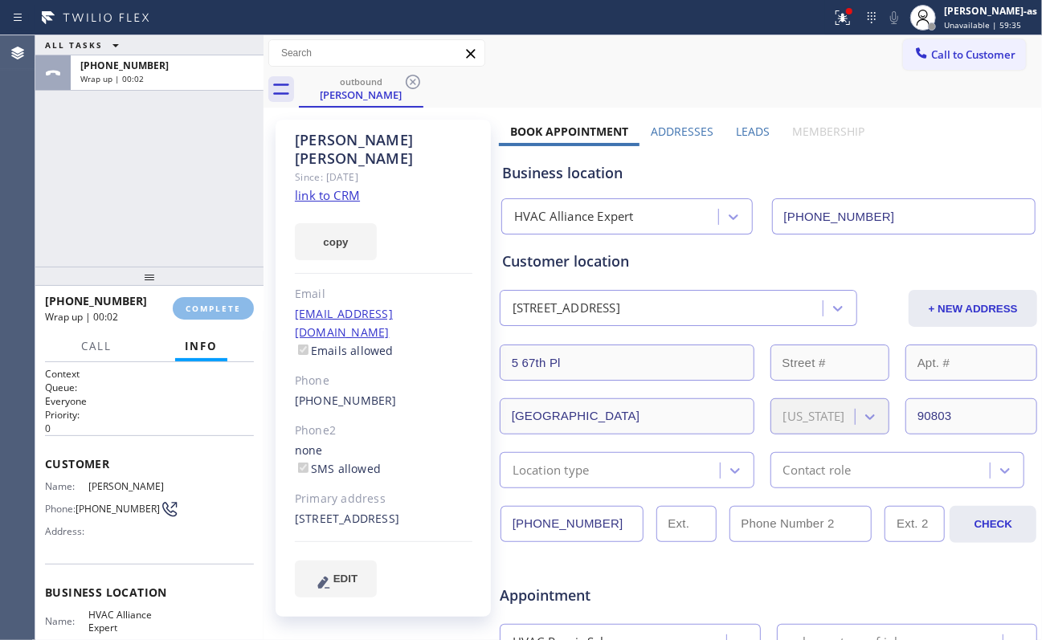
click at [170, 239] on div "ALL TASKS ALL TASKS ACTIVE TASKS TASKS IN WRAP UP [PHONE_NUMBER] Wrap up | 00:02" at bounding box center [149, 150] width 228 height 231
click at [198, 223] on div "ALL TASKS ALL TASKS ACTIVE TASKS TASKS IN WRAP UP [PHONE_NUMBER] Wrap up | 00:02" at bounding box center [149, 150] width 228 height 231
drag, startPoint x: 184, startPoint y: 213, endPoint x: 217, endPoint y: 310, distance: 102.6
click at [184, 210] on div "ALL TASKS ALL TASKS ACTIVE TASKS TASKS IN WRAP UP [PHONE_NUMBER] Wrap up | 00:03" at bounding box center [149, 150] width 228 height 231
drag, startPoint x: 210, startPoint y: 307, endPoint x: 289, endPoint y: 299, distance: 79.1
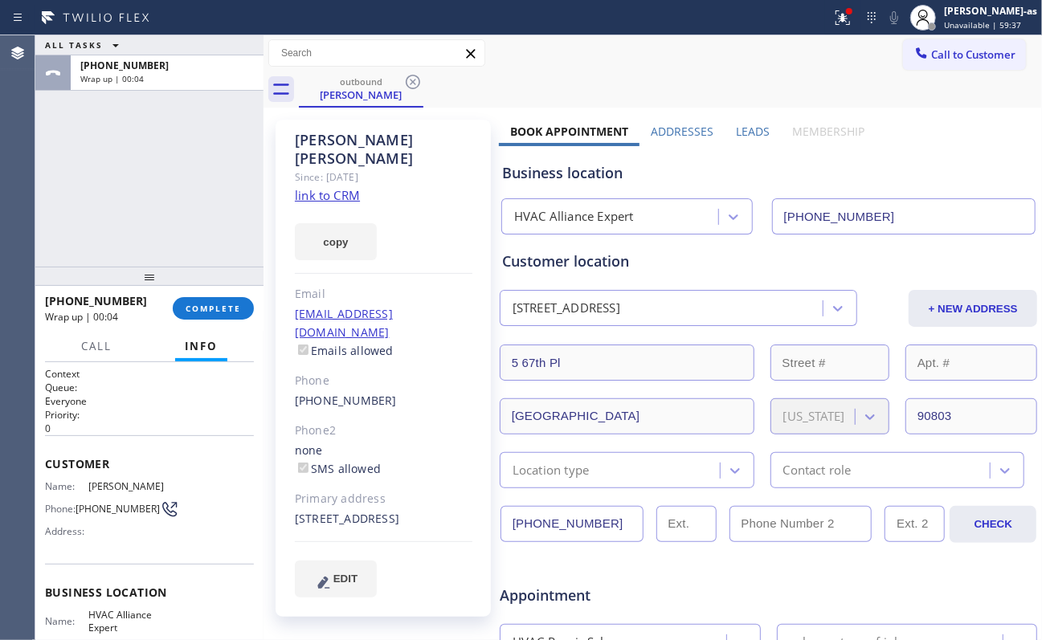
click at [222, 303] on span "COMPLETE" at bounding box center [213, 308] width 55 height 11
drag, startPoint x: 155, startPoint y: 196, endPoint x: 245, endPoint y: 262, distance: 111.5
click at [161, 193] on div "ALL TASKS ALL TASKS ACTIVE TASKS TASKS IN WRAP UP [PHONE_NUMBER] Wrap up | 00:04" at bounding box center [149, 150] width 228 height 231
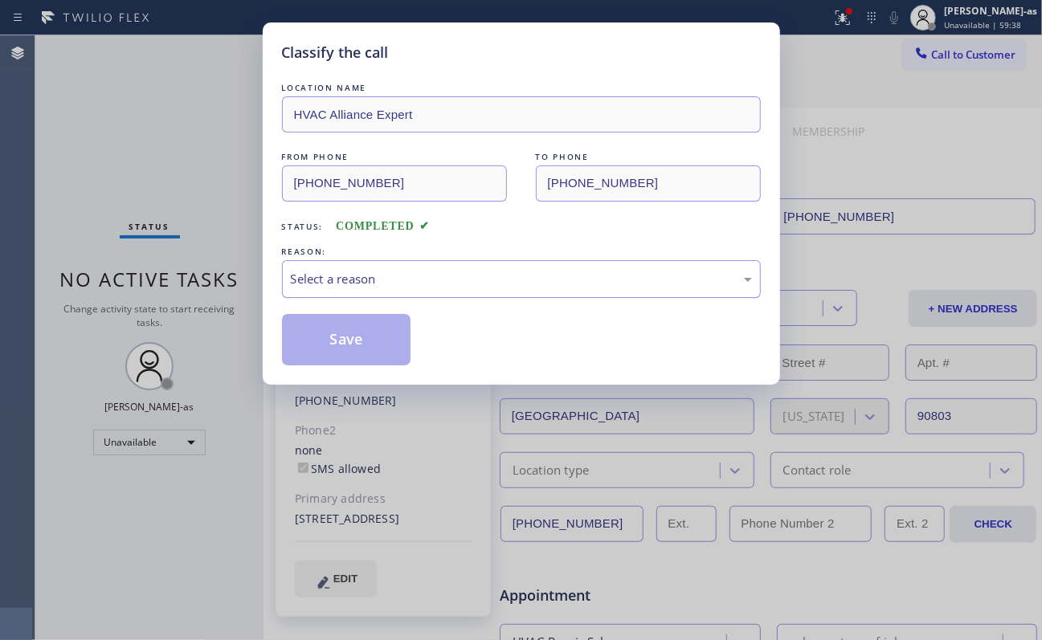
click at [342, 275] on div "Select a reason" at bounding box center [521, 279] width 461 height 18
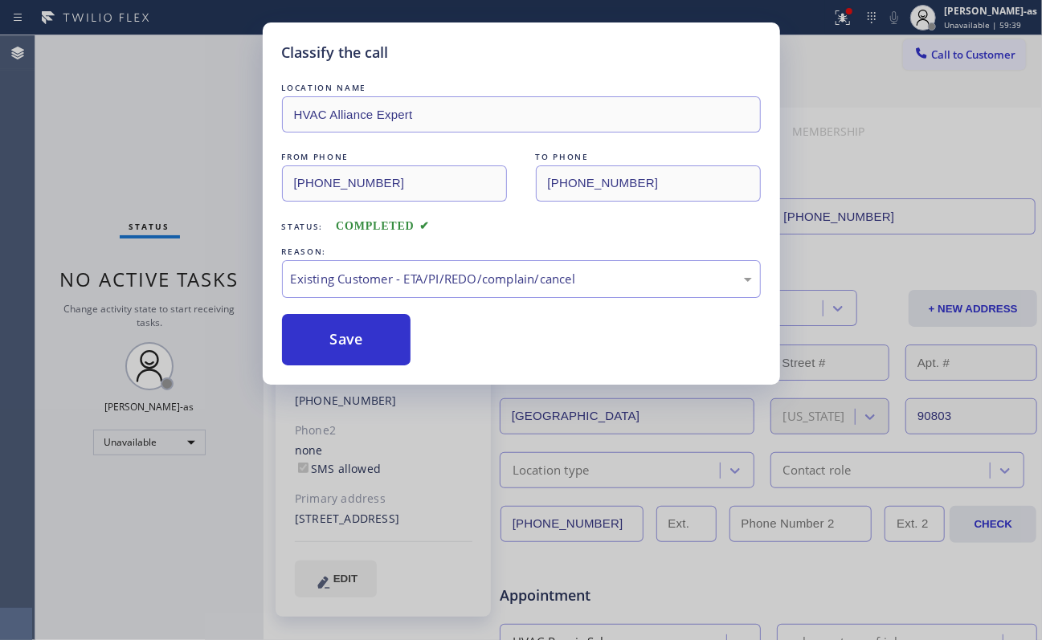
drag, startPoint x: 328, startPoint y: 332, endPoint x: 288, endPoint y: 397, distance: 76.5
click at [328, 326] on button "Save" at bounding box center [346, 339] width 129 height 51
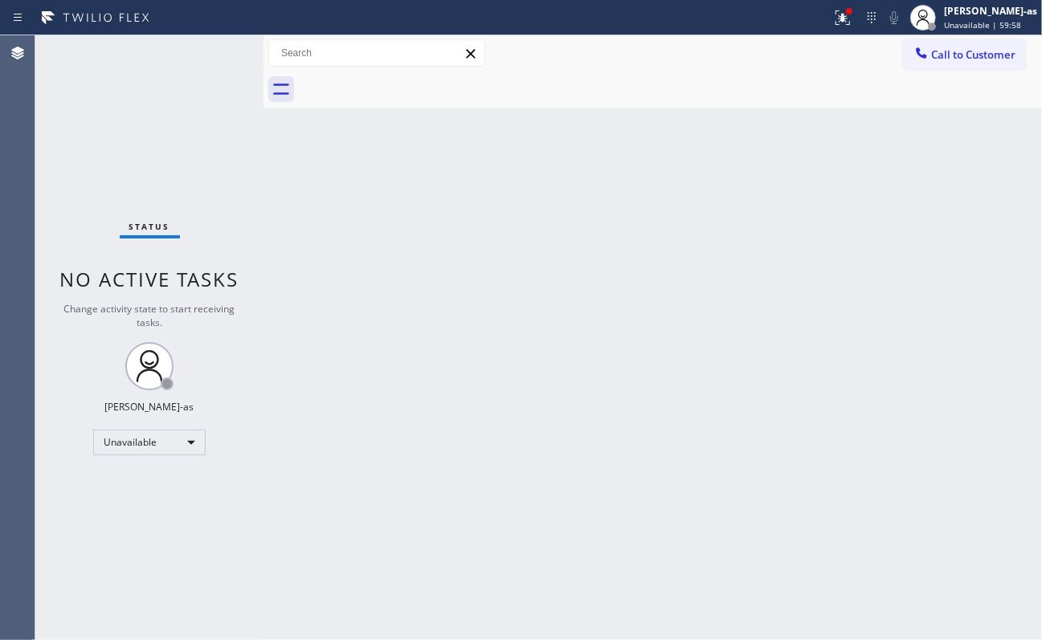
click at [919, 62] on button "Call to Customer" at bounding box center [964, 54] width 123 height 31
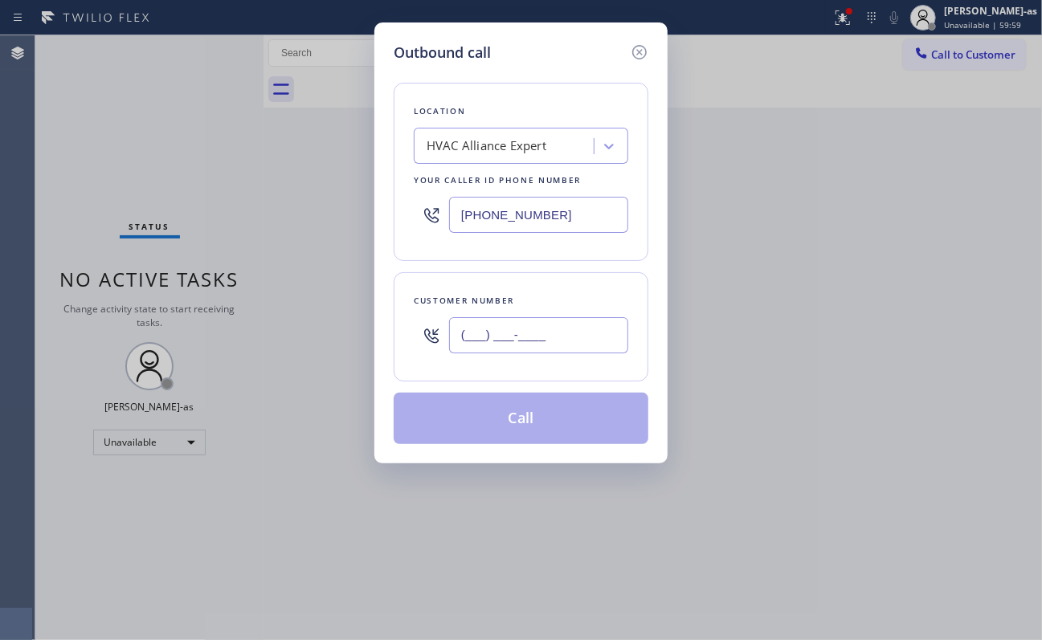
click at [561, 347] on input "(___) ___-____" at bounding box center [538, 335] width 179 height 36
paste input "650) 281-9398"
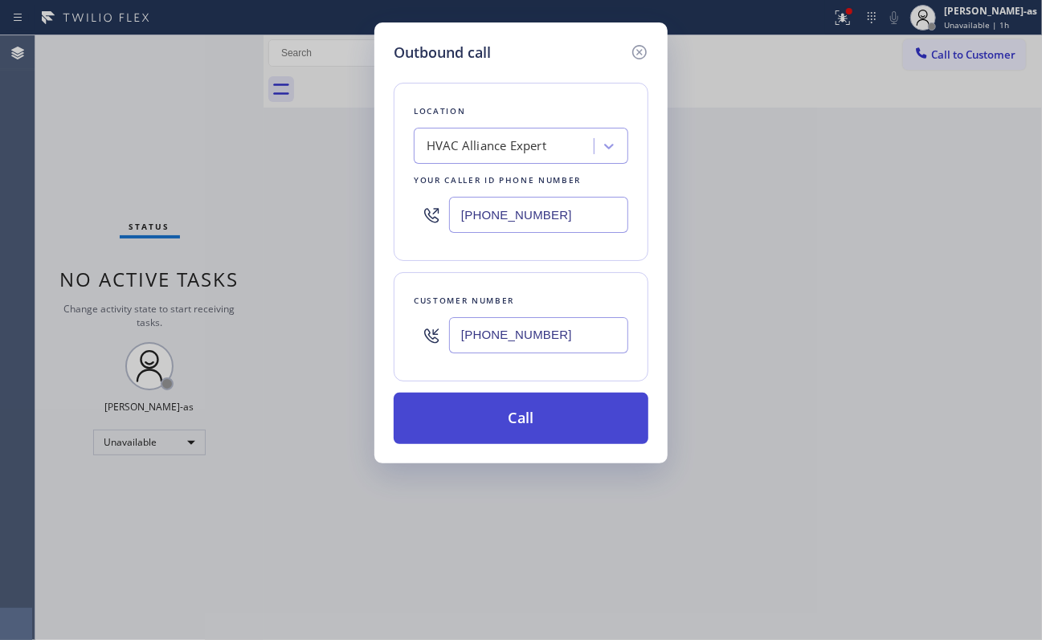
click at [557, 408] on button "Call" at bounding box center [521, 418] width 255 height 51
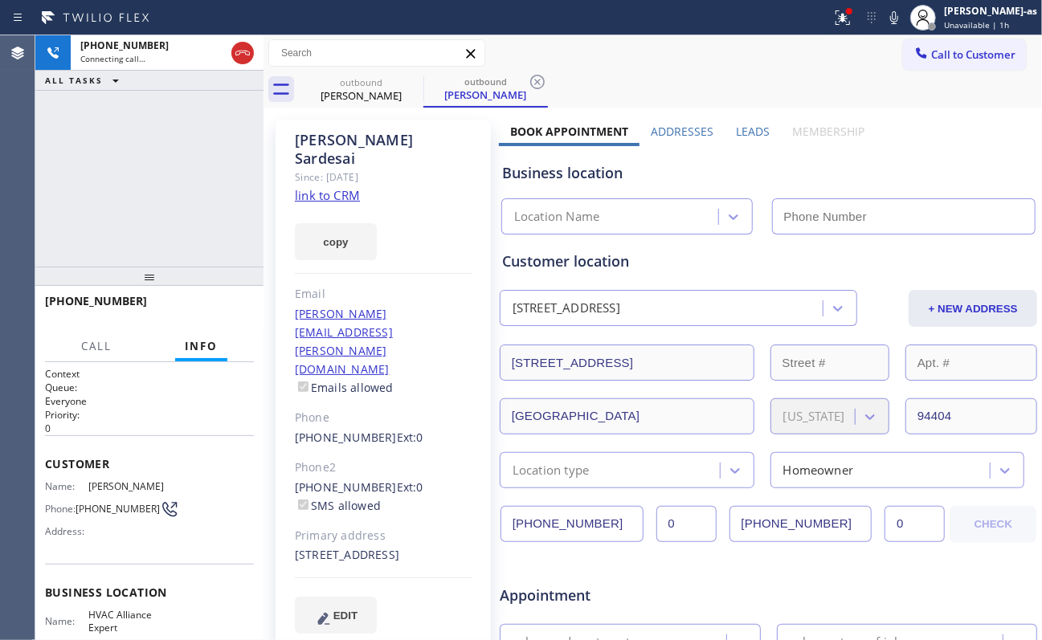
click at [210, 120] on div "[PHONE_NUMBER] Connecting call… ALL TASKS ALL TASKS ACTIVE TASKS TASKS IN WRAP …" at bounding box center [149, 150] width 228 height 231
drag, startPoint x: 244, startPoint y: 50, endPoint x: 345, endPoint y: 87, distance: 107.7
click at [248, 50] on icon at bounding box center [242, 52] width 19 height 19
drag, startPoint x: 358, startPoint y: 94, endPoint x: 402, endPoint y: 88, distance: 44.5
click at [363, 92] on div "[PERSON_NAME]" at bounding box center [360, 95] width 121 height 14
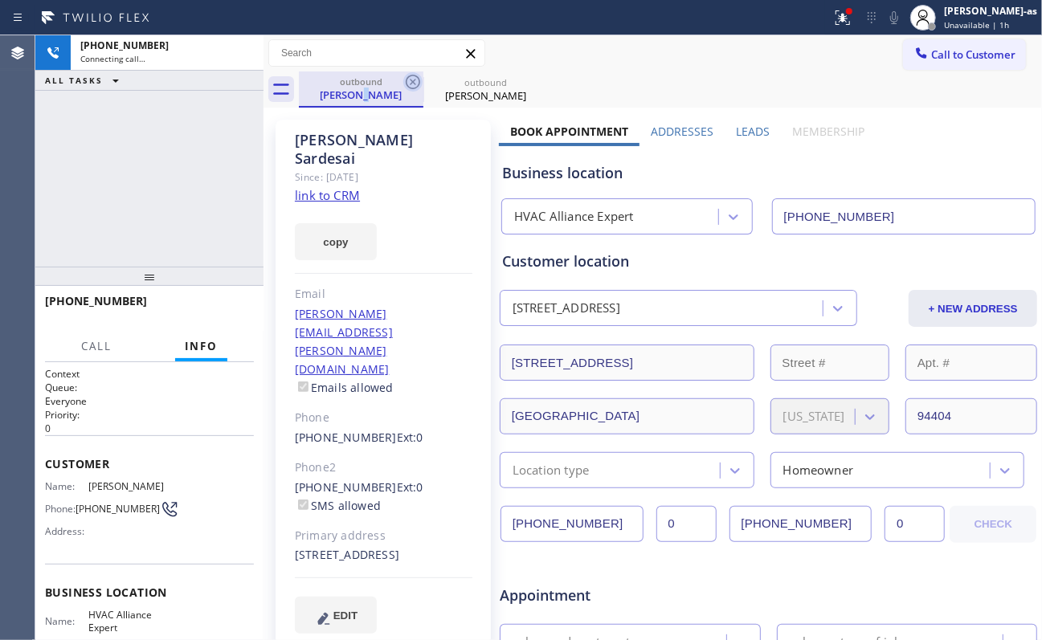
click at [410, 85] on icon at bounding box center [412, 81] width 19 height 19
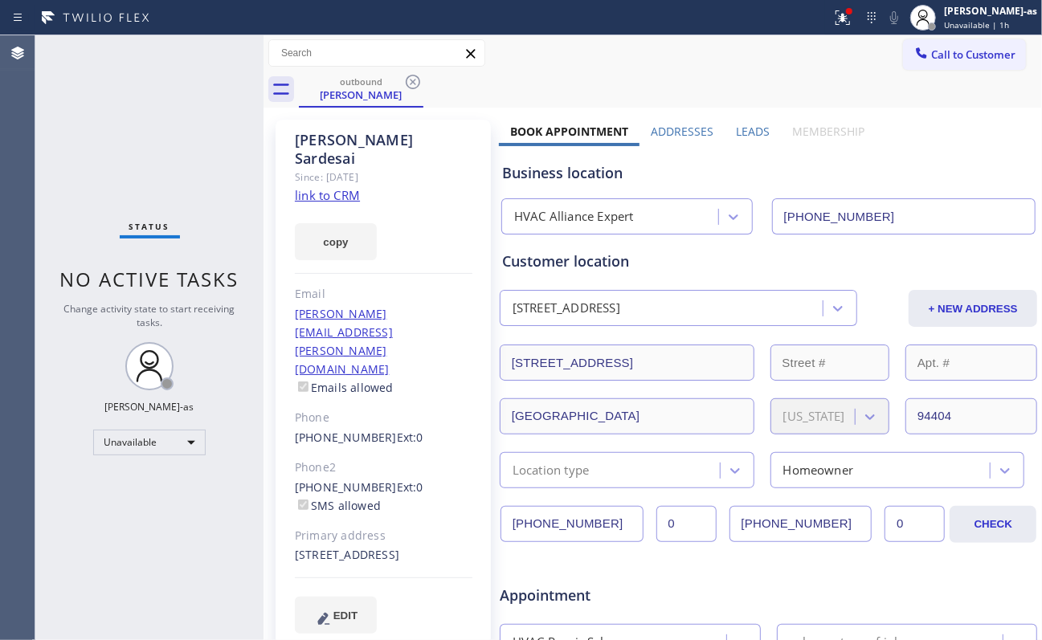
click at [410, 85] on icon at bounding box center [412, 81] width 19 height 19
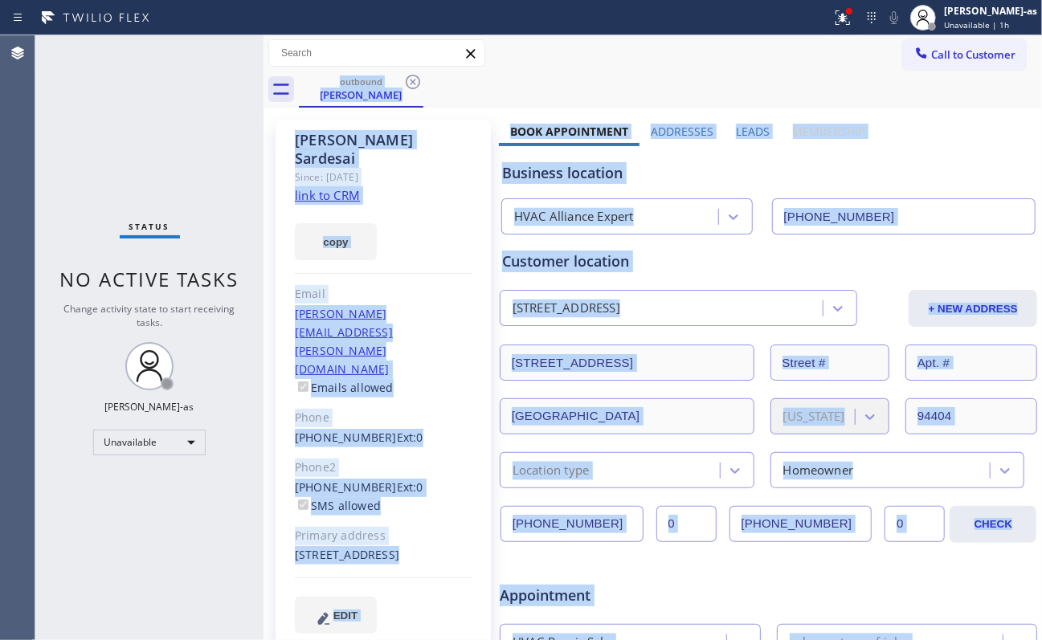
click at [410, 85] on div "outbound [PERSON_NAME]" at bounding box center [670, 89] width 743 height 36
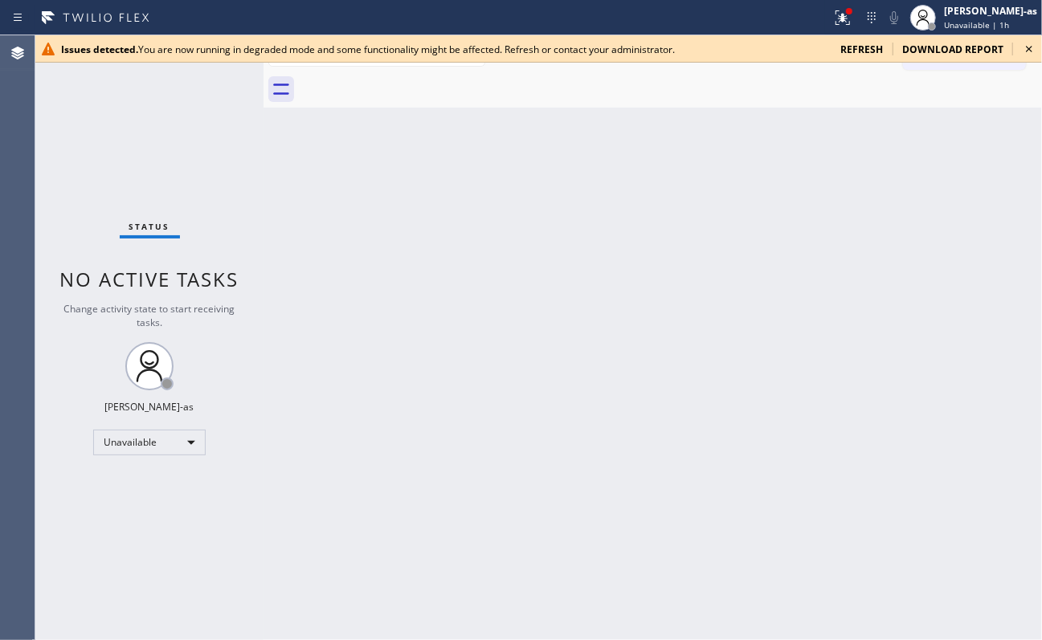
click at [1028, 45] on icon at bounding box center [1028, 48] width 19 height 19
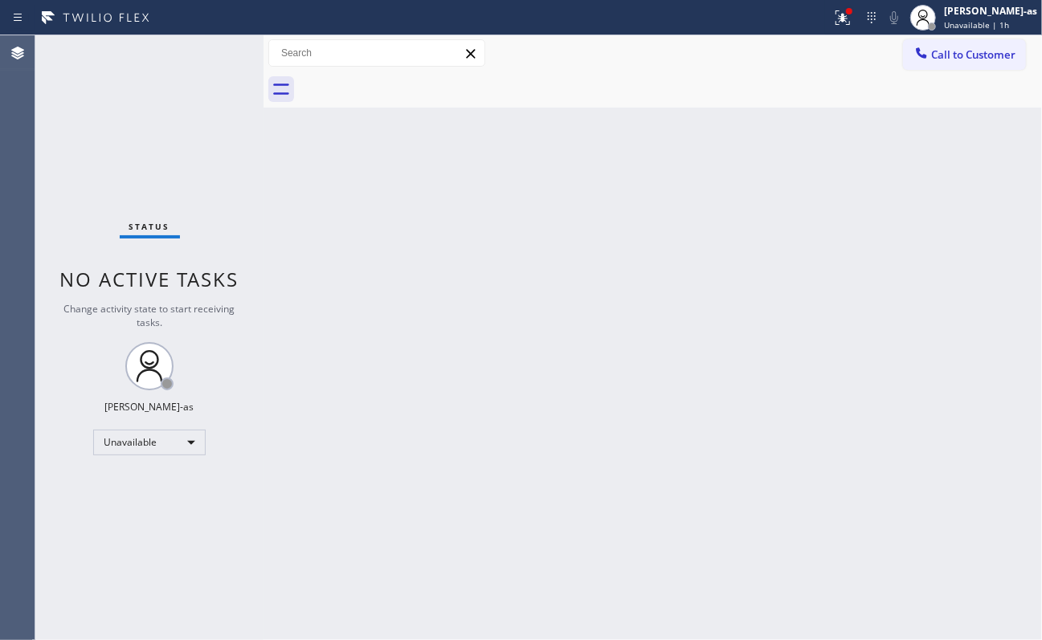
drag, startPoint x: 977, startPoint y: 52, endPoint x: 688, endPoint y: 278, distance: 366.8
click at [975, 52] on span "Call to Customer" at bounding box center [973, 54] width 84 height 14
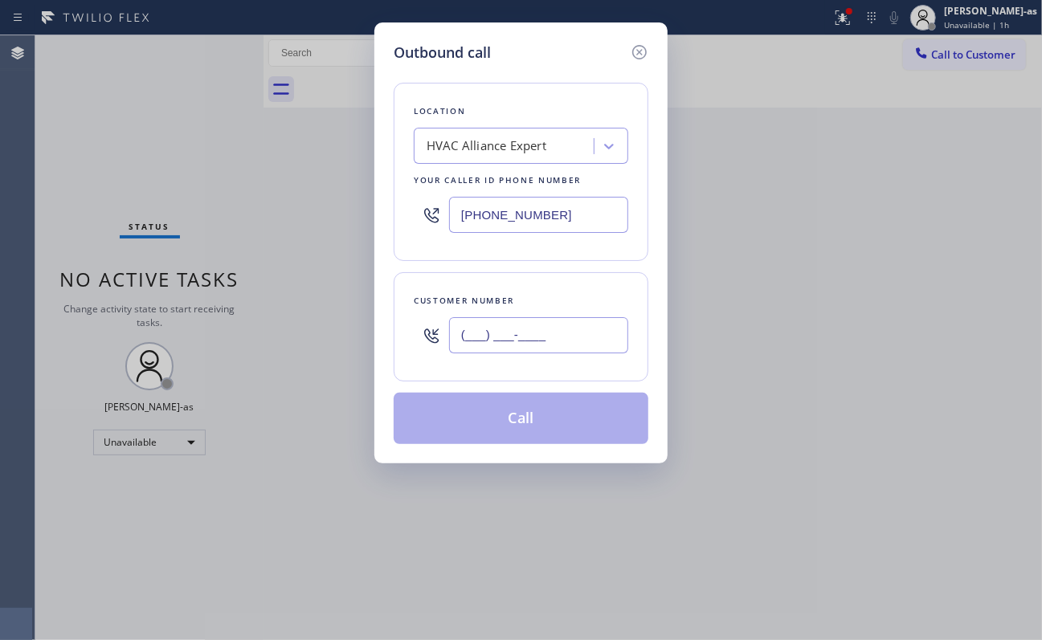
click at [562, 338] on input "(___) ___-____" at bounding box center [538, 335] width 179 height 36
paste input "650) 400-6891"
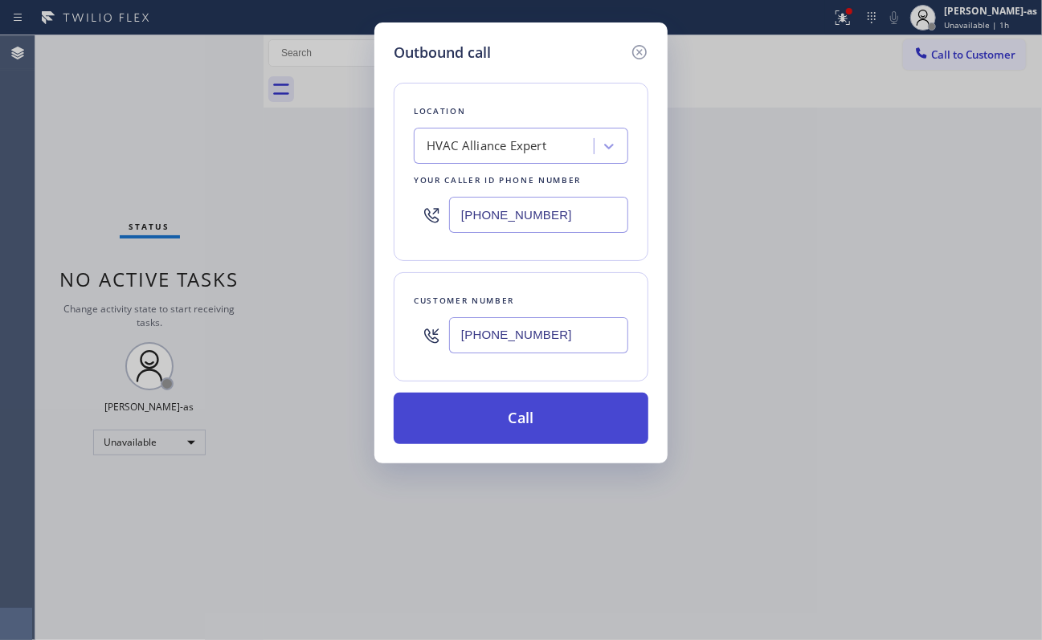
type input "[PHONE_NUMBER]"
click at [524, 418] on button "Call" at bounding box center [521, 418] width 255 height 51
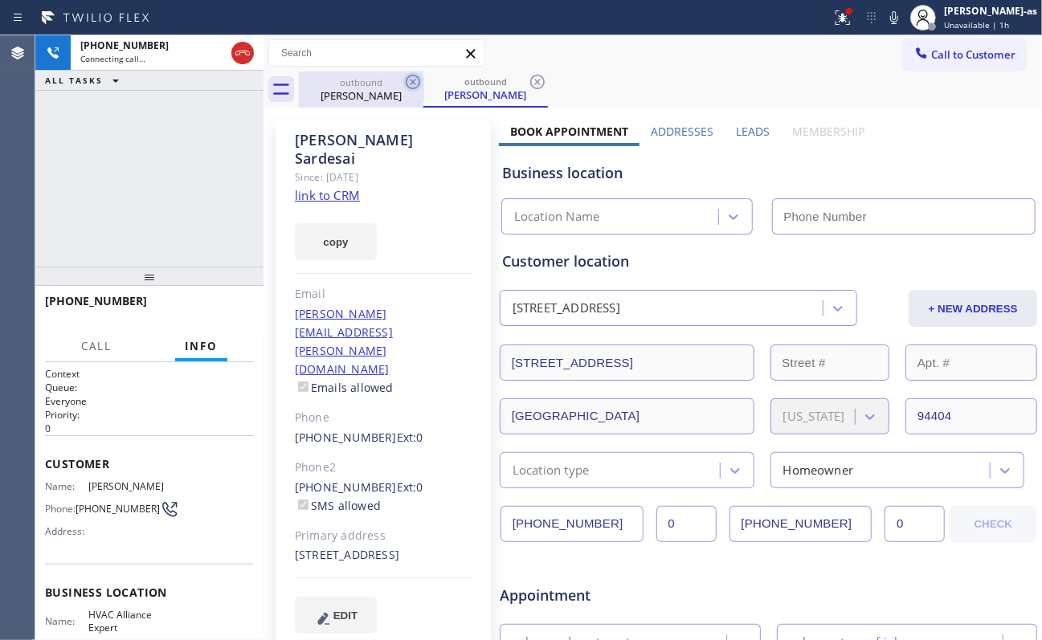
click at [353, 75] on div "outbound [PERSON_NAME]" at bounding box center [360, 89] width 121 height 36
click at [414, 82] on icon at bounding box center [412, 81] width 19 height 19
click at [156, 199] on div "[PHONE_NUMBER] Connecting call… ALL TASKS ALL TASKS ACTIVE TASKS TASKS IN WRAP …" at bounding box center [149, 150] width 228 height 231
click at [325, 187] on link "link to CRM" at bounding box center [327, 195] width 65 height 16
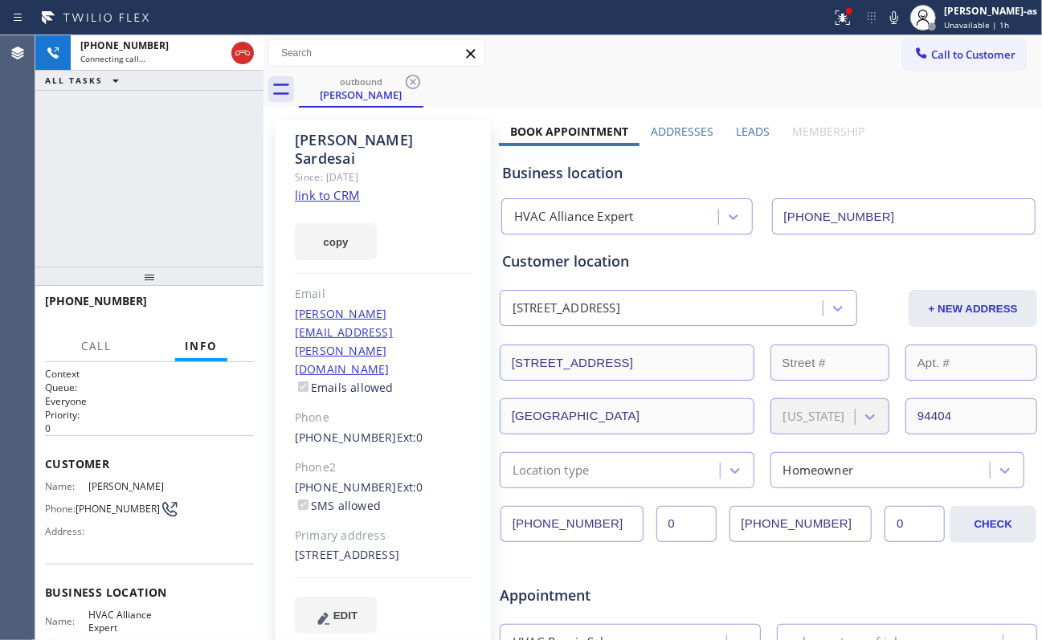
type input "[PHONE_NUMBER]"
drag, startPoint x: 126, startPoint y: 226, endPoint x: 145, endPoint y: 262, distance: 40.3
click at [130, 232] on div "[PHONE_NUMBER] Live | 00:02 ALL TASKS ALL TASKS ACTIVE TASKS TASKS IN WRAP UP" at bounding box center [149, 150] width 228 height 231
click at [204, 297] on button "HANG UP" at bounding box center [216, 308] width 75 height 22
click at [210, 299] on button "HANG UP" at bounding box center [216, 308] width 75 height 22
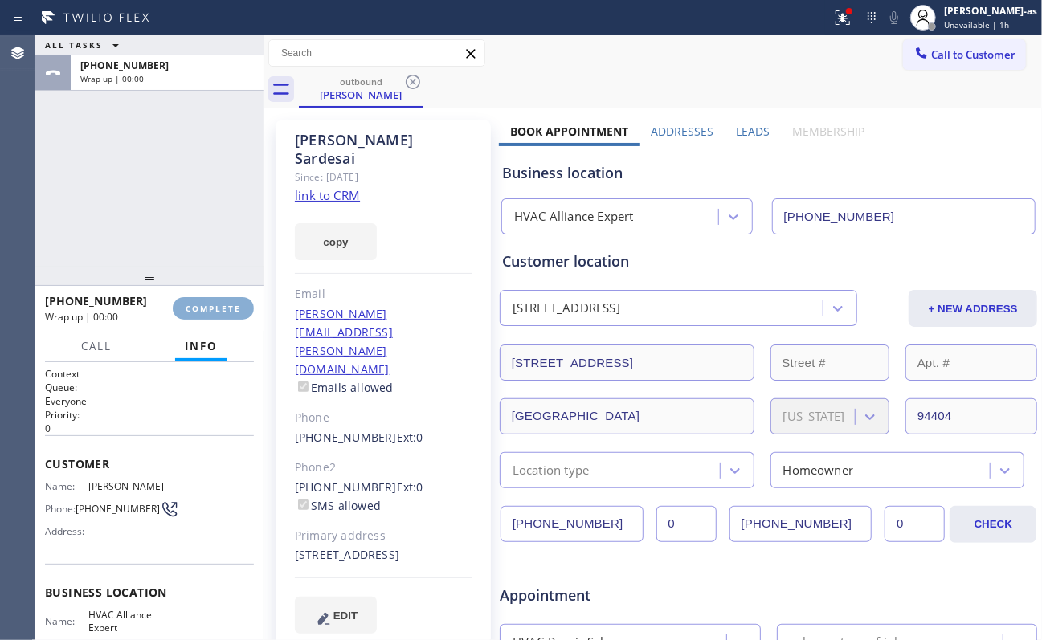
click at [210, 299] on button "COMPLETE" at bounding box center [213, 308] width 81 height 22
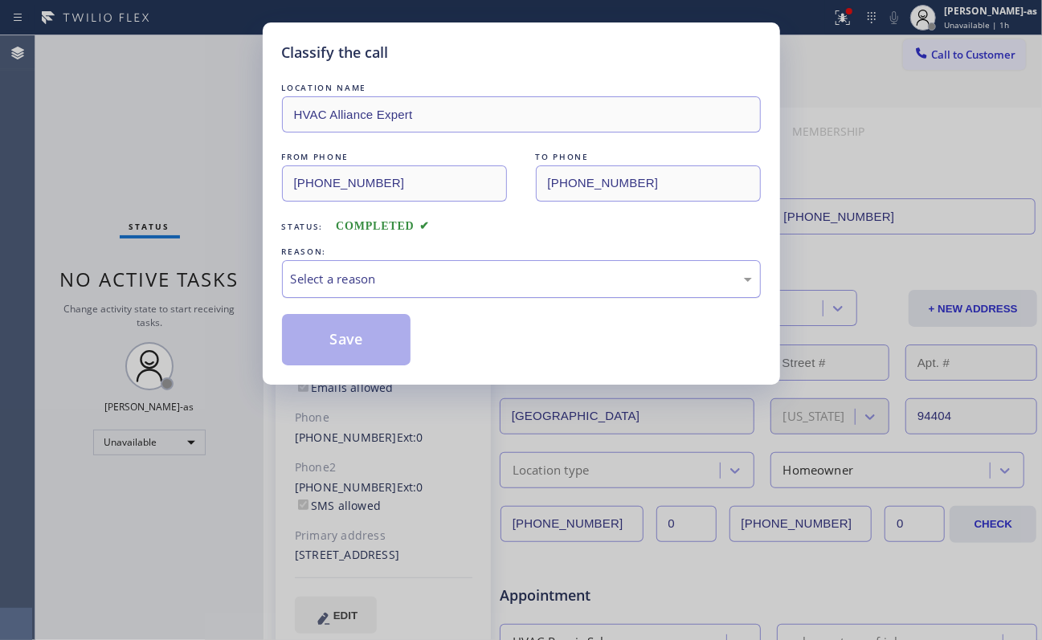
click at [395, 286] on div "Select a reason" at bounding box center [521, 279] width 461 height 18
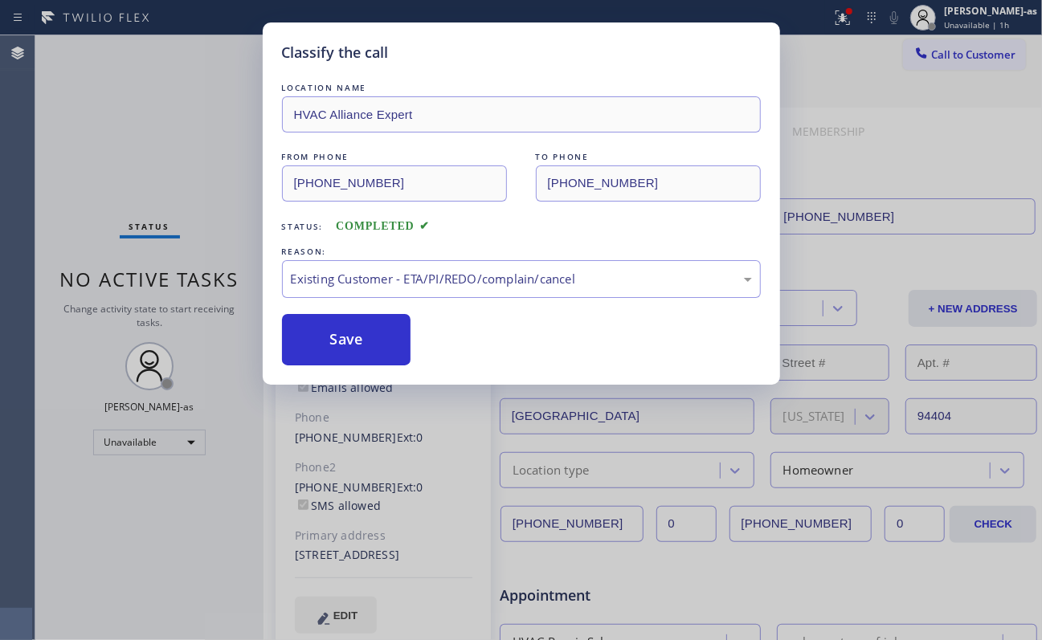
drag, startPoint x: 477, startPoint y: 373, endPoint x: 471, endPoint y: 365, distance: 10.9
click at [371, 348] on button "Save" at bounding box center [346, 339] width 129 height 51
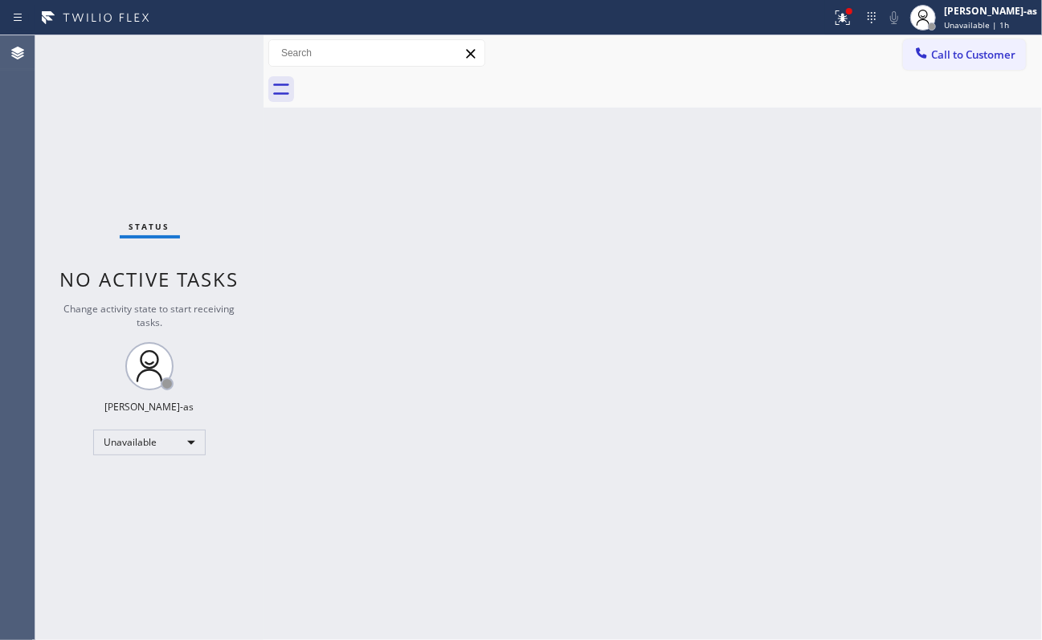
click at [178, 170] on div "Status No active tasks Change activity state to start receiving tasks. [PERSON_…" at bounding box center [149, 337] width 228 height 605
click at [518, 344] on div "Back to Dashboard Change Sender ID Customers Technicians Select a contact Outbo…" at bounding box center [652, 337] width 778 height 605
click at [488, 307] on div "Back to Dashboard Change Sender ID Customers Technicians Select a contact Outbo…" at bounding box center [652, 337] width 778 height 605
click at [171, 116] on div "Status No active tasks Change activity state to start receiving tasks. [PERSON_…" at bounding box center [149, 337] width 228 height 605
drag, startPoint x: 443, startPoint y: 173, endPoint x: 459, endPoint y: 94, distance: 81.1
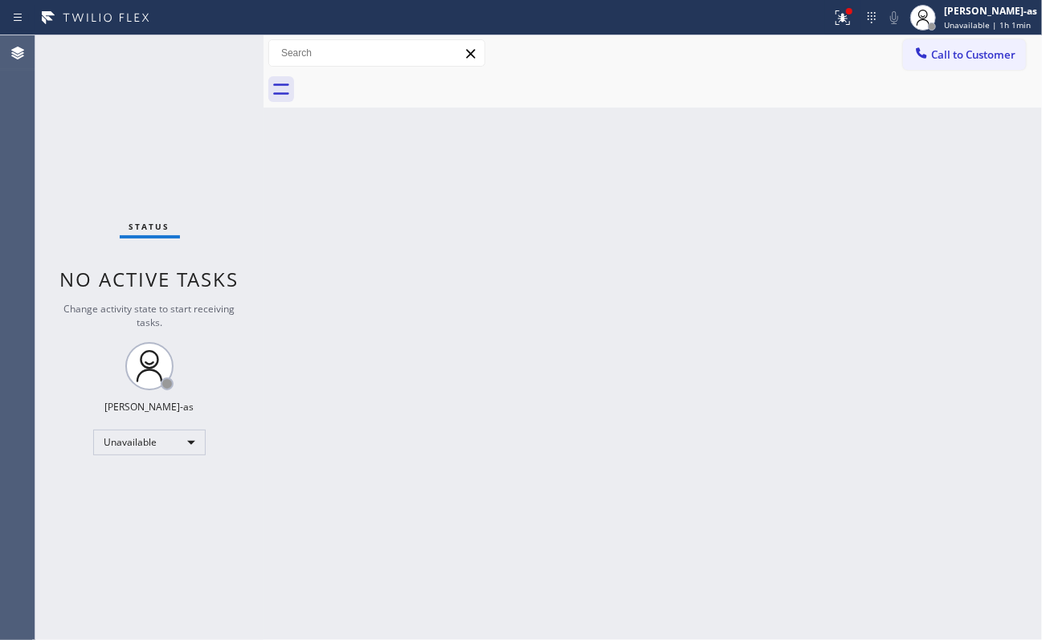
click at [447, 171] on div "Back to Dashboard Change Sender ID Customers Technicians Select a contact Outbo…" at bounding box center [652, 337] width 778 height 605
click at [263, 255] on div at bounding box center [263, 337] width 0 height 605
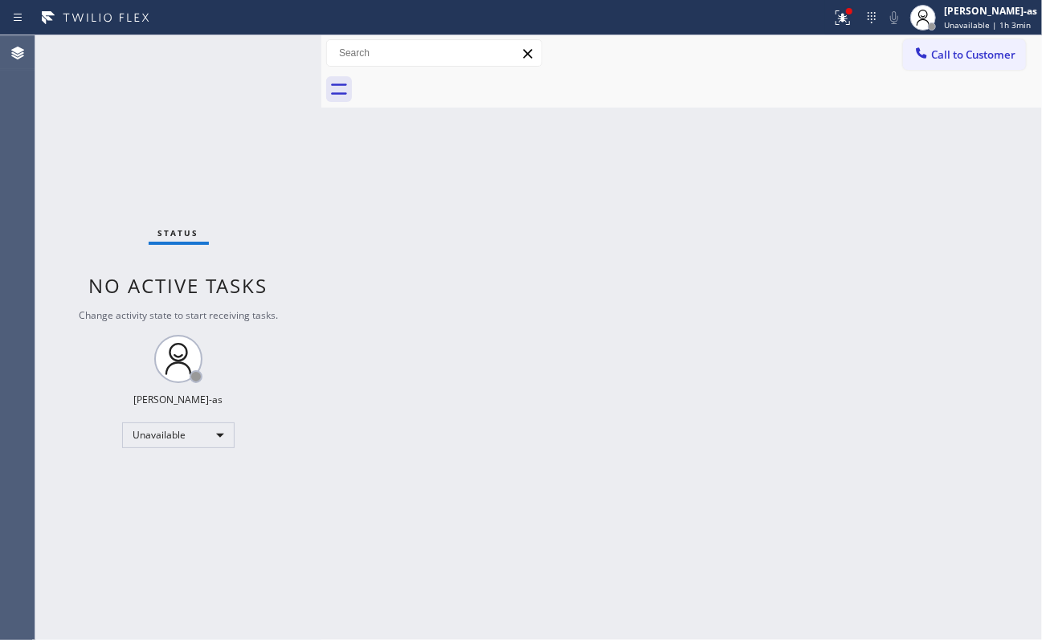
click at [499, 201] on div "Back to Dashboard Change Sender ID Customers Technicians Select a contact Outbo…" at bounding box center [681, 337] width 720 height 605
drag, startPoint x: 598, startPoint y: 210, endPoint x: 605, endPoint y: 200, distance: 12.7
click at [598, 206] on div "Back to Dashboard Change Sender ID Customers Technicians Select a contact Outbo…" at bounding box center [681, 337] width 720 height 605
click at [649, 193] on div "Back to Dashboard Change Sender ID Customers Technicians Select a contact Outbo…" at bounding box center [681, 337] width 720 height 605
click at [483, 281] on div "Back to Dashboard Change Sender ID Customers Technicians Select a contact Outbo…" at bounding box center [681, 337] width 720 height 605
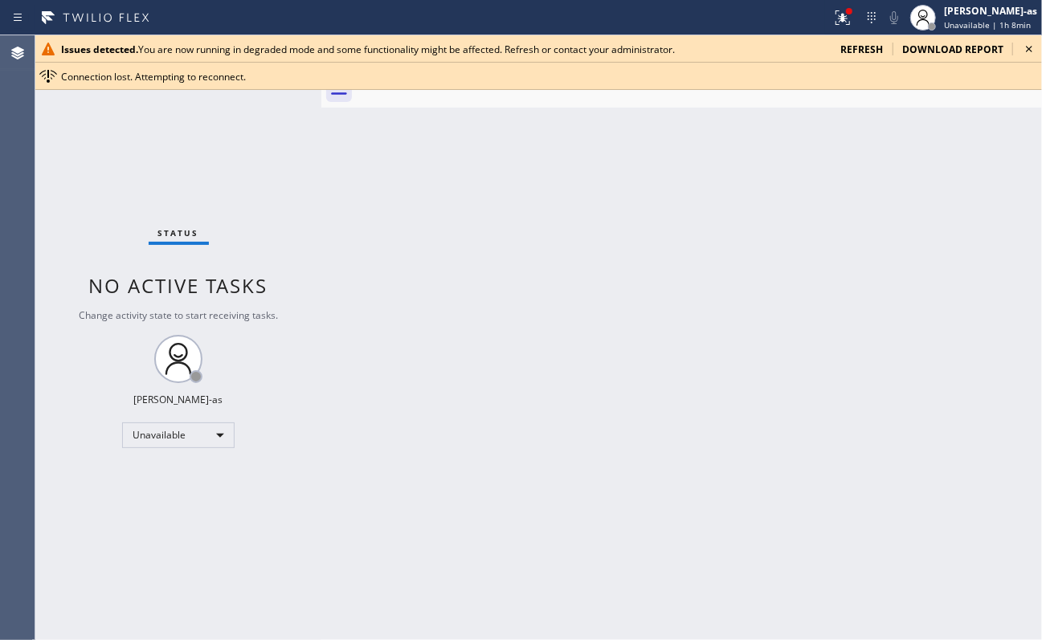
drag, startPoint x: 381, startPoint y: 213, endPoint x: 514, endPoint y: 161, distance: 143.2
click at [383, 198] on div "Back to Dashboard Change Sender ID Customers Technicians Select a contact Outbo…" at bounding box center [681, 337] width 720 height 605
click at [1015, 45] on div "Issues detected. You are now running in degraded mode and some functionality mi…" at bounding box center [538, 48] width 1006 height 27
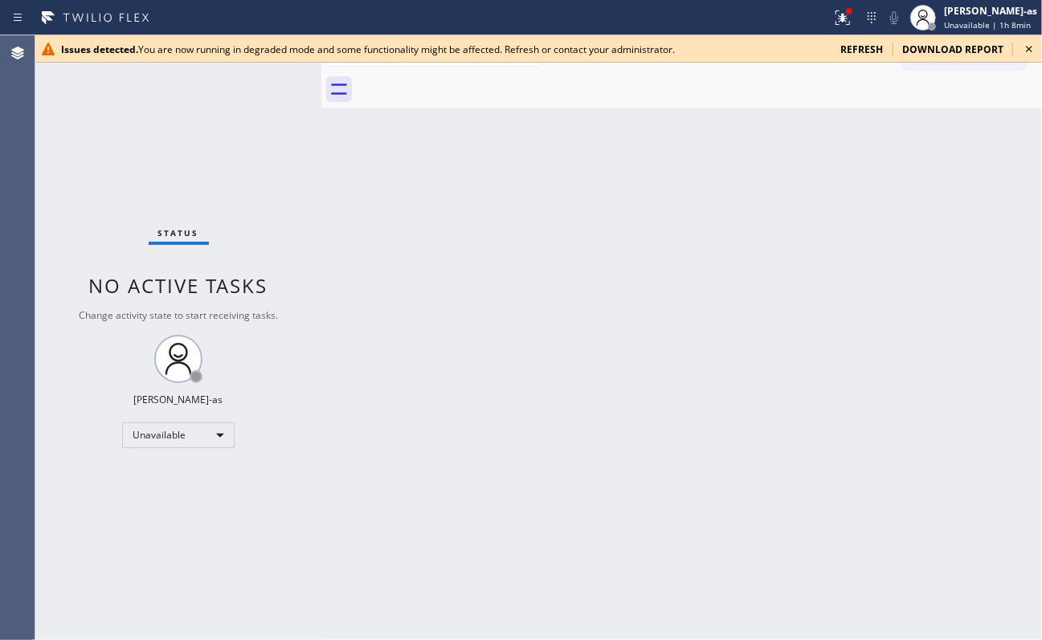
click at [1028, 43] on icon at bounding box center [1028, 48] width 19 height 19
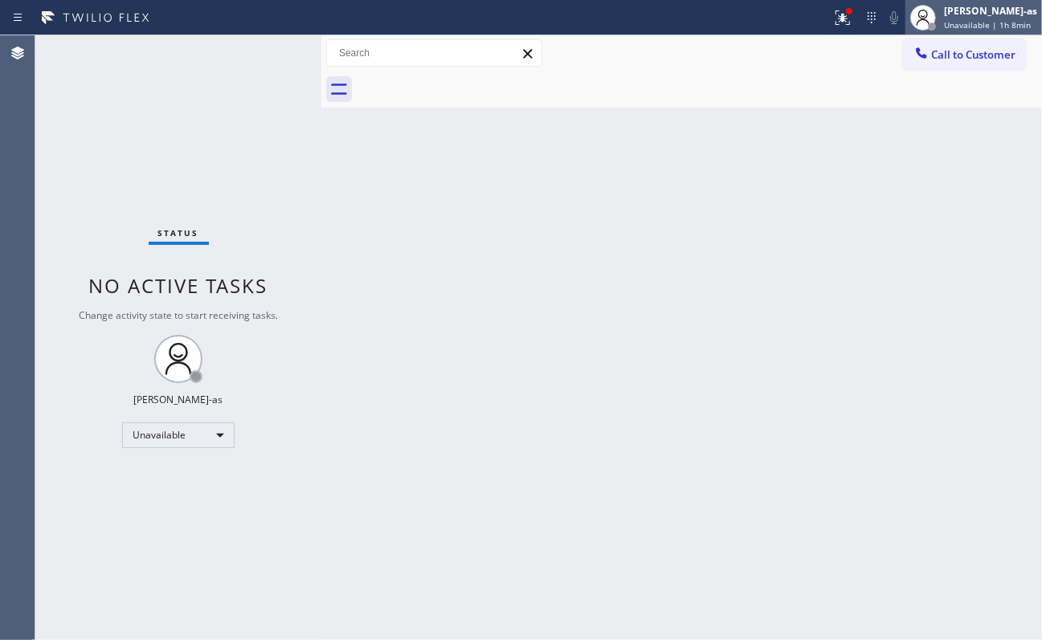
click at [998, 23] on span "Unavailable | 1h 8min" at bounding box center [987, 24] width 87 height 11
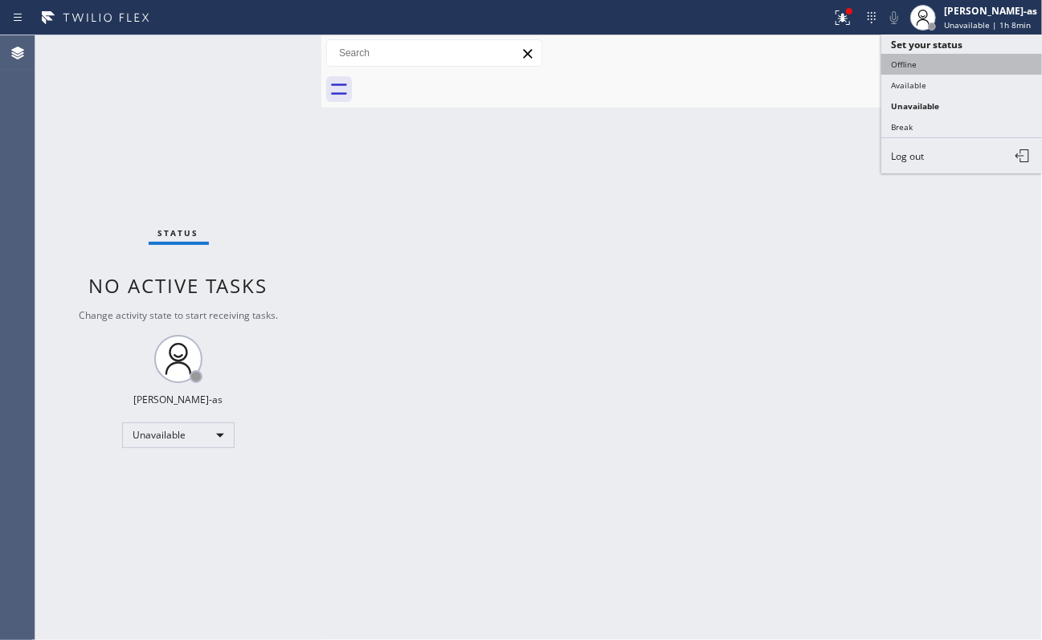
click at [923, 61] on button "Offline" at bounding box center [961, 64] width 161 height 21
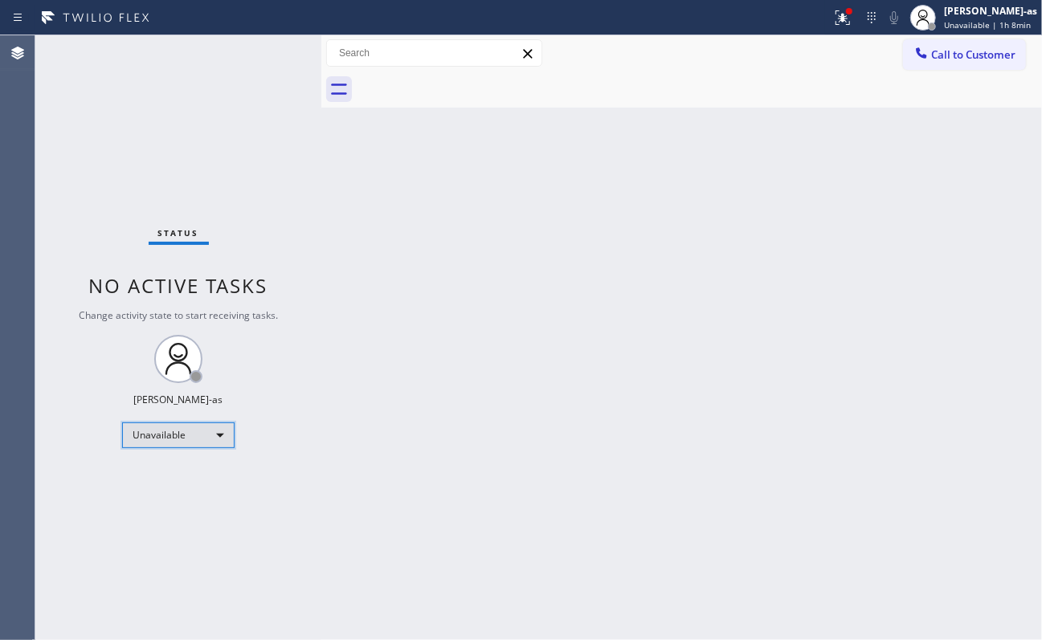
click at [185, 427] on div "Unavailable" at bounding box center [178, 435] width 112 height 26
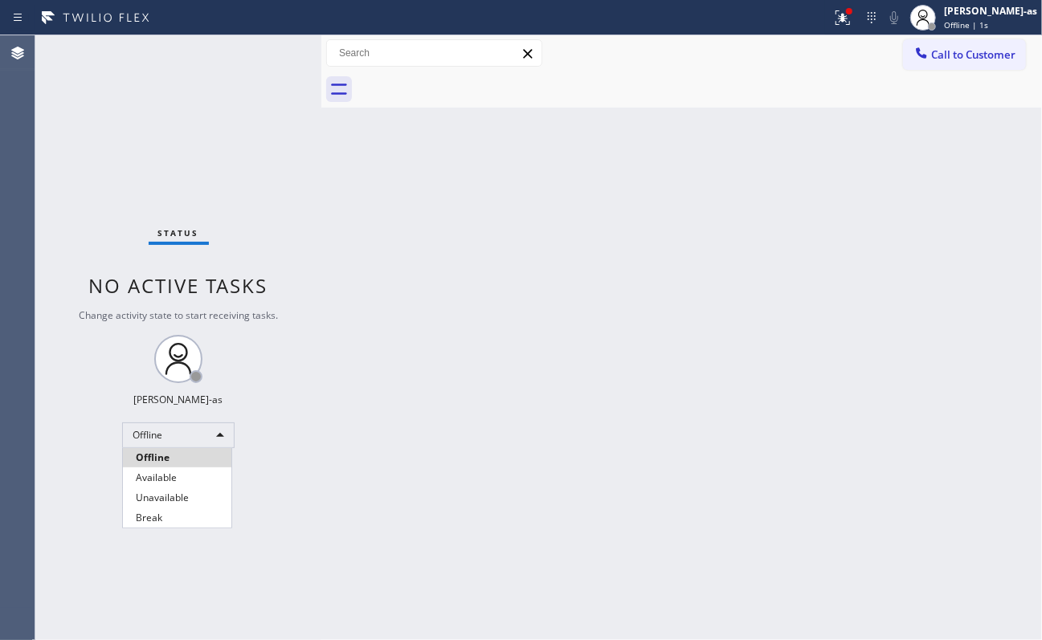
click at [175, 435] on div at bounding box center [521, 320] width 1042 height 640
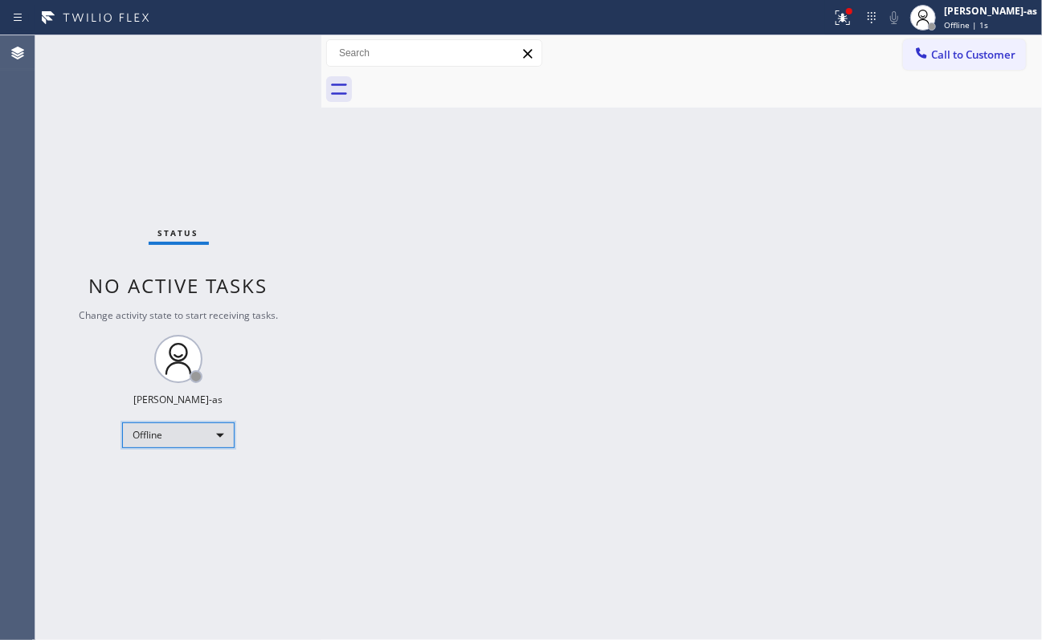
click at [180, 422] on div "Offline" at bounding box center [178, 435] width 112 height 26
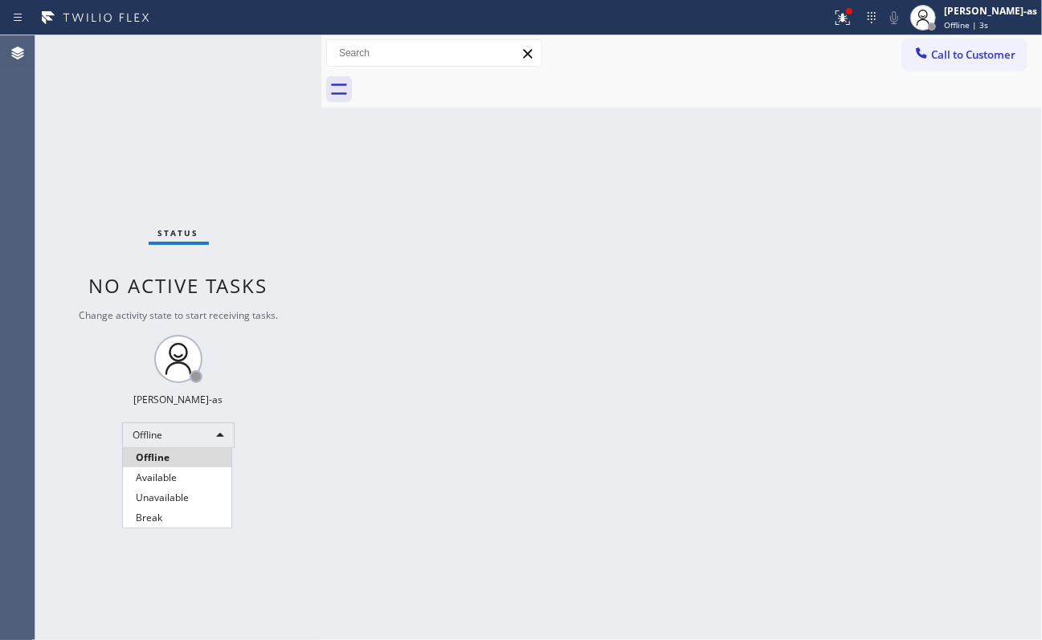
click at [971, 11] on div at bounding box center [521, 320] width 1042 height 640
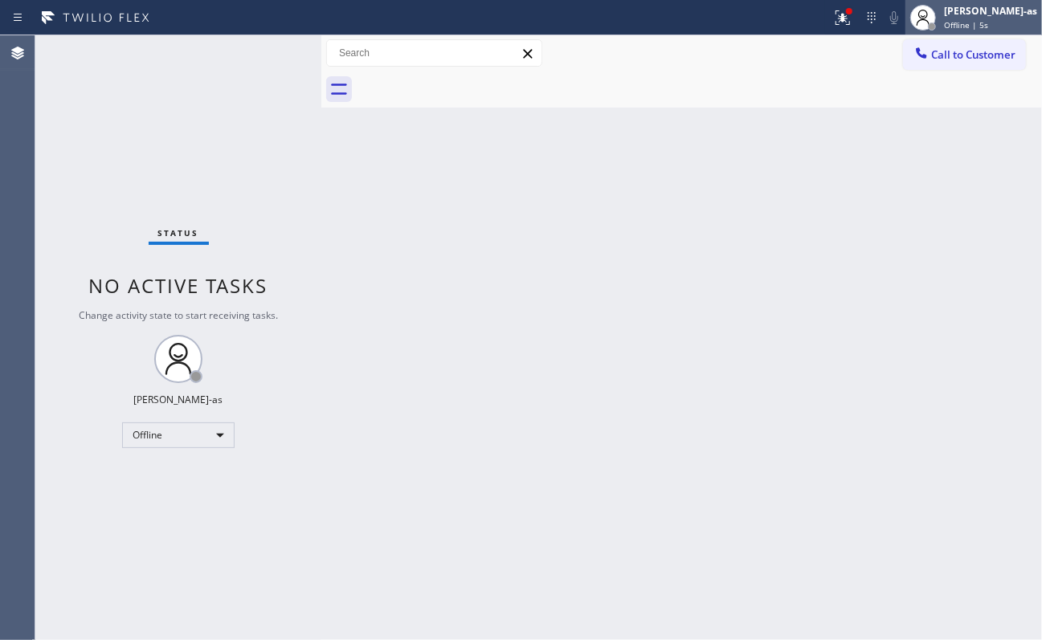
click at [937, 22] on div at bounding box center [931, 26] width 11 height 11
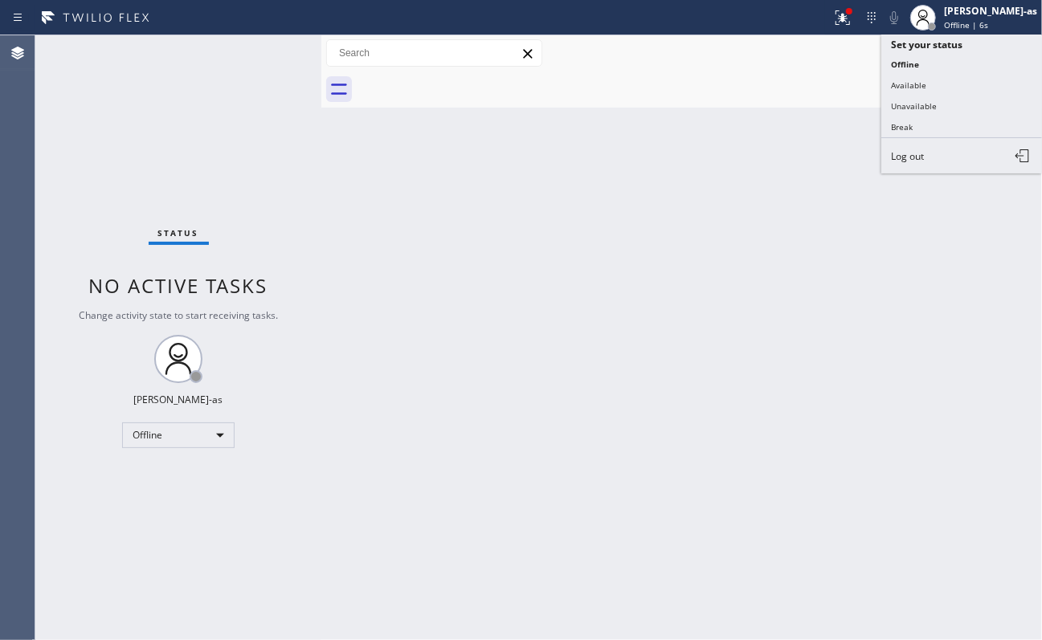
click at [912, 154] on span "Log out" at bounding box center [907, 156] width 33 height 14
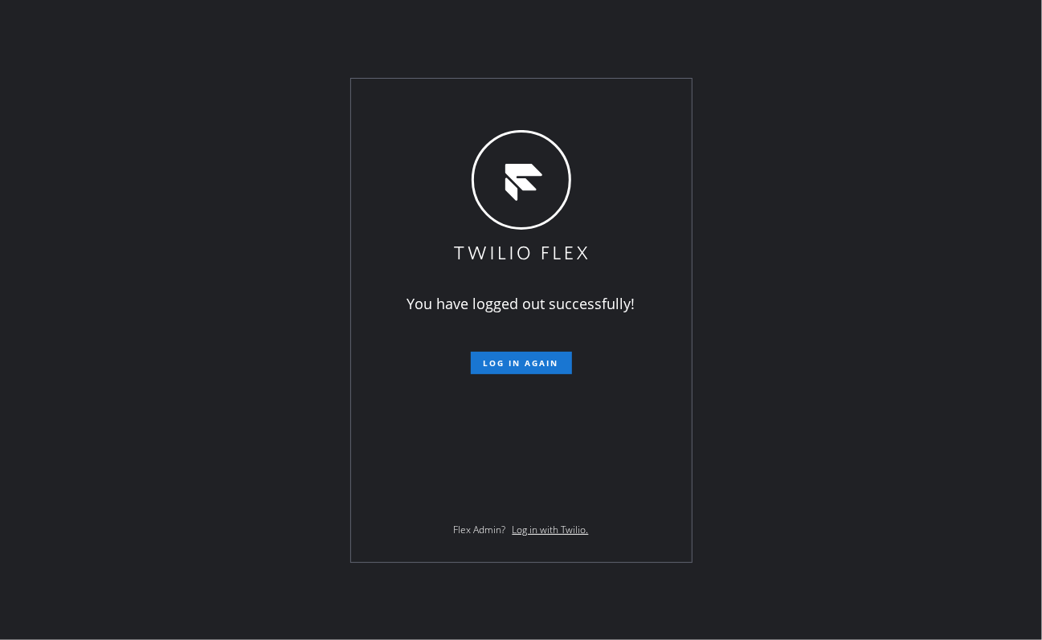
click at [198, 386] on div "You have logged out successfully! Log in again Flex Admin? Log in with Twilio." at bounding box center [521, 320] width 1042 height 640
click at [972, 114] on div "You have logged out successfully! Log in again Flex Admin? Log in with Twilio." at bounding box center [521, 320] width 1042 height 640
